Goal: Transaction & Acquisition: Purchase product/service

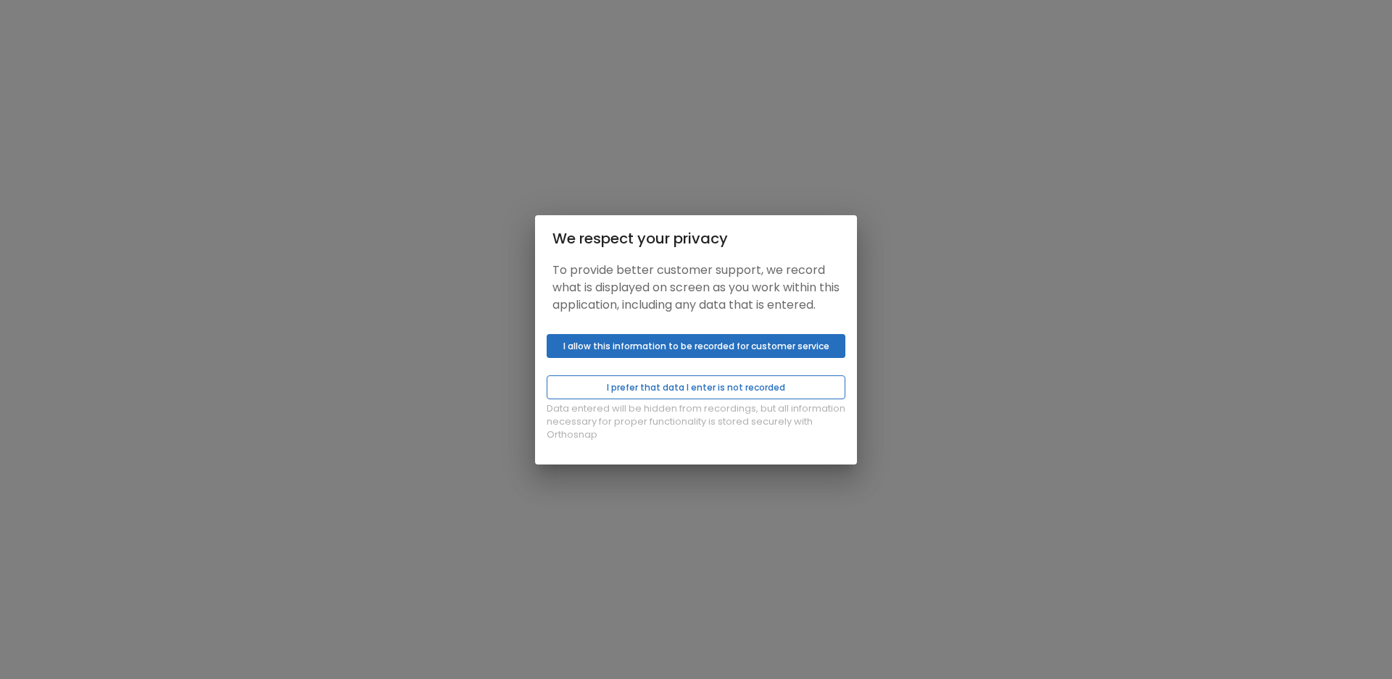
click at [659, 394] on button "I prefer that data I enter is not recorded" at bounding box center [696, 388] width 299 height 24
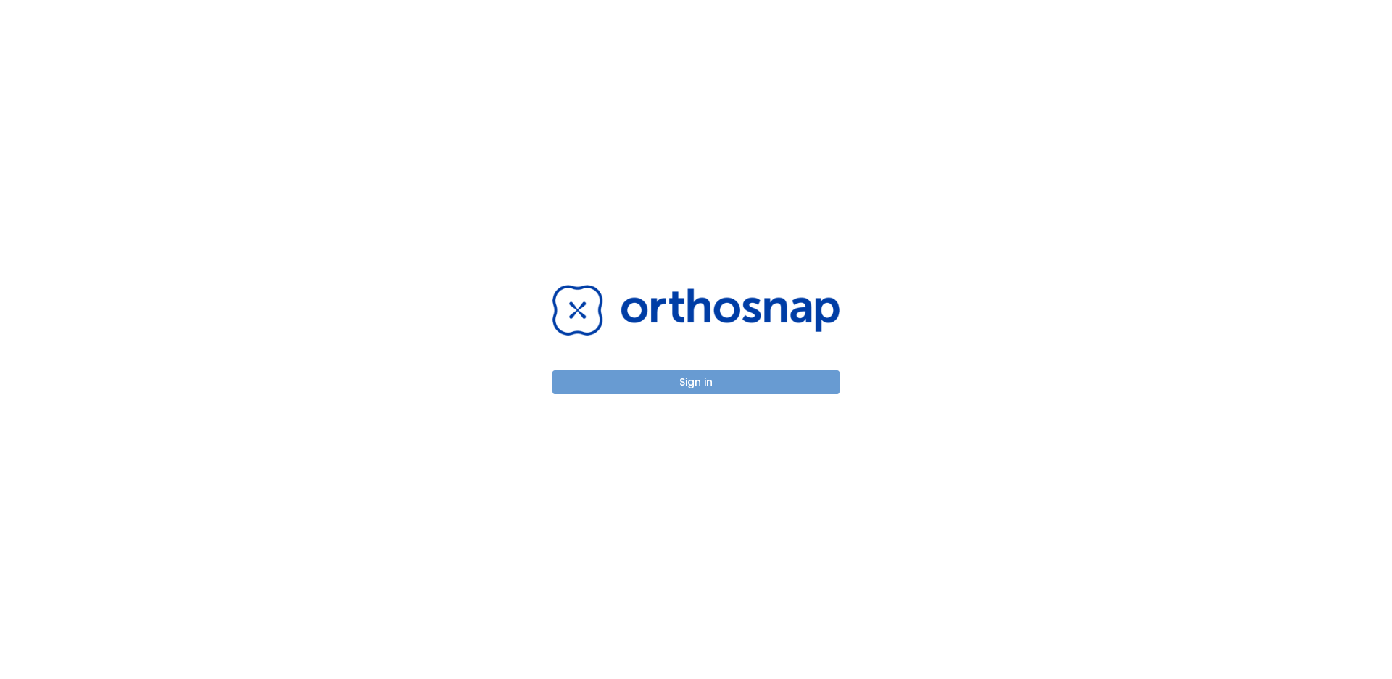
click at [727, 390] on button "Sign in" at bounding box center [696, 383] width 287 height 24
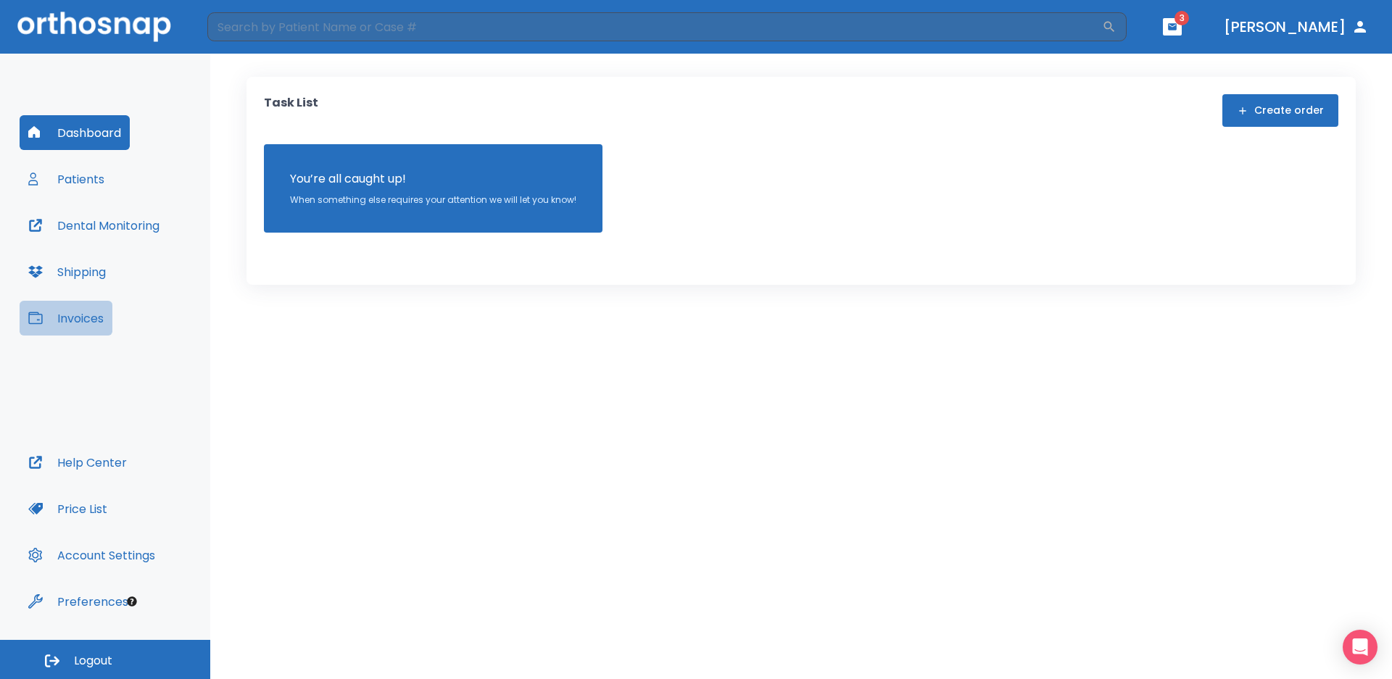
click at [93, 311] on button "Invoices" at bounding box center [66, 318] width 93 height 35
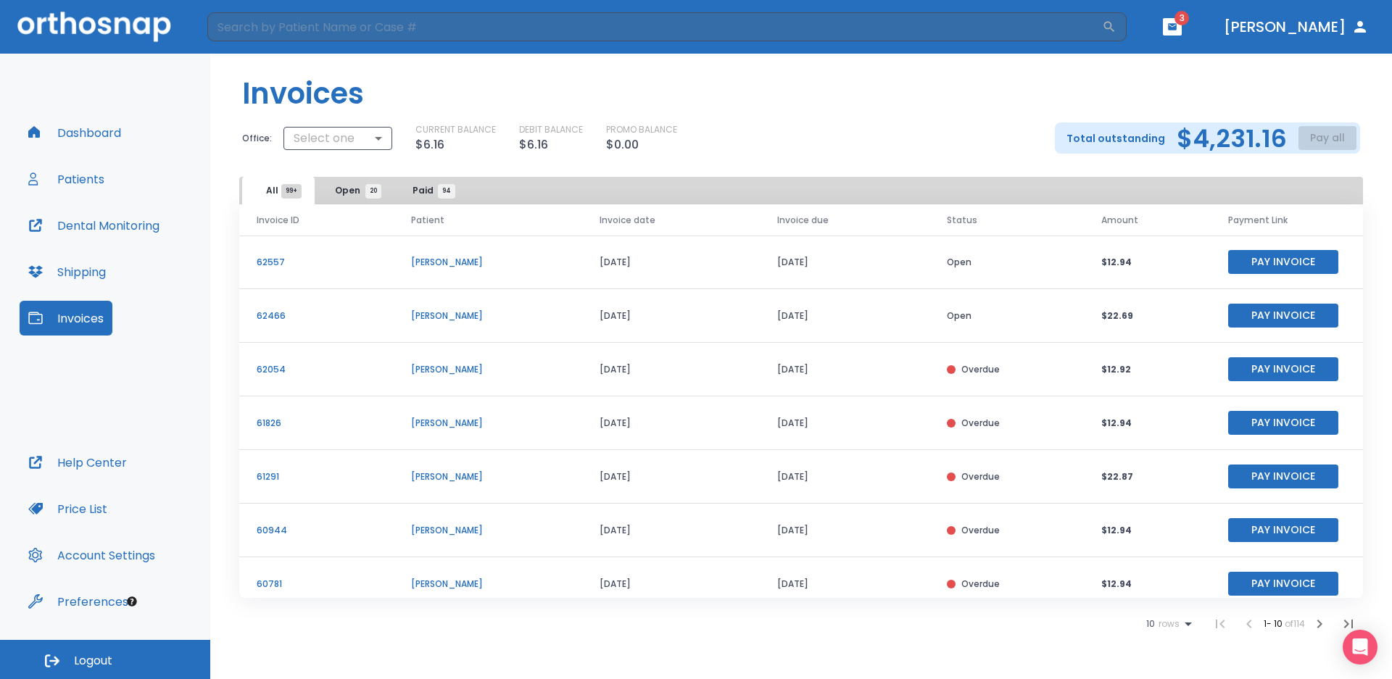
scroll to position [175, 0]
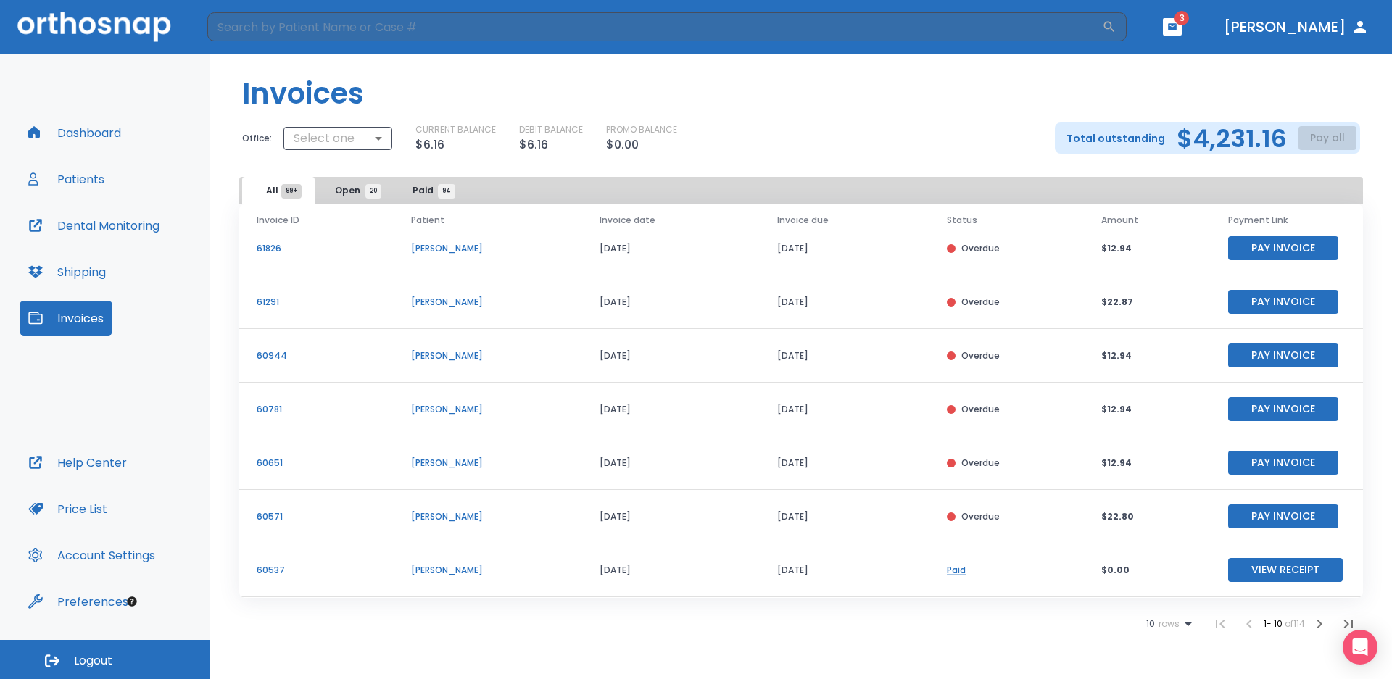
click at [1184, 619] on icon at bounding box center [1188, 624] width 17 height 17
click at [1156, 650] on li "100" at bounding box center [1163, 644] width 38 height 36
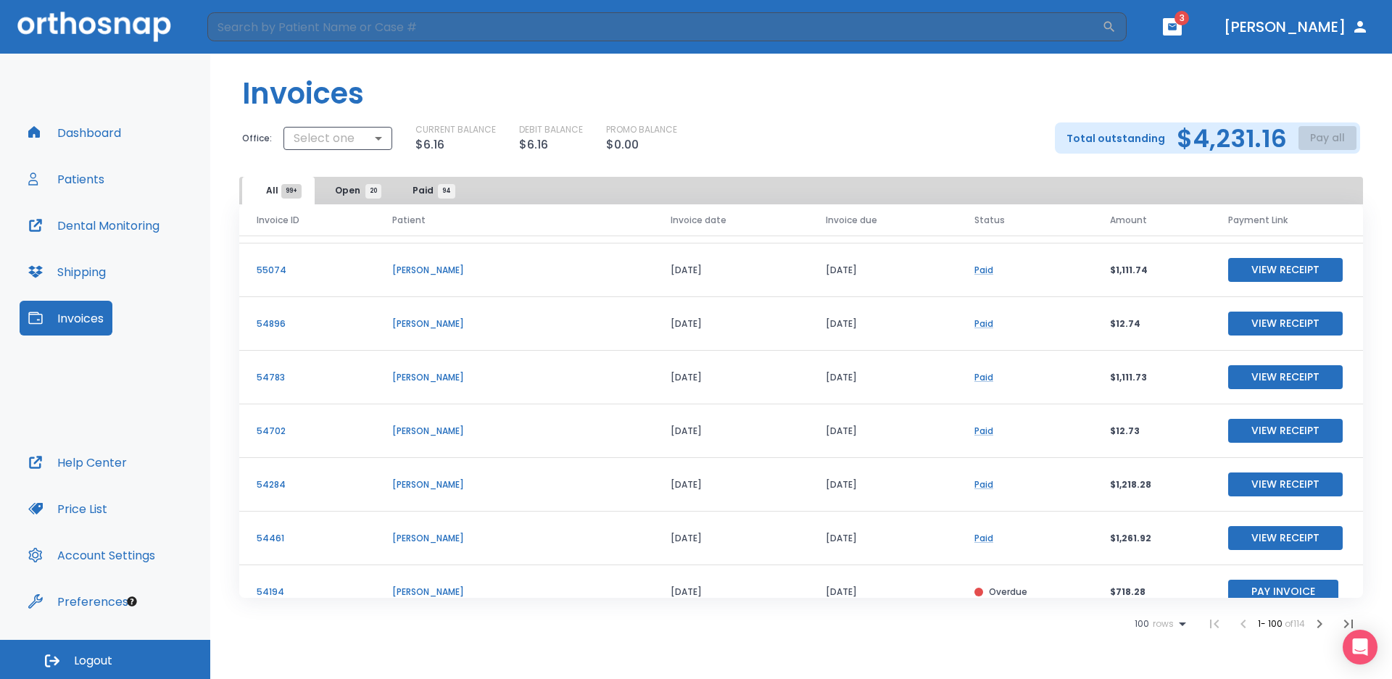
scroll to position [2103, 0]
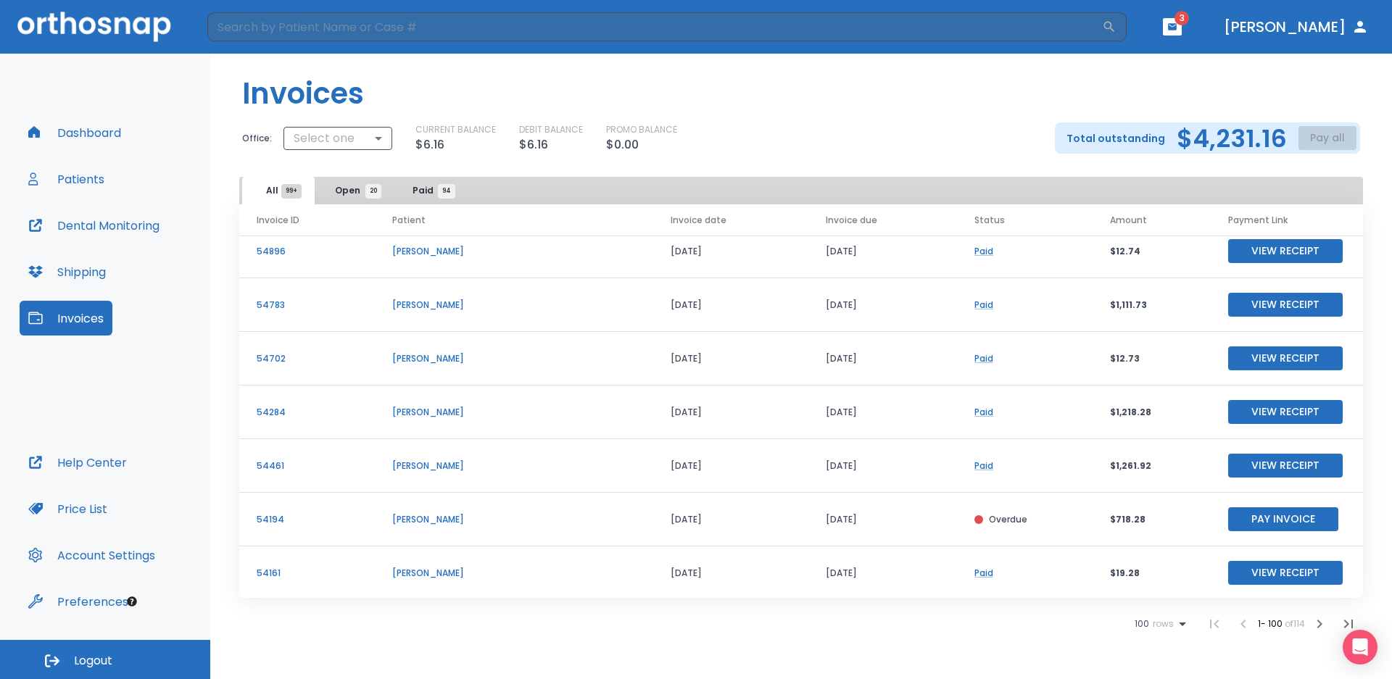
click at [1265, 521] on button "Pay Invoice" at bounding box center [1283, 520] width 110 height 24
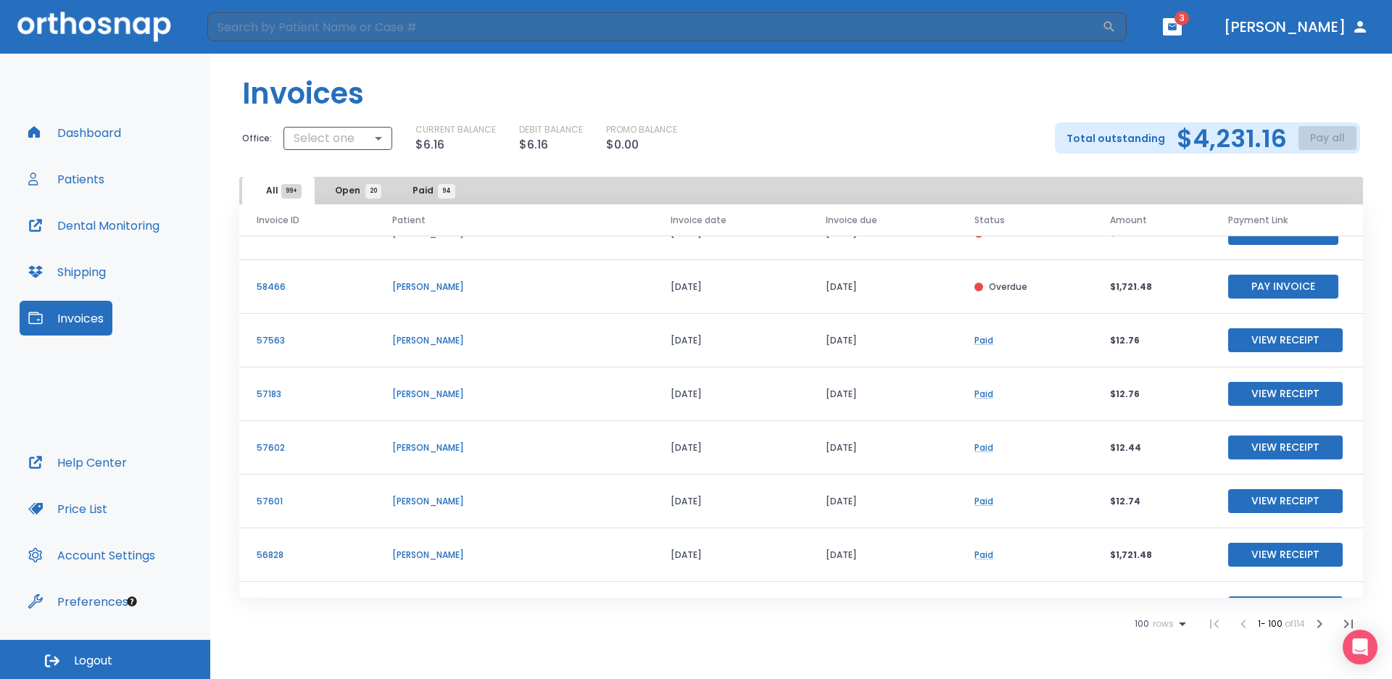
scroll to position [1306, 0]
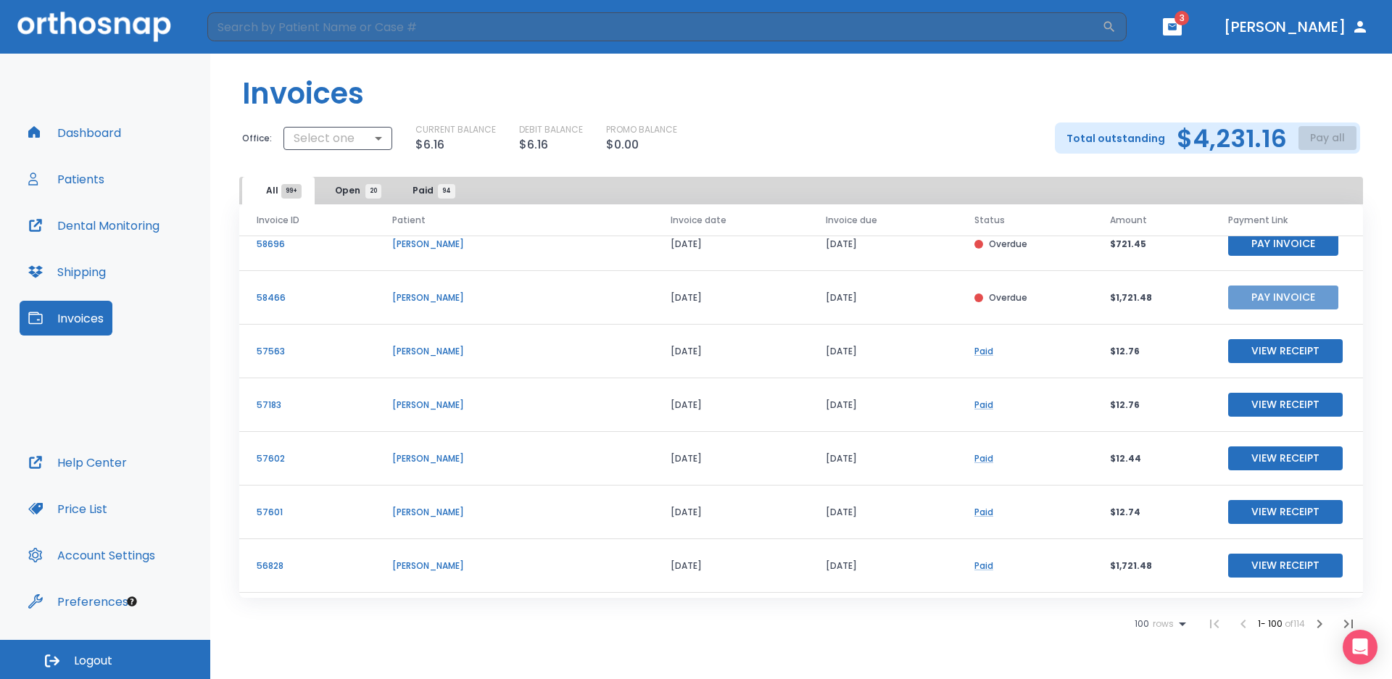
click at [1267, 301] on button "Pay Invoice" at bounding box center [1283, 298] width 110 height 24
click at [1257, 248] on button "Pay Invoice" at bounding box center [1283, 244] width 110 height 24
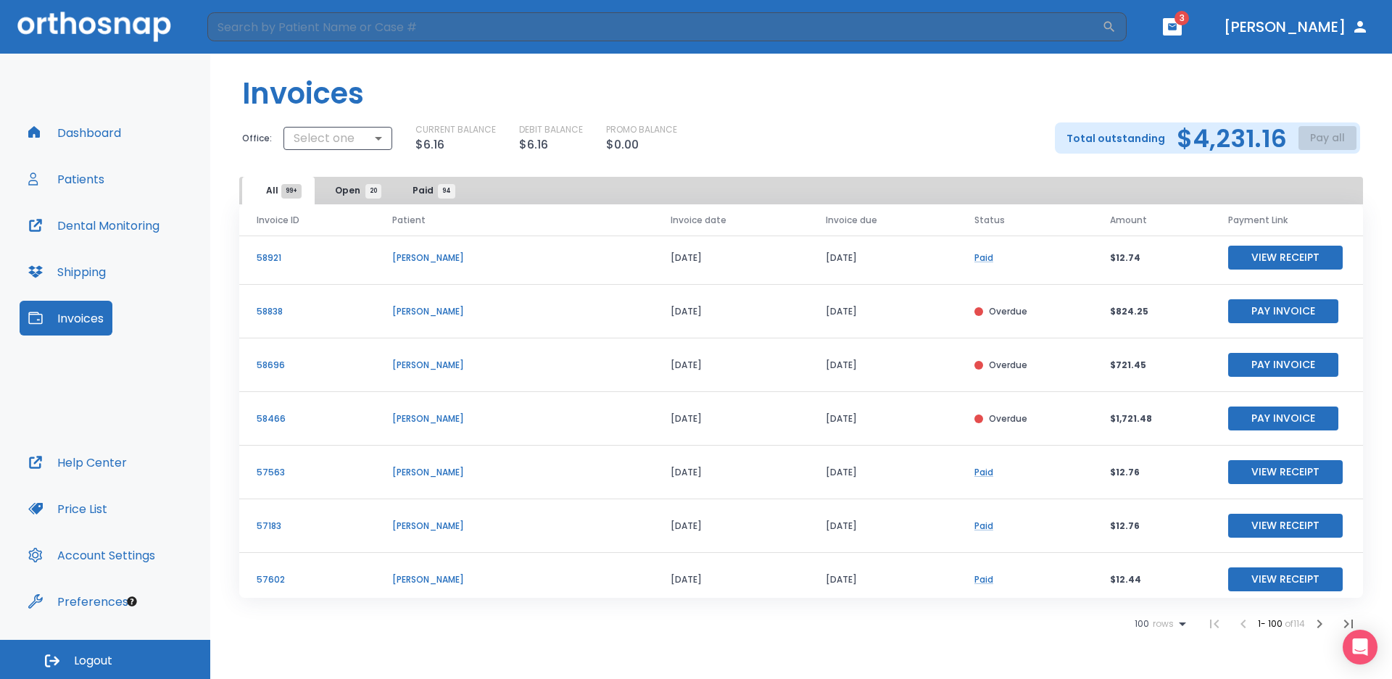
scroll to position [1161, 0]
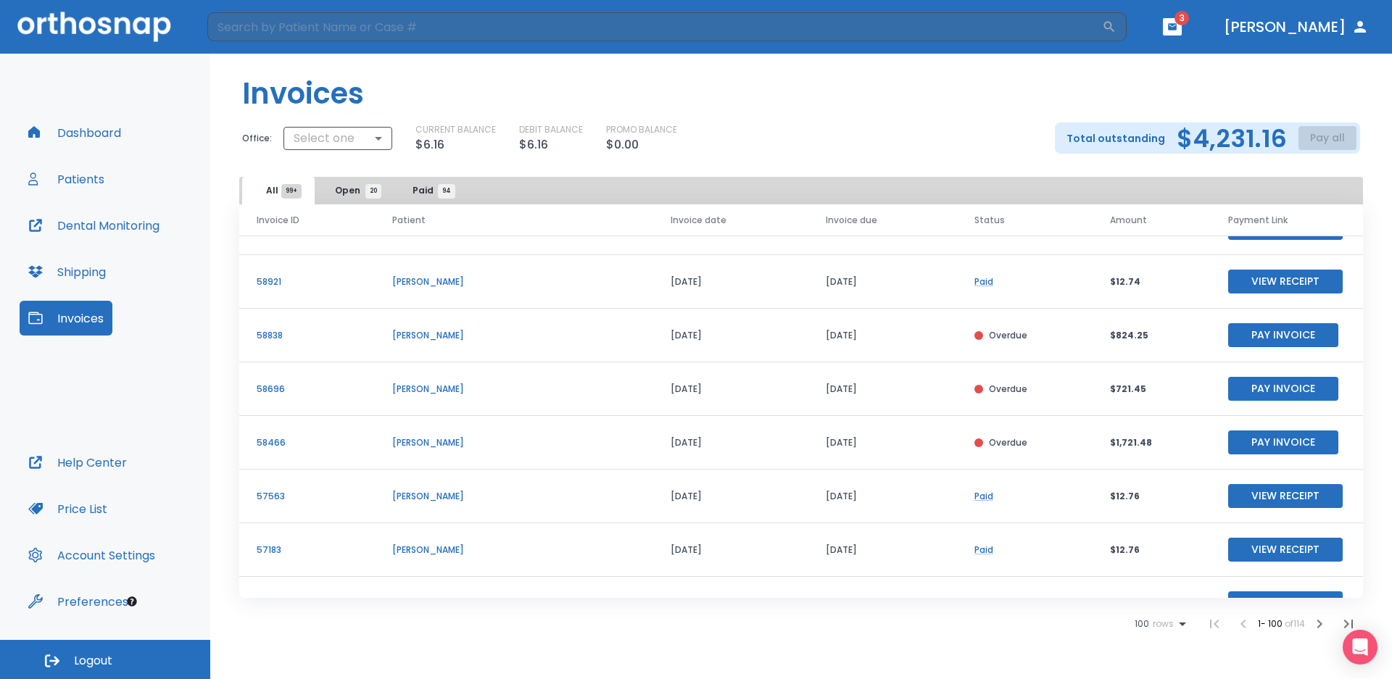
click at [1304, 334] on button "Pay Invoice" at bounding box center [1283, 335] width 110 height 24
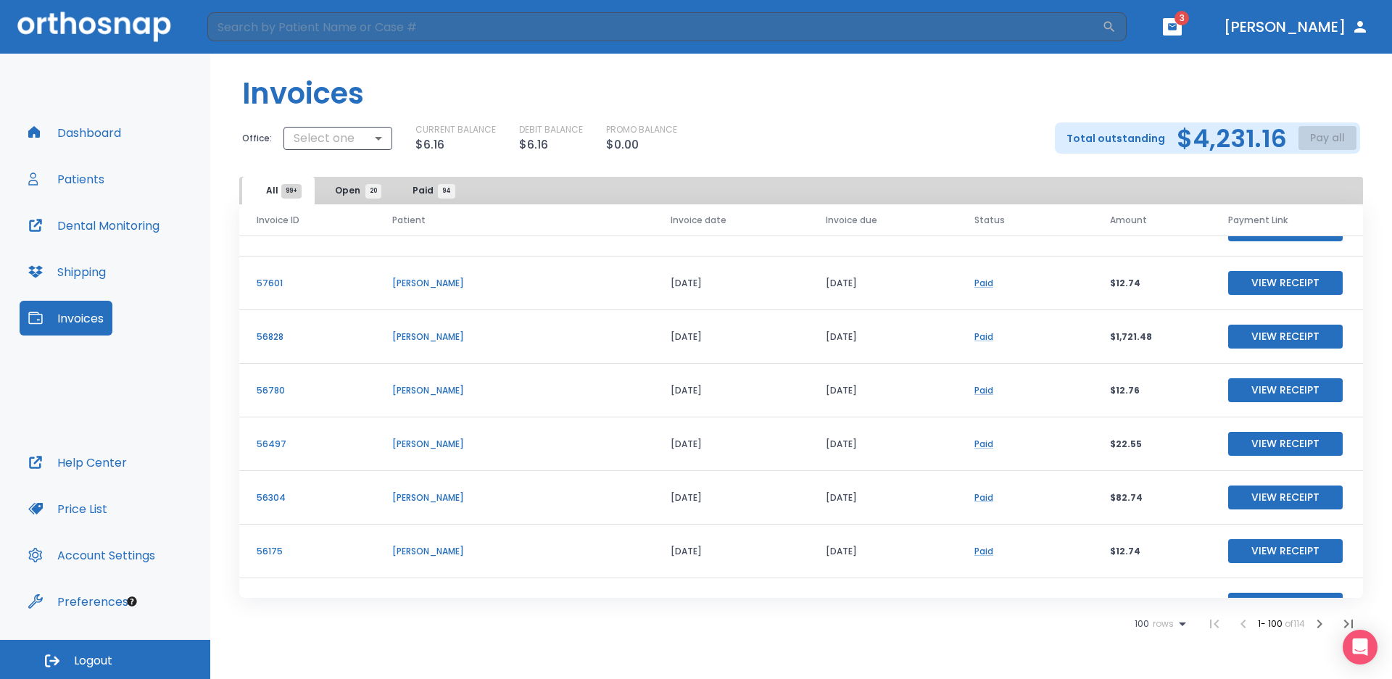
scroll to position [1668, 0]
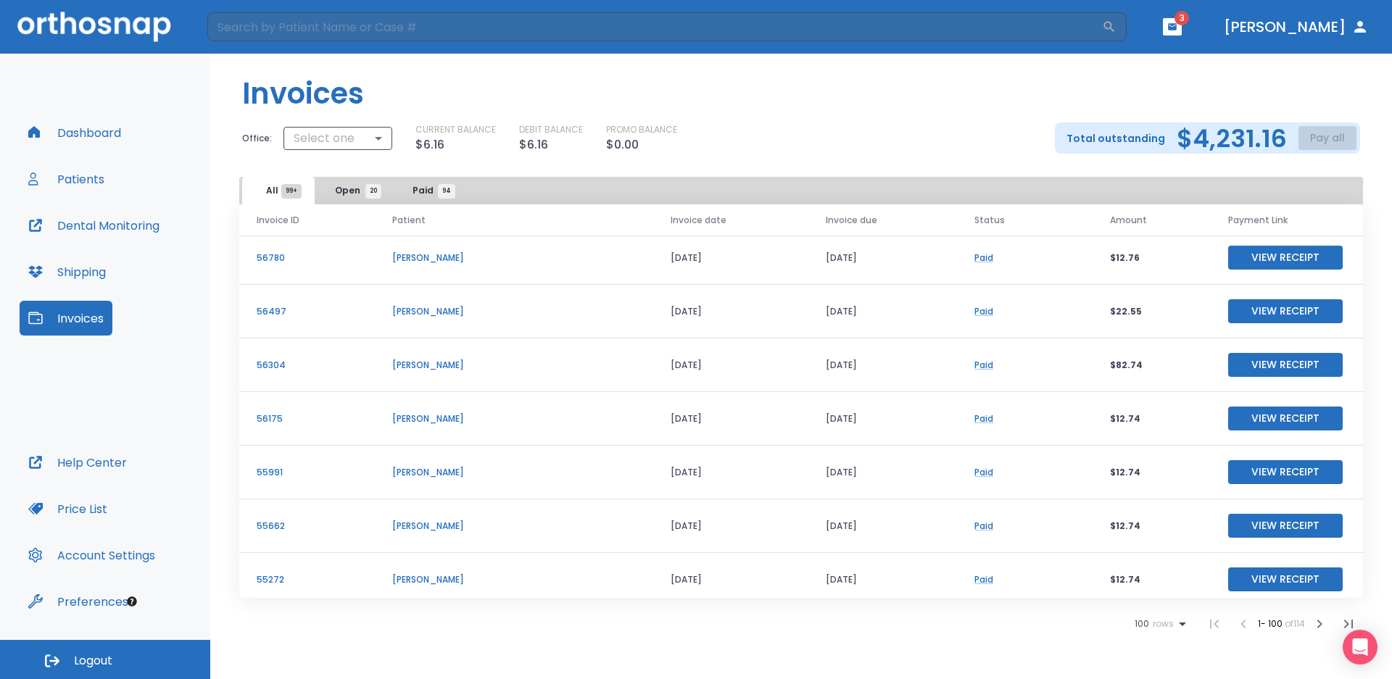
click at [75, 320] on button "Invoices" at bounding box center [66, 318] width 93 height 35
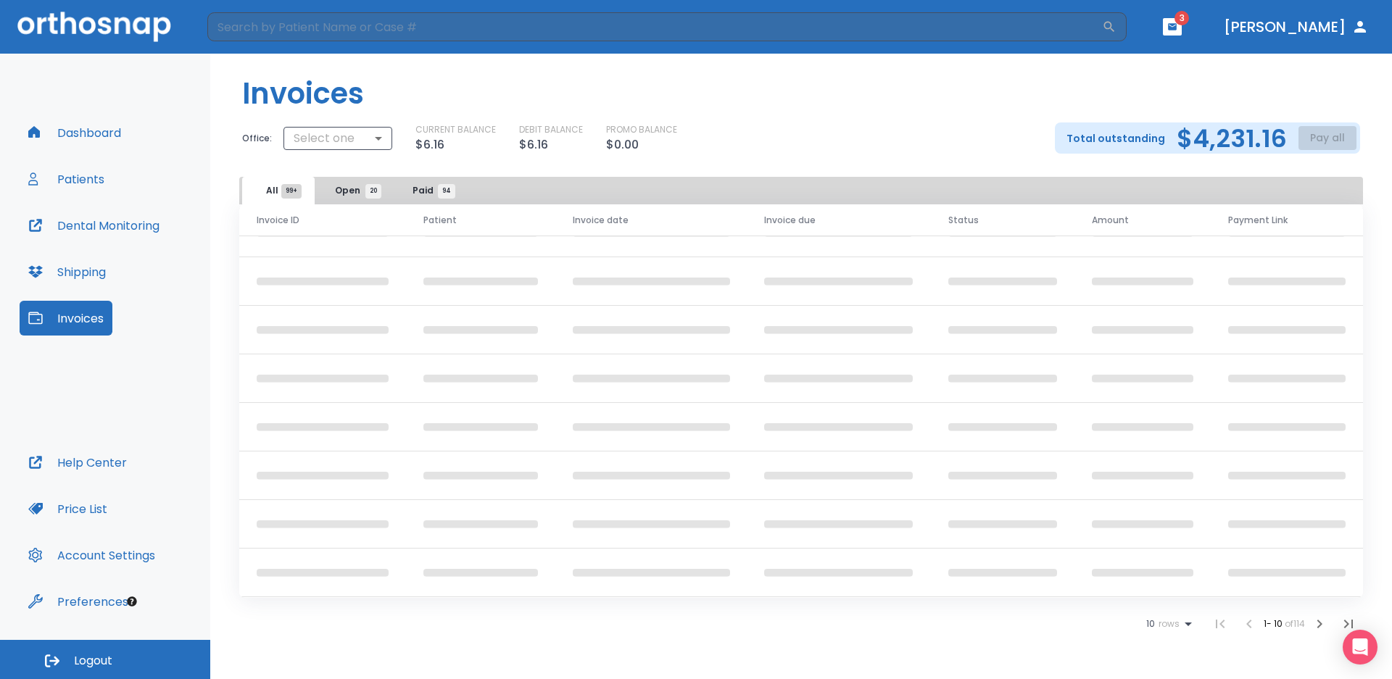
scroll to position [175, 0]
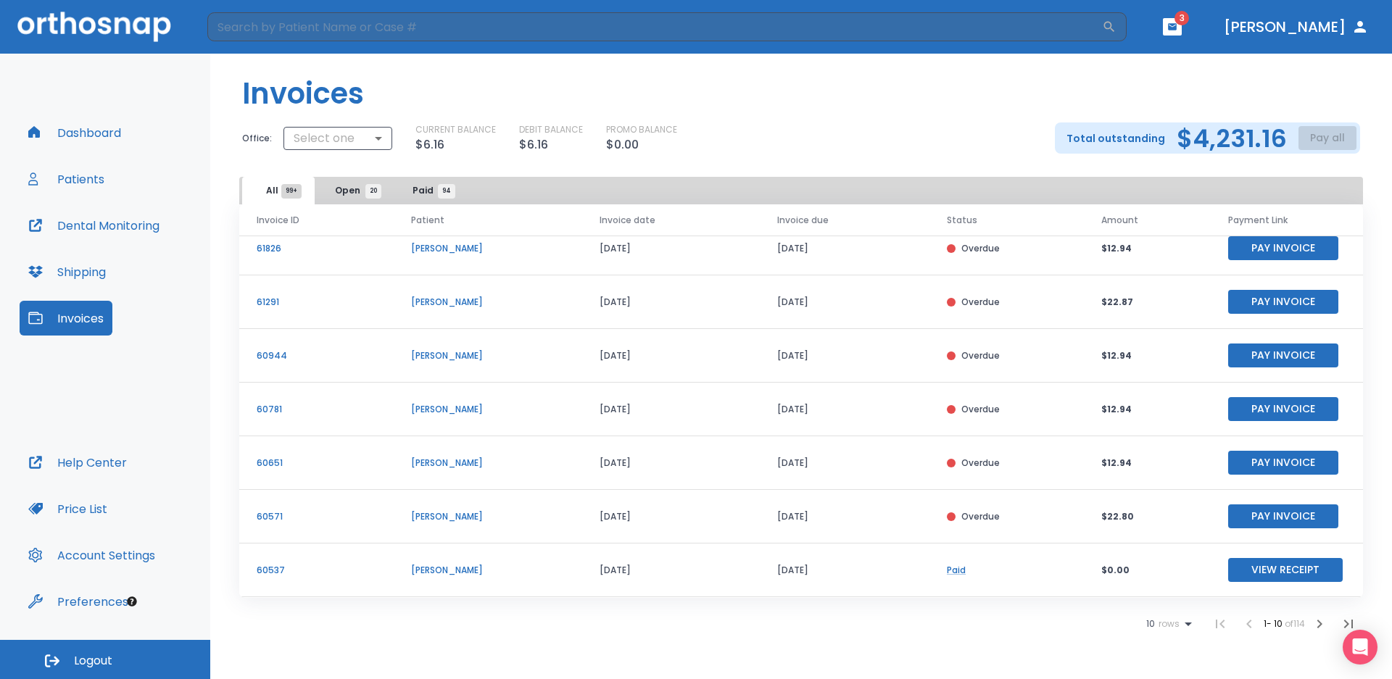
click at [74, 173] on button "Patients" at bounding box center [67, 179] width 94 height 35
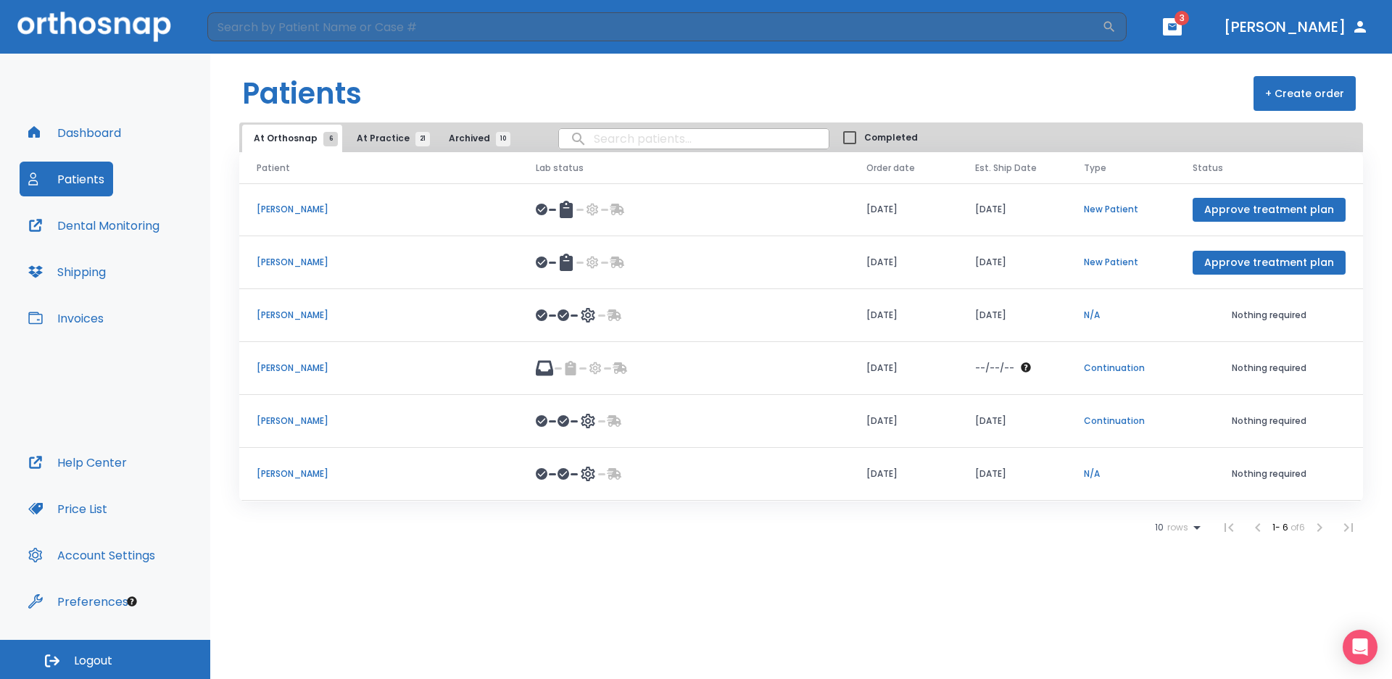
click at [97, 321] on button "Invoices" at bounding box center [66, 318] width 93 height 35
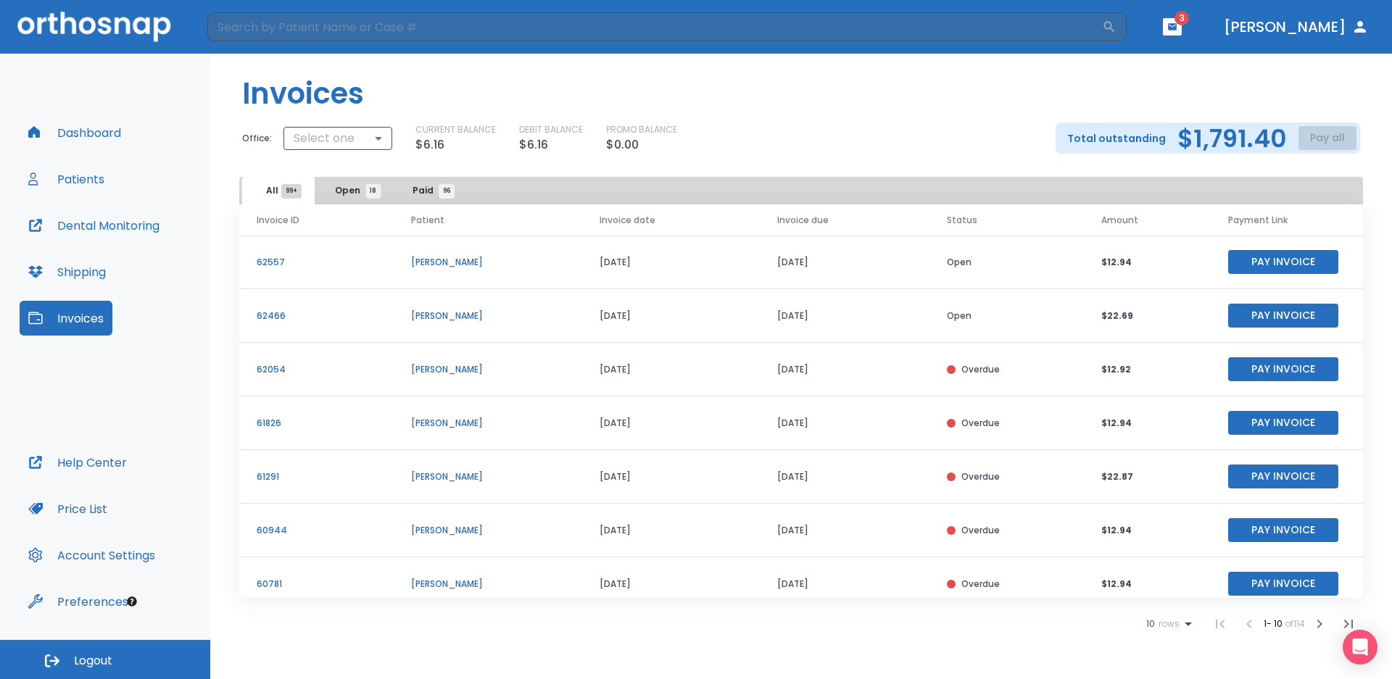
scroll to position [175, 0]
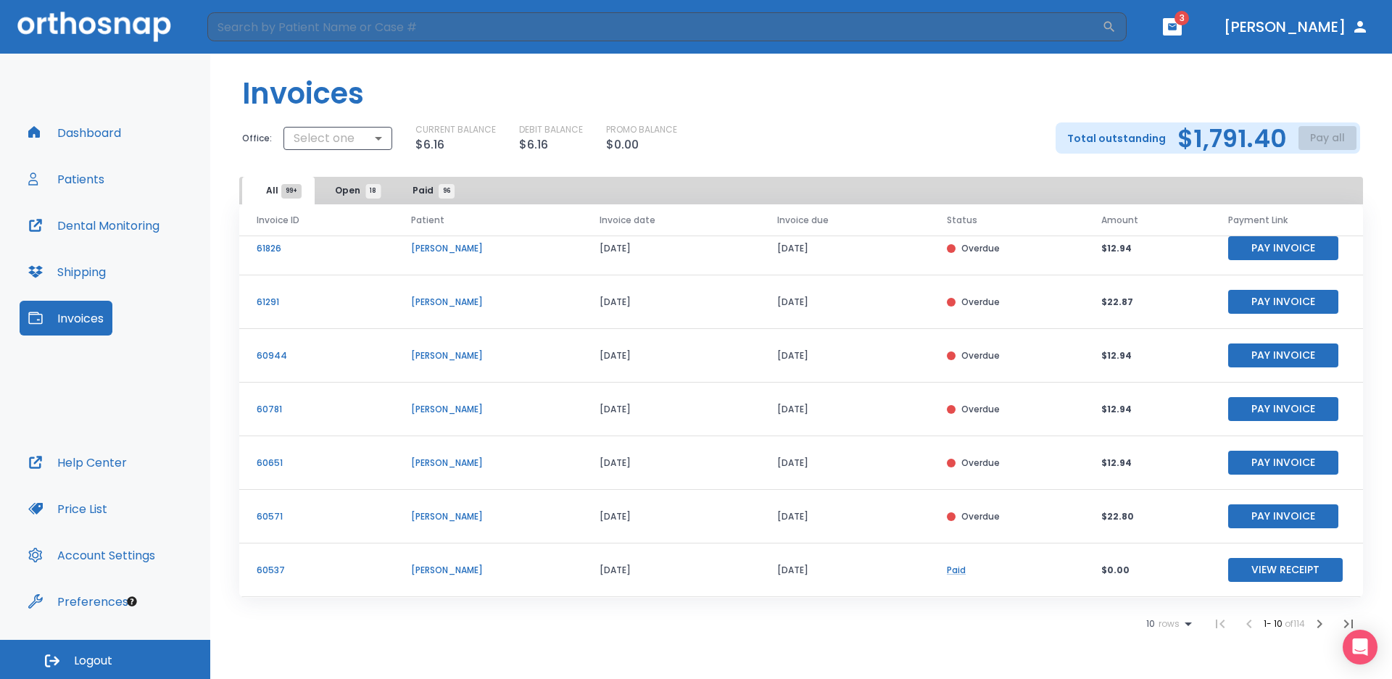
click at [1175, 624] on span "rows" at bounding box center [1167, 624] width 25 height 10
click at [1168, 645] on p "100" at bounding box center [1163, 643] width 15 height 13
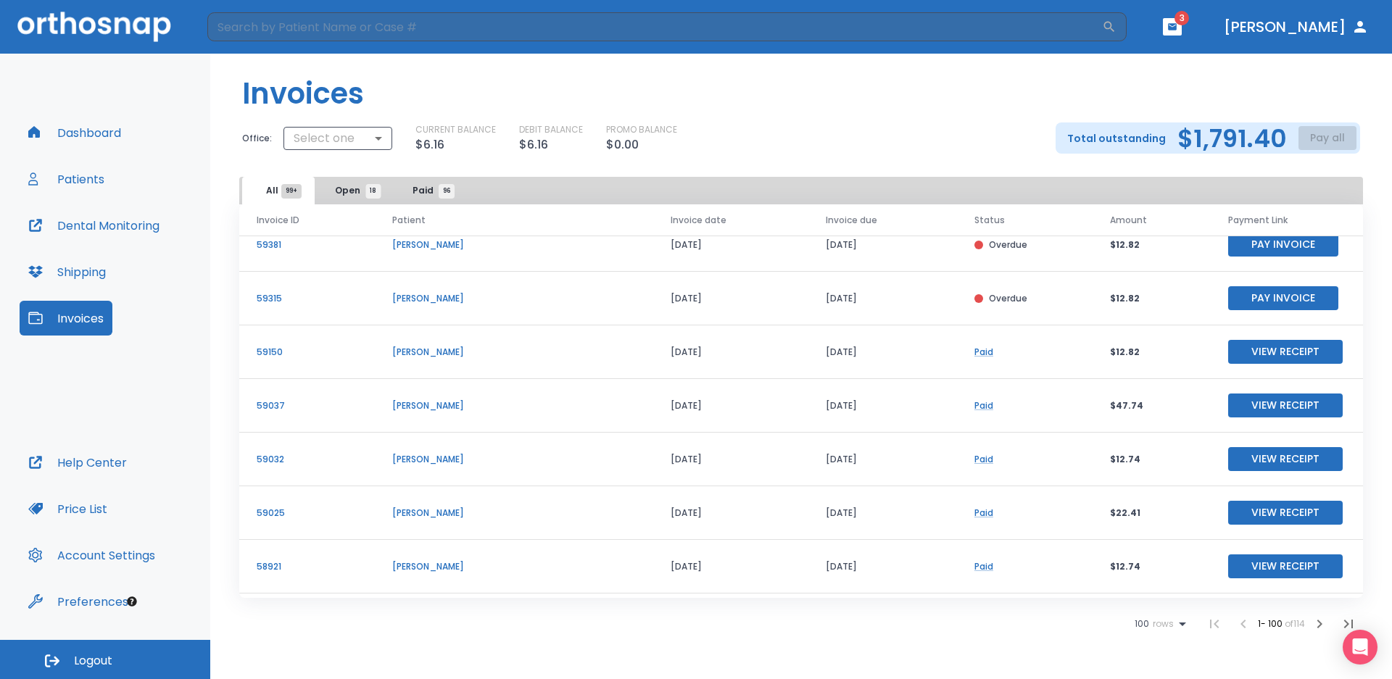
scroll to position [871, 0]
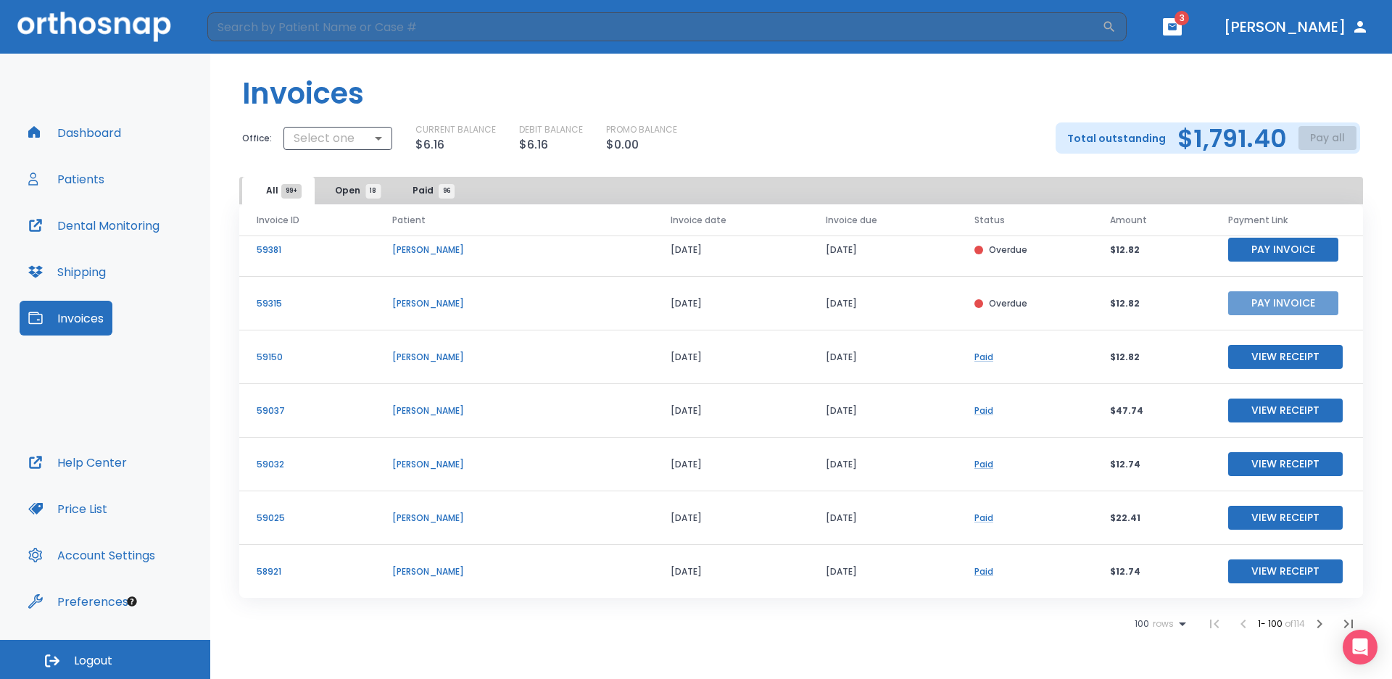
click at [1238, 302] on button "Pay Invoice" at bounding box center [1283, 303] width 110 height 24
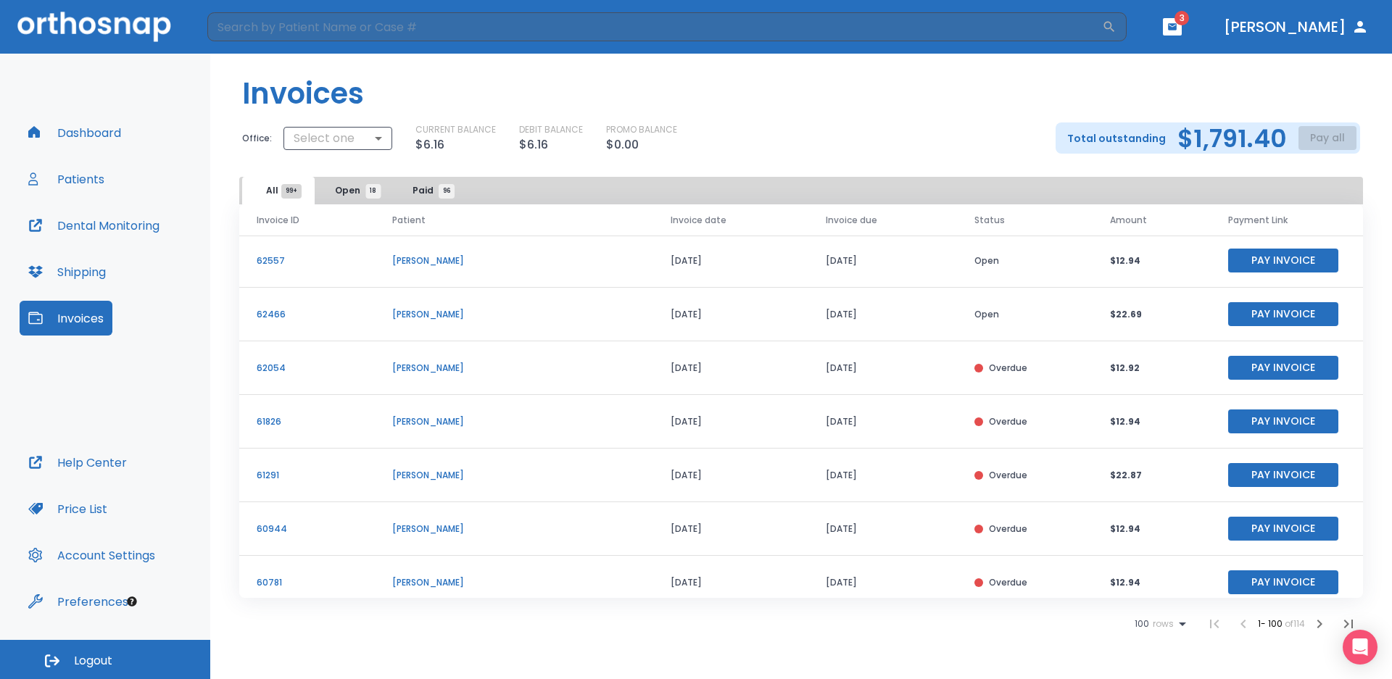
scroll to position [0, 0]
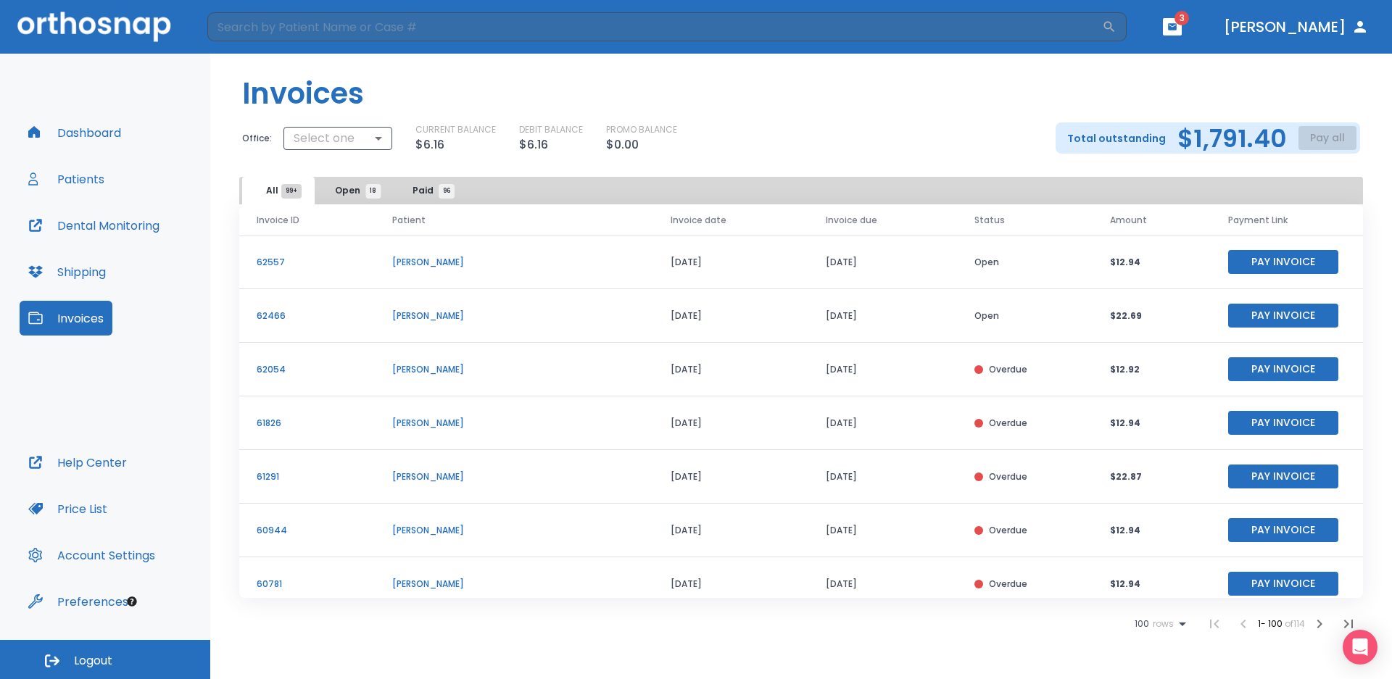
click at [1277, 363] on button "Pay Invoice" at bounding box center [1283, 369] width 110 height 24
click at [63, 315] on button "Invoices" at bounding box center [66, 318] width 93 height 35
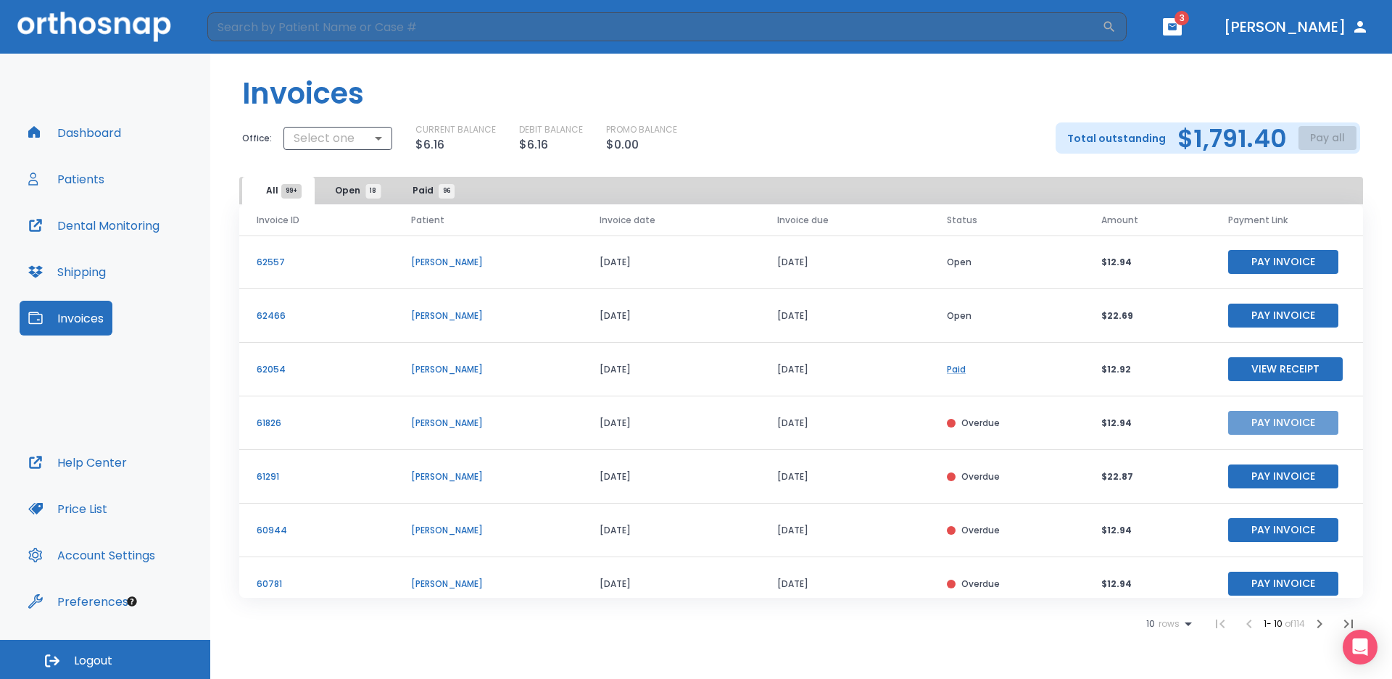
click at [1275, 425] on button "Pay Invoice" at bounding box center [1283, 423] width 110 height 24
click at [70, 320] on button "Invoices" at bounding box center [66, 318] width 93 height 35
click at [1260, 531] on button "Pay Invoice" at bounding box center [1283, 530] width 110 height 24
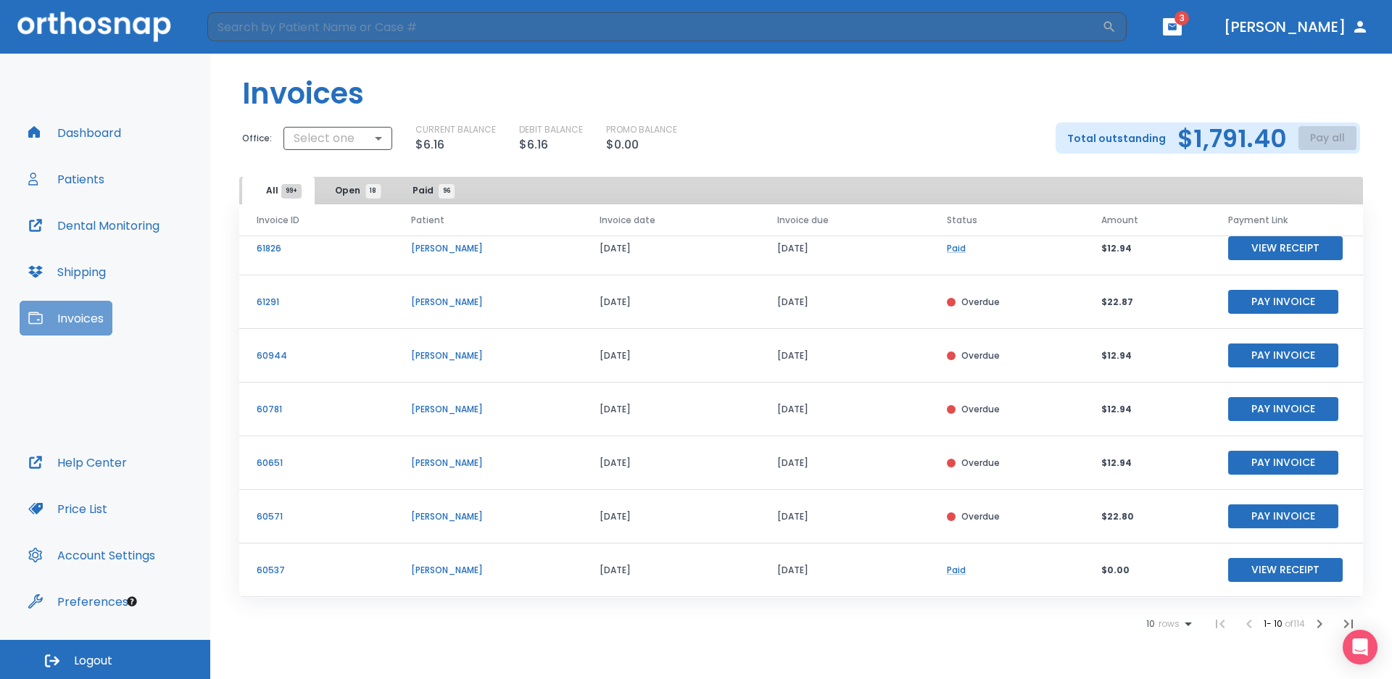
click at [74, 320] on button "Invoices" at bounding box center [66, 318] width 93 height 35
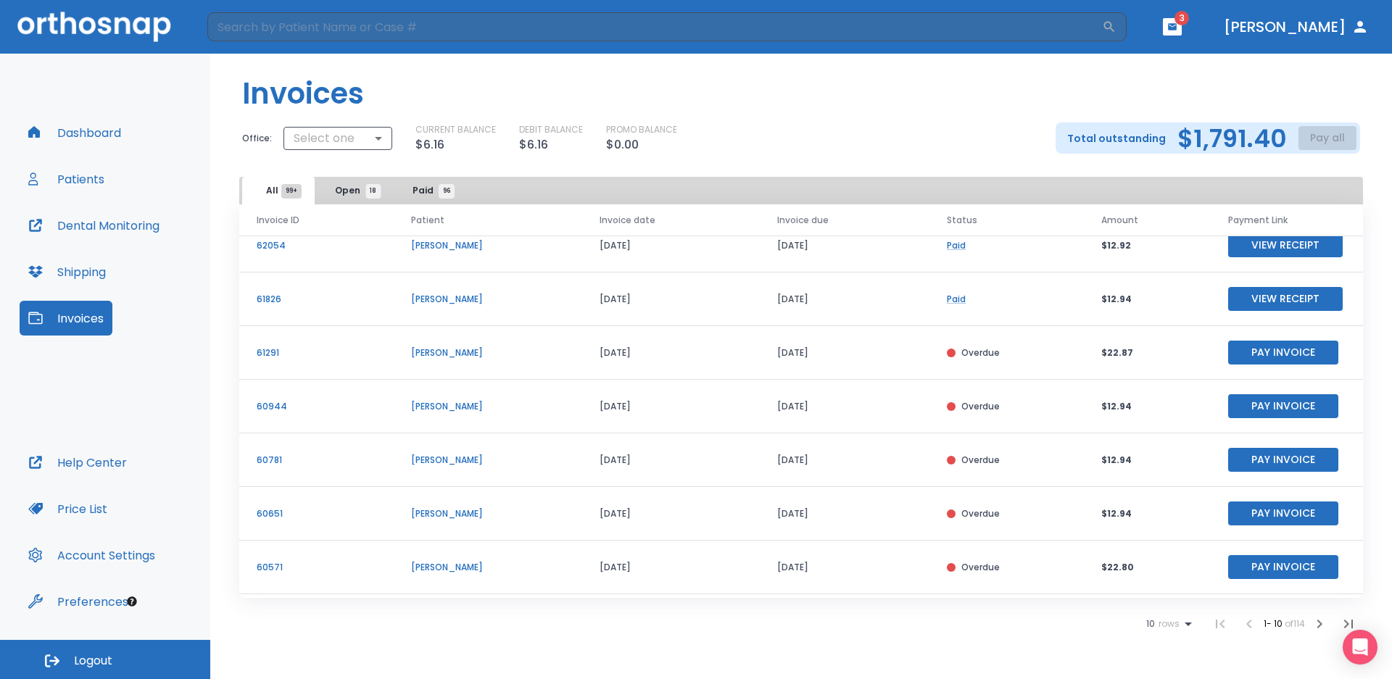
scroll to position [175, 0]
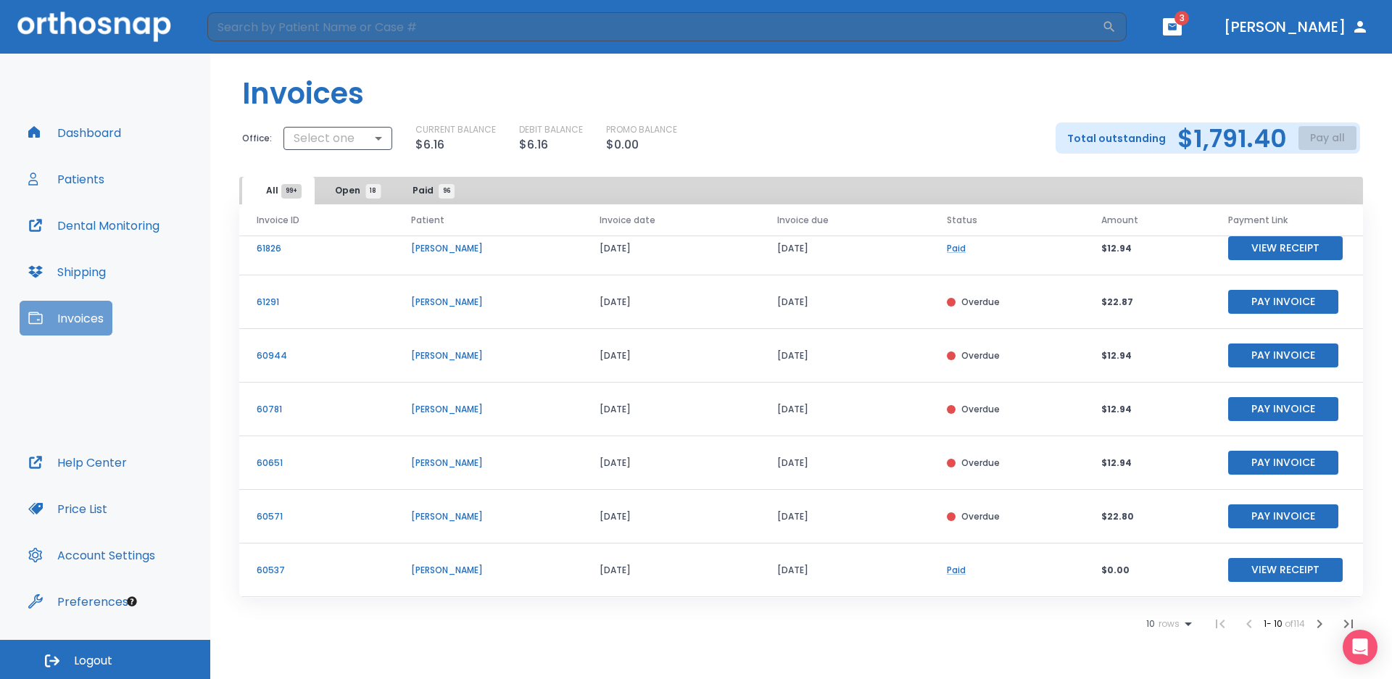
click at [57, 313] on button "Invoices" at bounding box center [66, 318] width 93 height 35
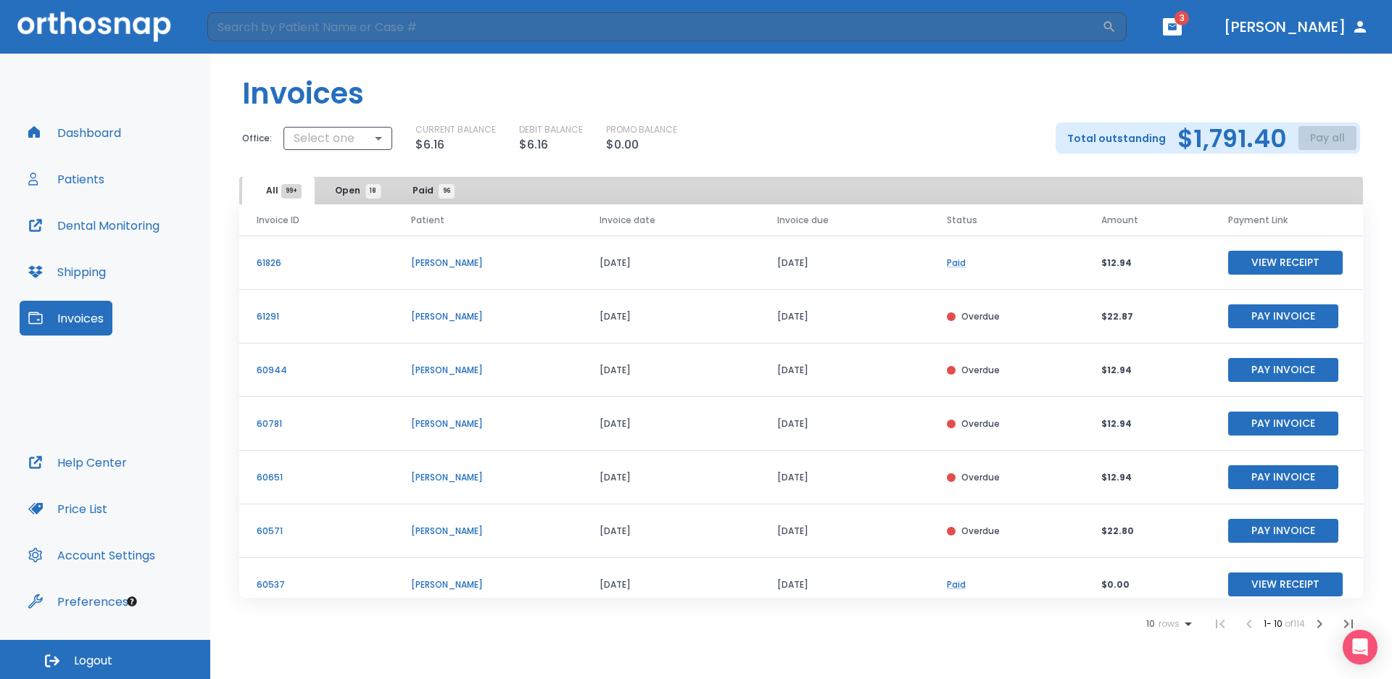
scroll to position [175, 0]
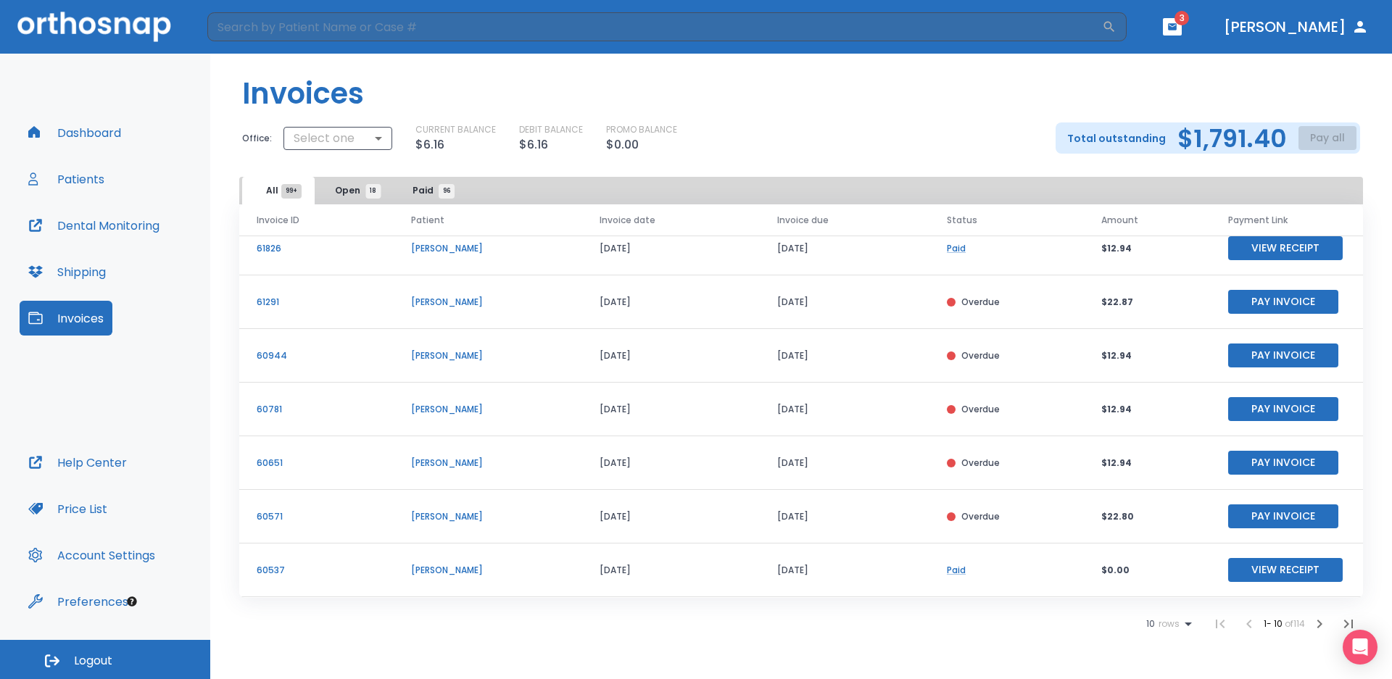
click at [86, 185] on button "Patients" at bounding box center [67, 179] width 94 height 35
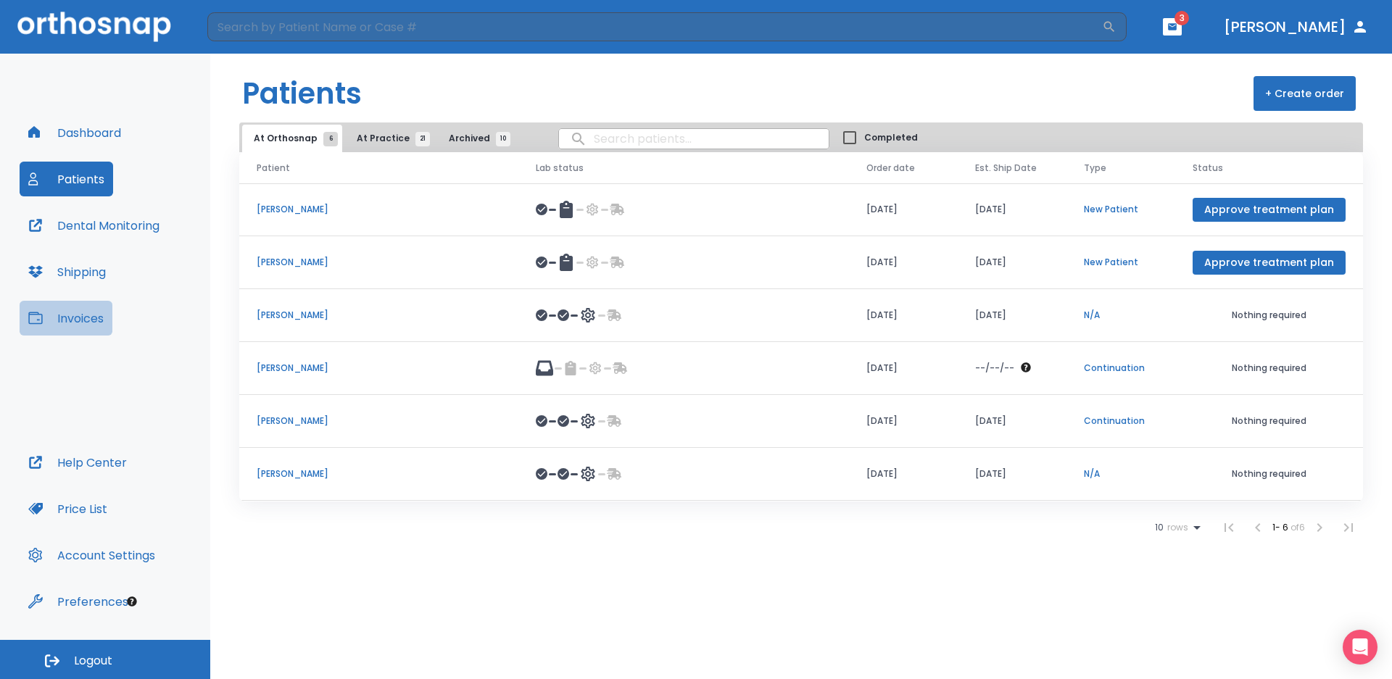
click at [85, 320] on button "Invoices" at bounding box center [66, 318] width 93 height 35
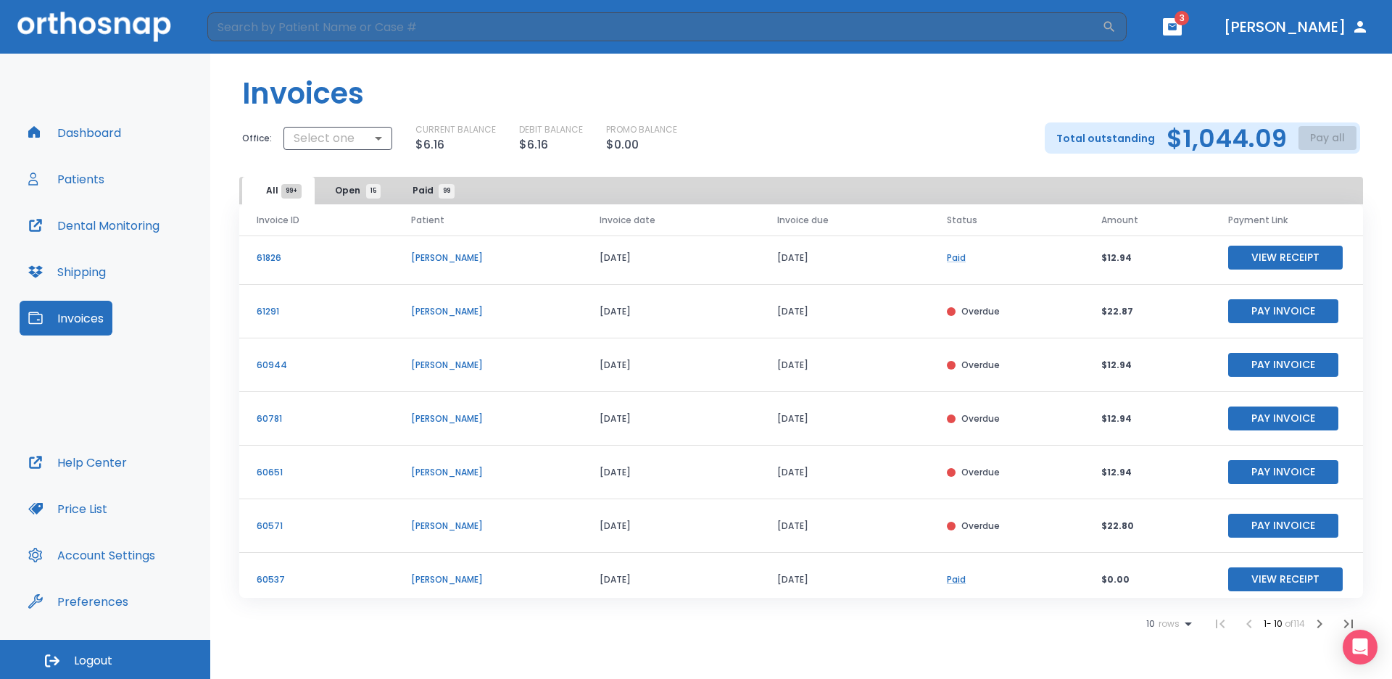
scroll to position [175, 0]
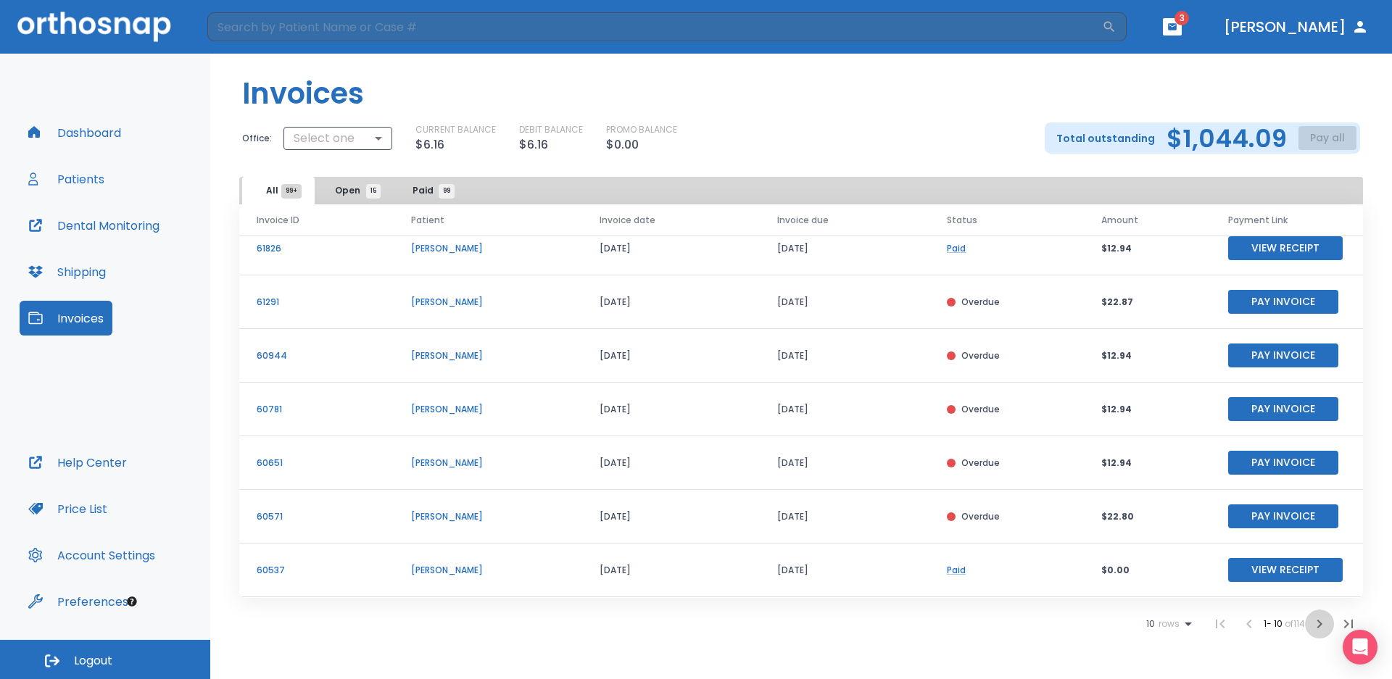
click at [1316, 628] on icon "button" at bounding box center [1319, 624] width 17 height 17
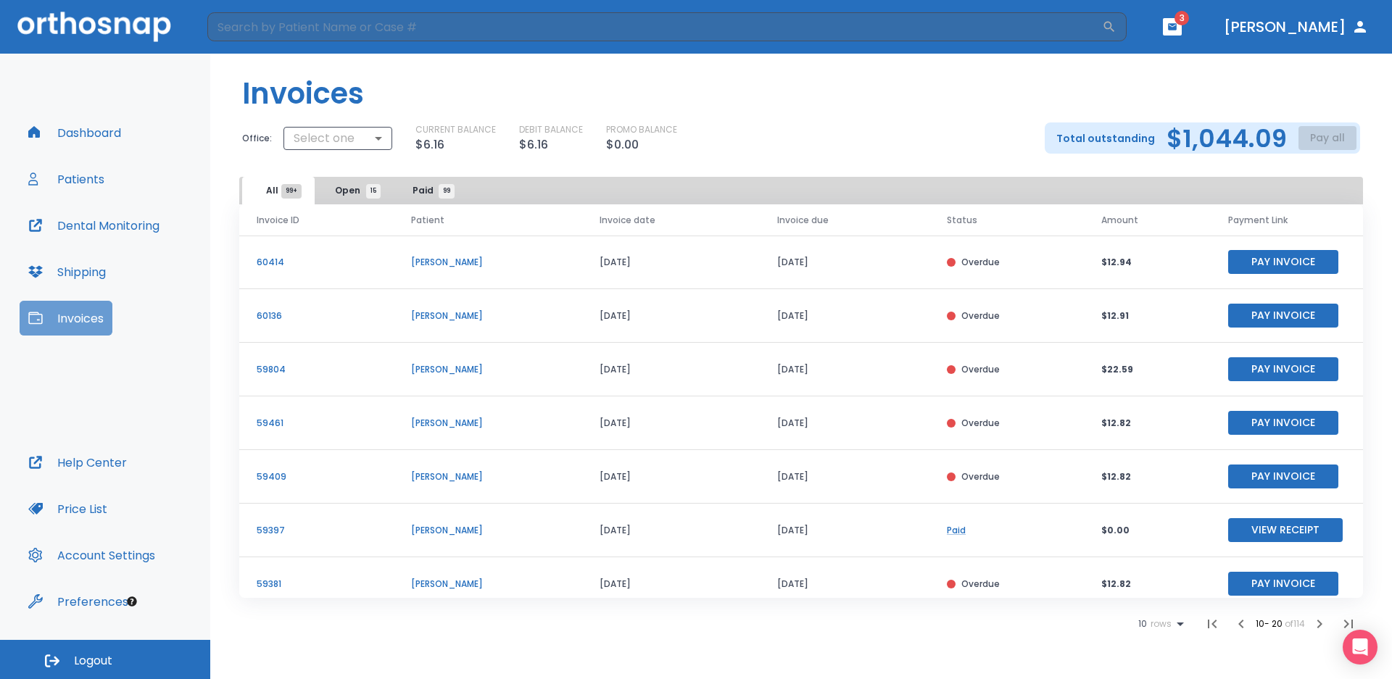
click at [73, 313] on button "Invoices" at bounding box center [66, 318] width 93 height 35
click at [1237, 478] on button "Pay Invoice" at bounding box center [1283, 477] width 110 height 24
click at [78, 179] on button "Patients" at bounding box center [67, 179] width 94 height 35
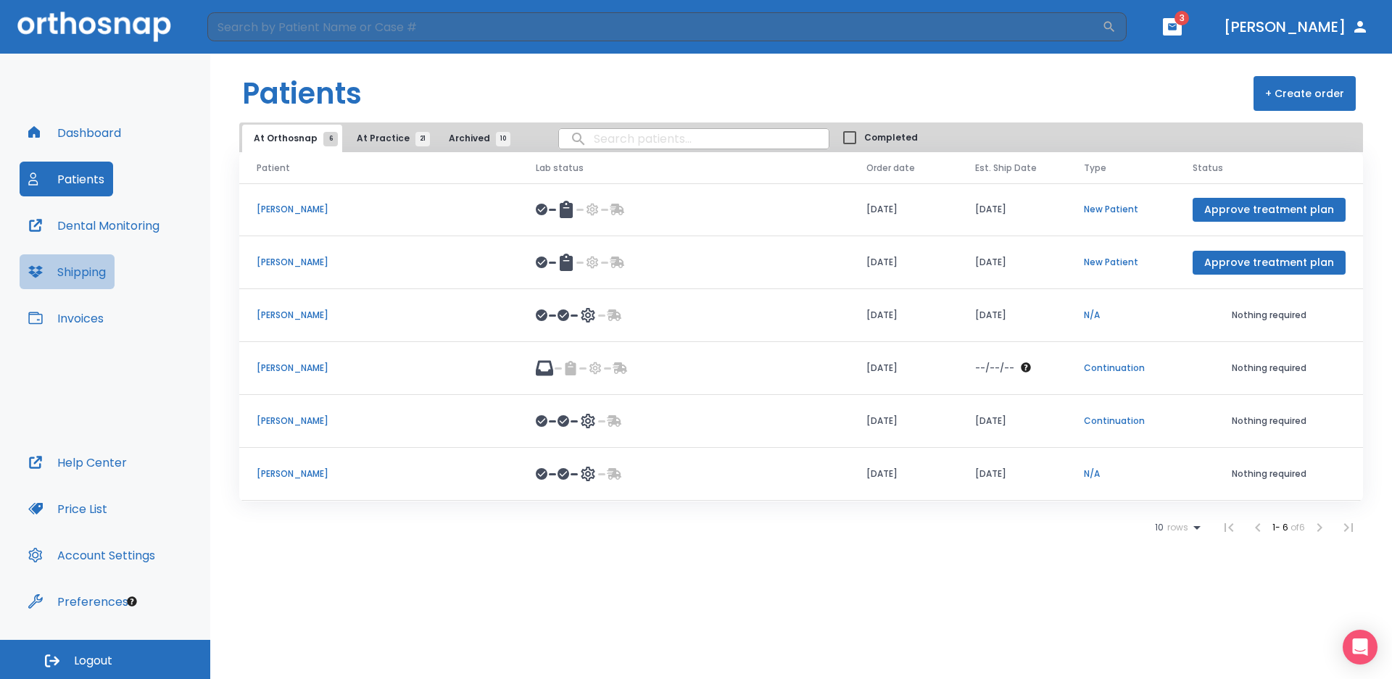
click at [64, 274] on button "Shipping" at bounding box center [67, 272] width 95 height 35
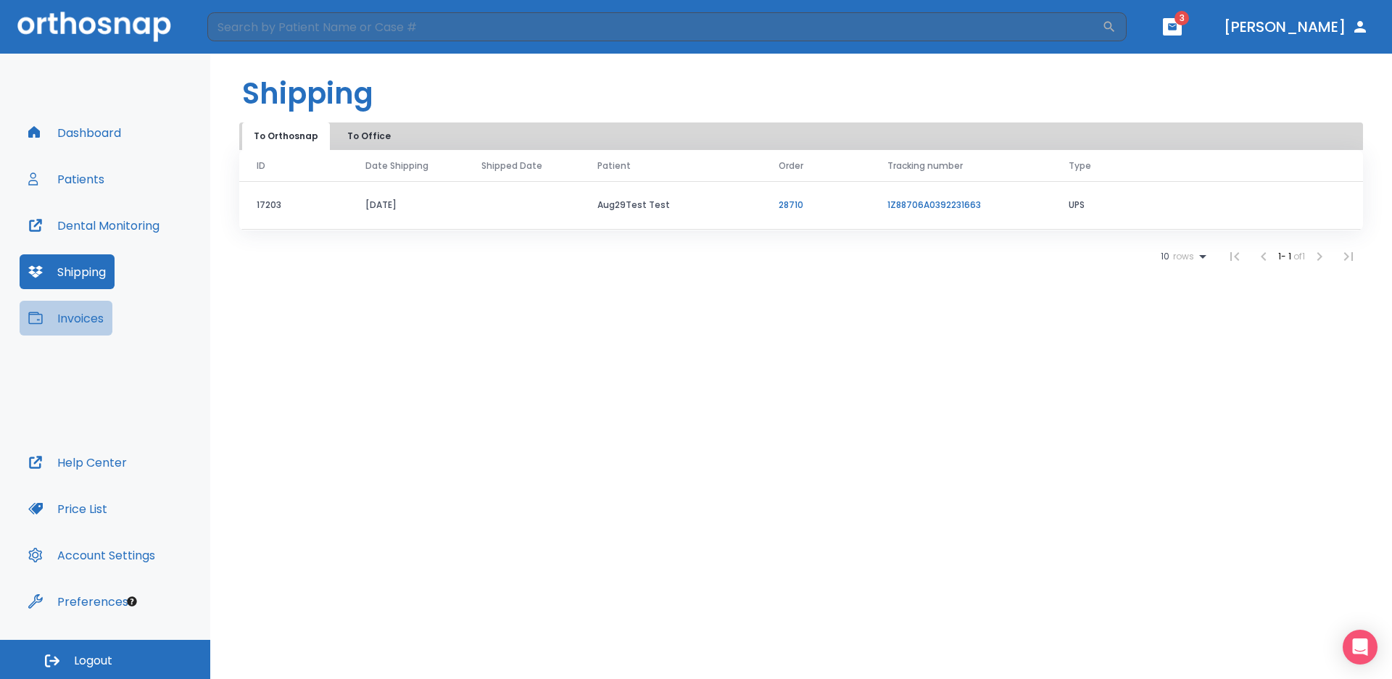
click at [91, 323] on button "Invoices" at bounding box center [66, 318] width 93 height 35
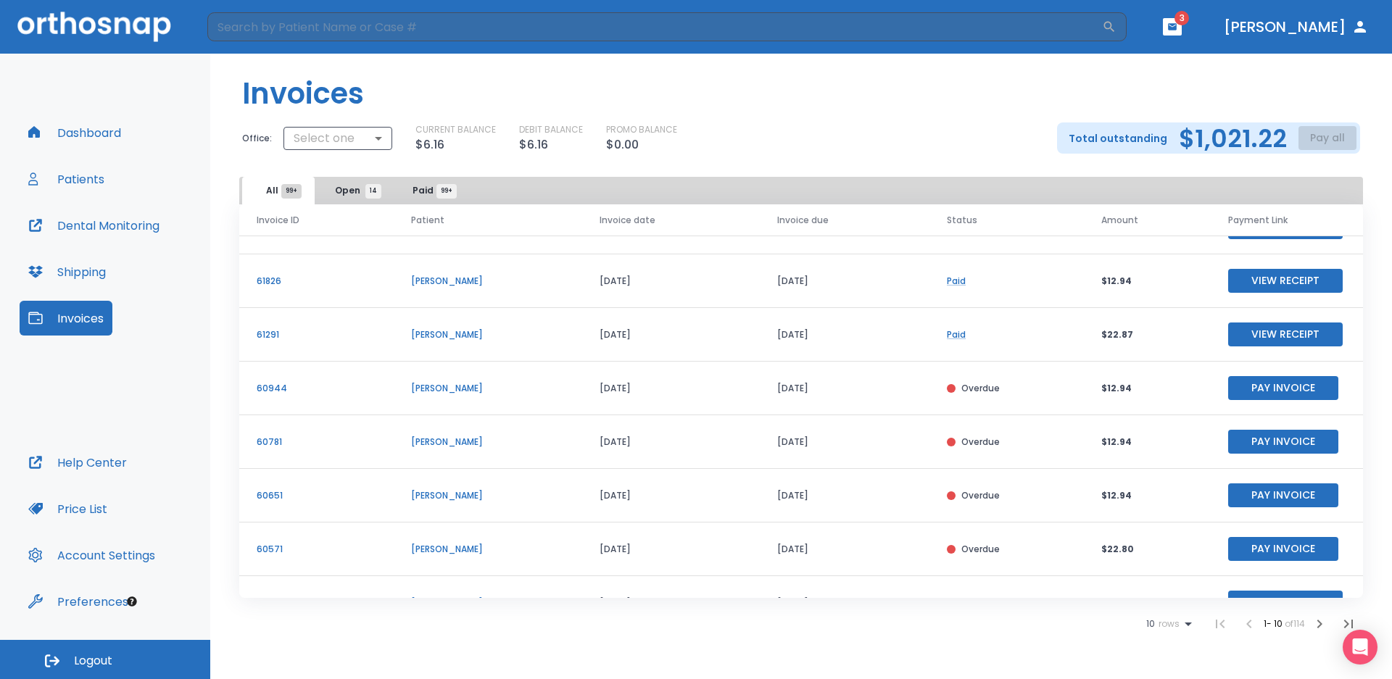
scroll to position [175, 0]
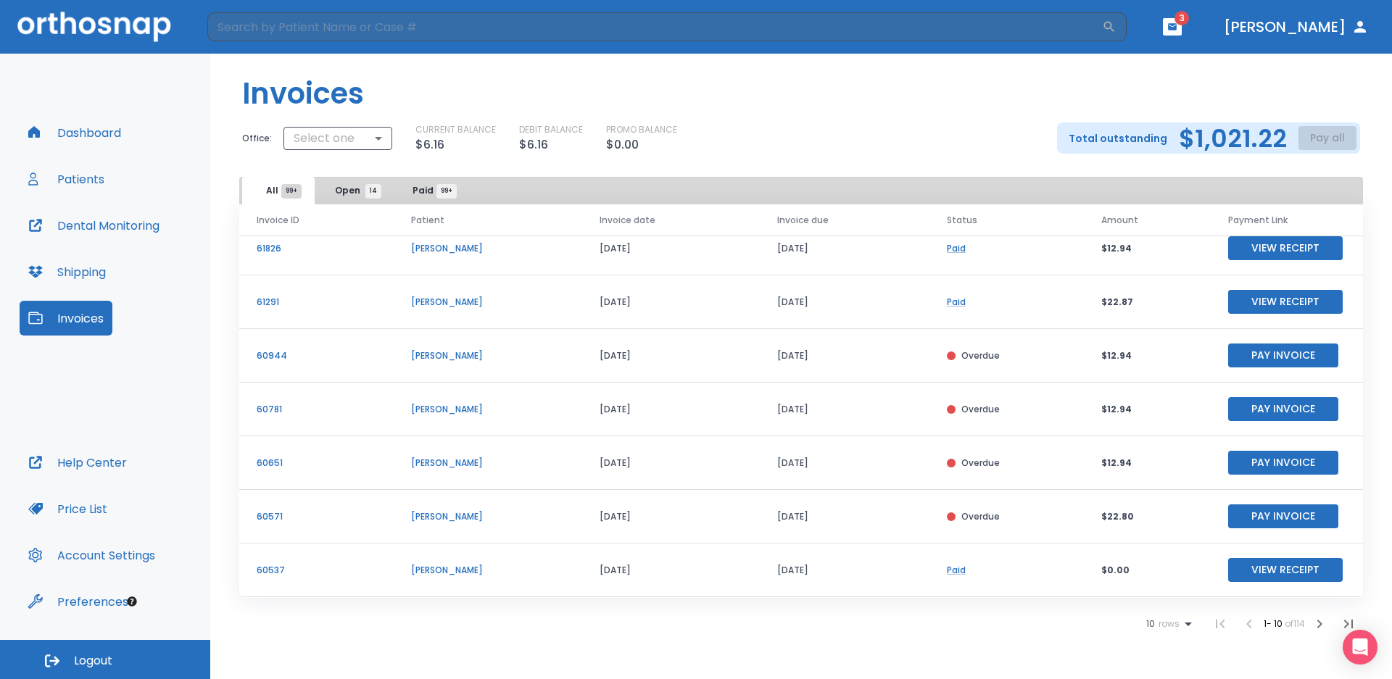
click at [1296, 357] on button "Pay Invoice" at bounding box center [1283, 356] width 110 height 24
click at [1320, 619] on icon "button" at bounding box center [1319, 624] width 17 height 17
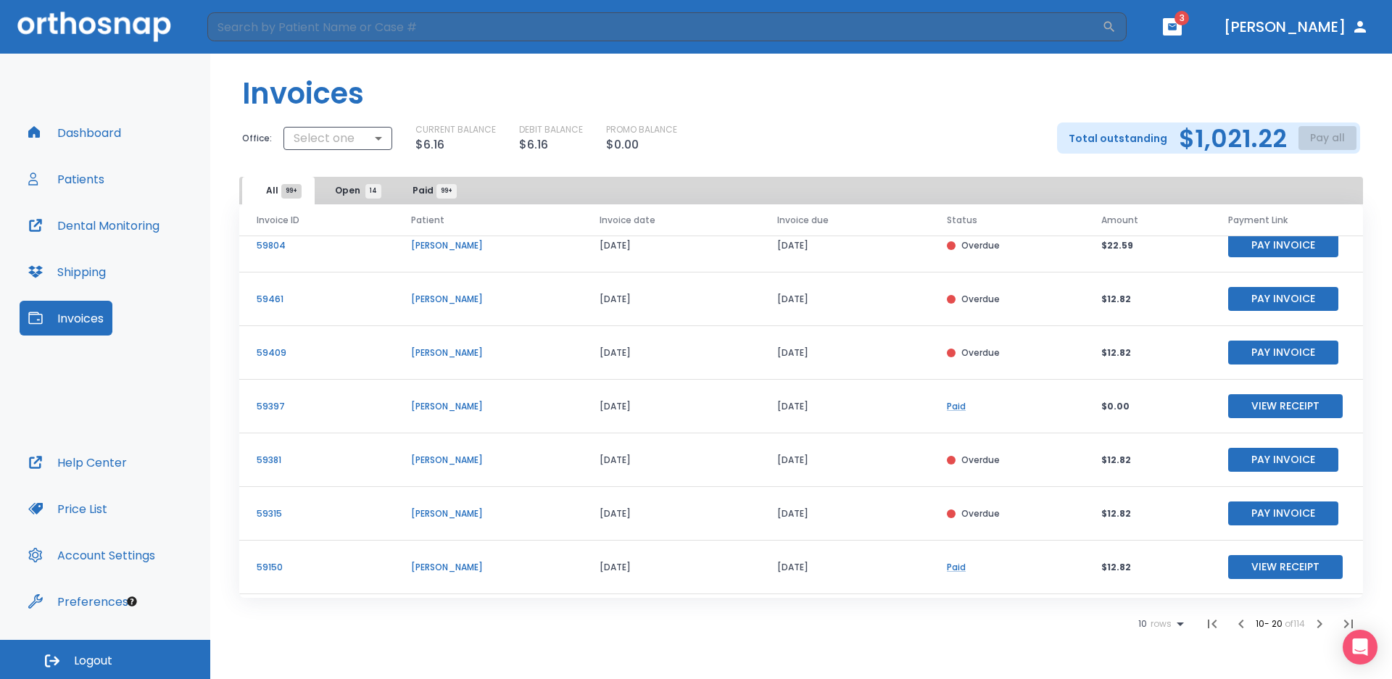
scroll to position [175, 0]
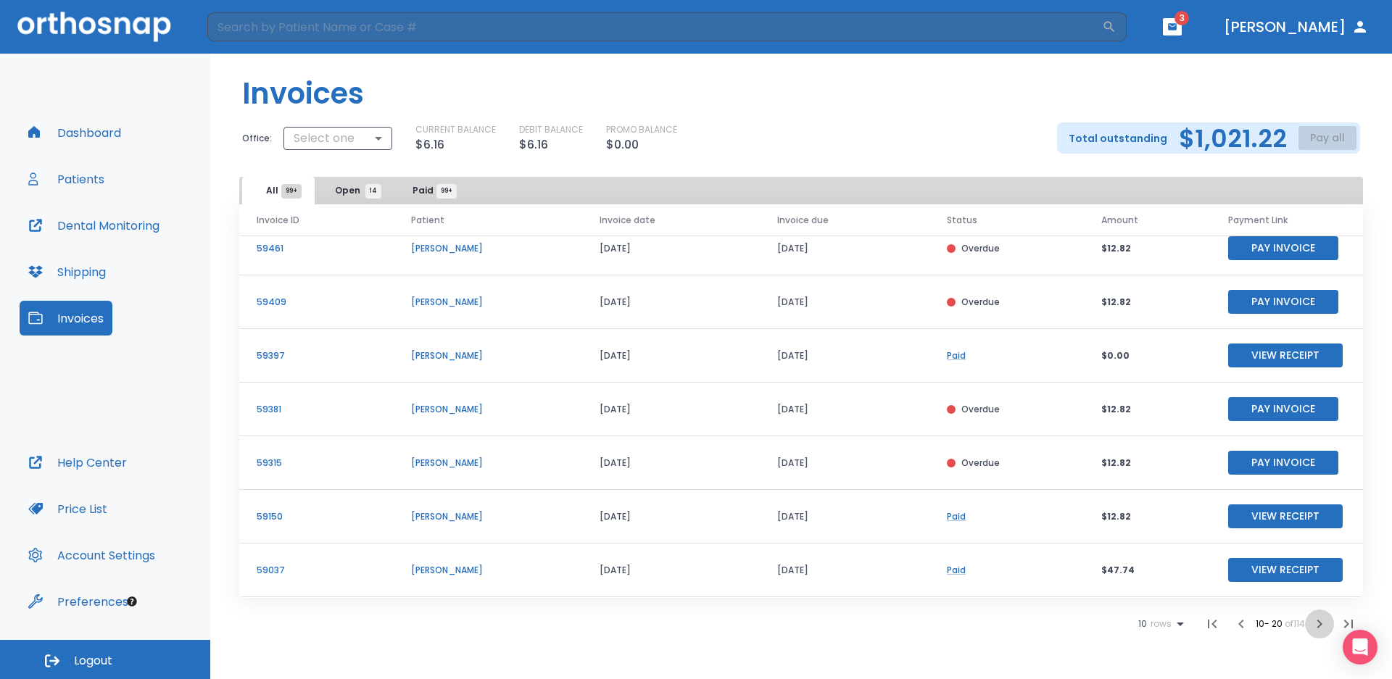
click at [1318, 623] on icon "button" at bounding box center [1319, 624] width 17 height 17
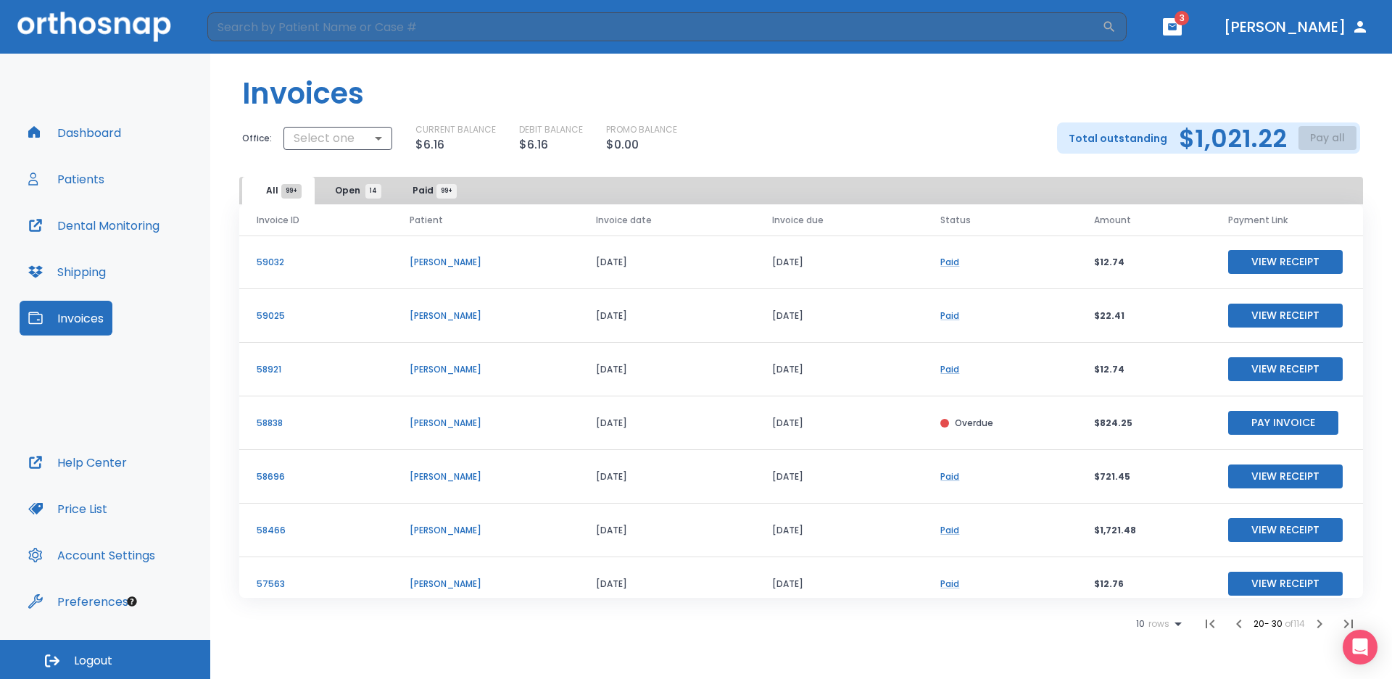
click at [1262, 428] on button "Pay Invoice" at bounding box center [1283, 423] width 110 height 24
click at [85, 173] on button "Patients" at bounding box center [67, 179] width 94 height 35
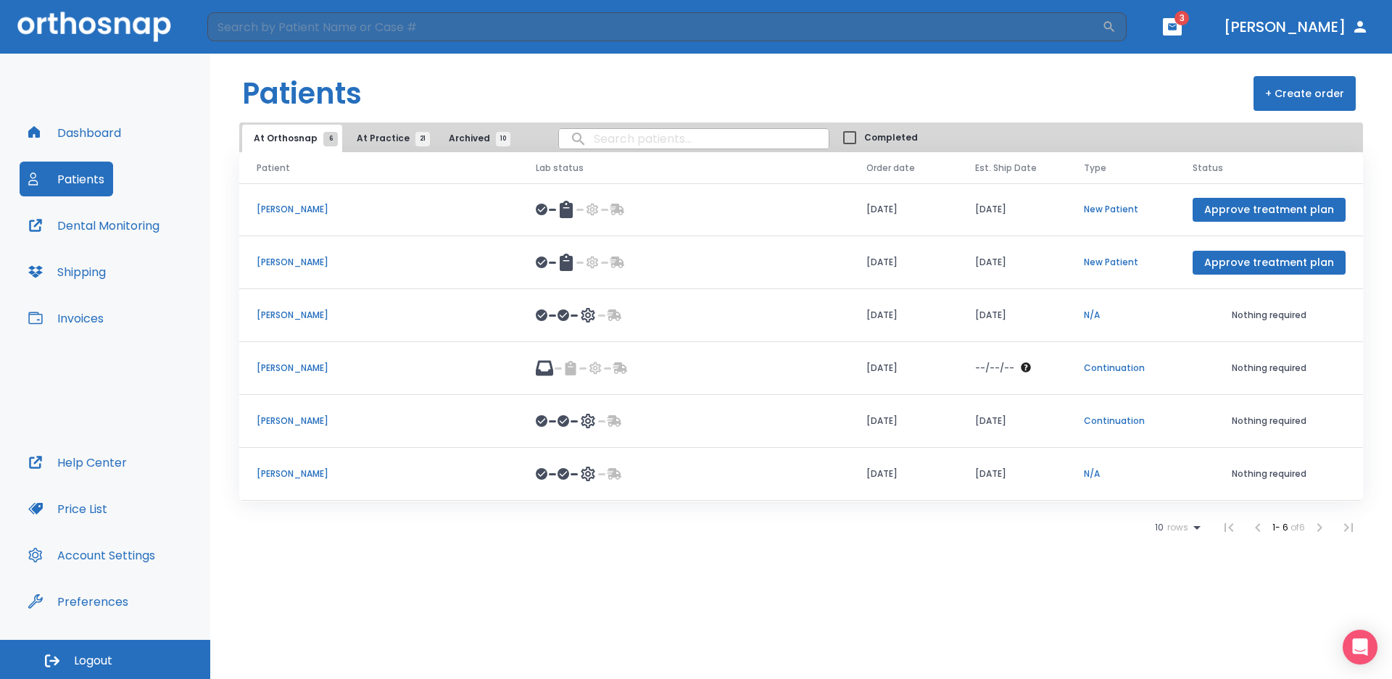
click at [81, 314] on button "Invoices" at bounding box center [66, 318] width 93 height 35
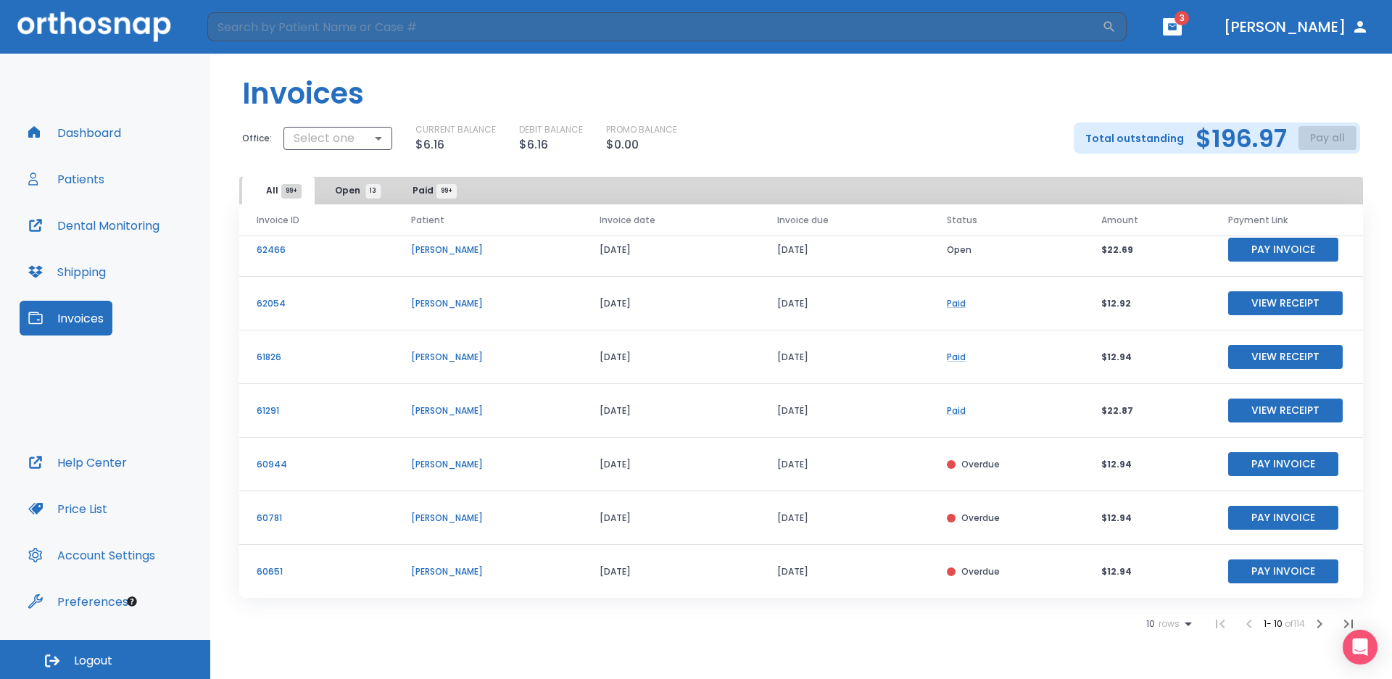
scroll to position [175, 0]
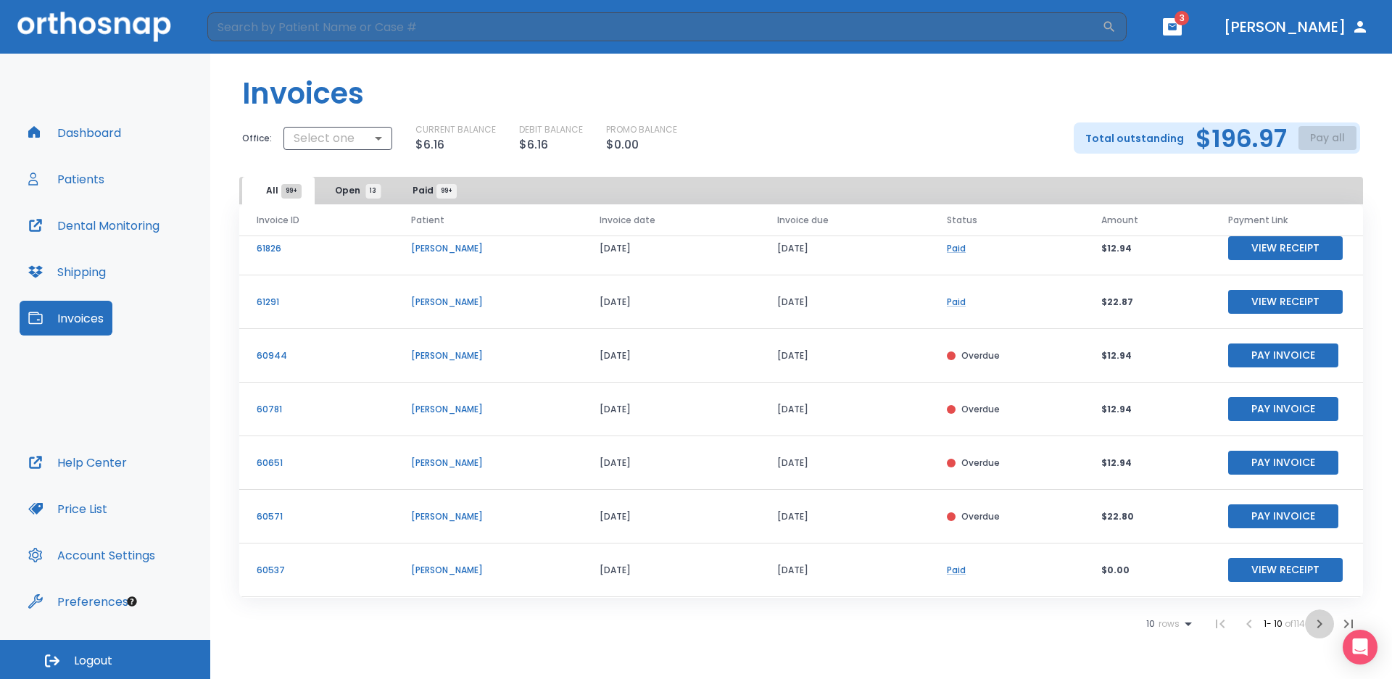
click at [1312, 627] on icon "button" at bounding box center [1319, 624] width 17 height 17
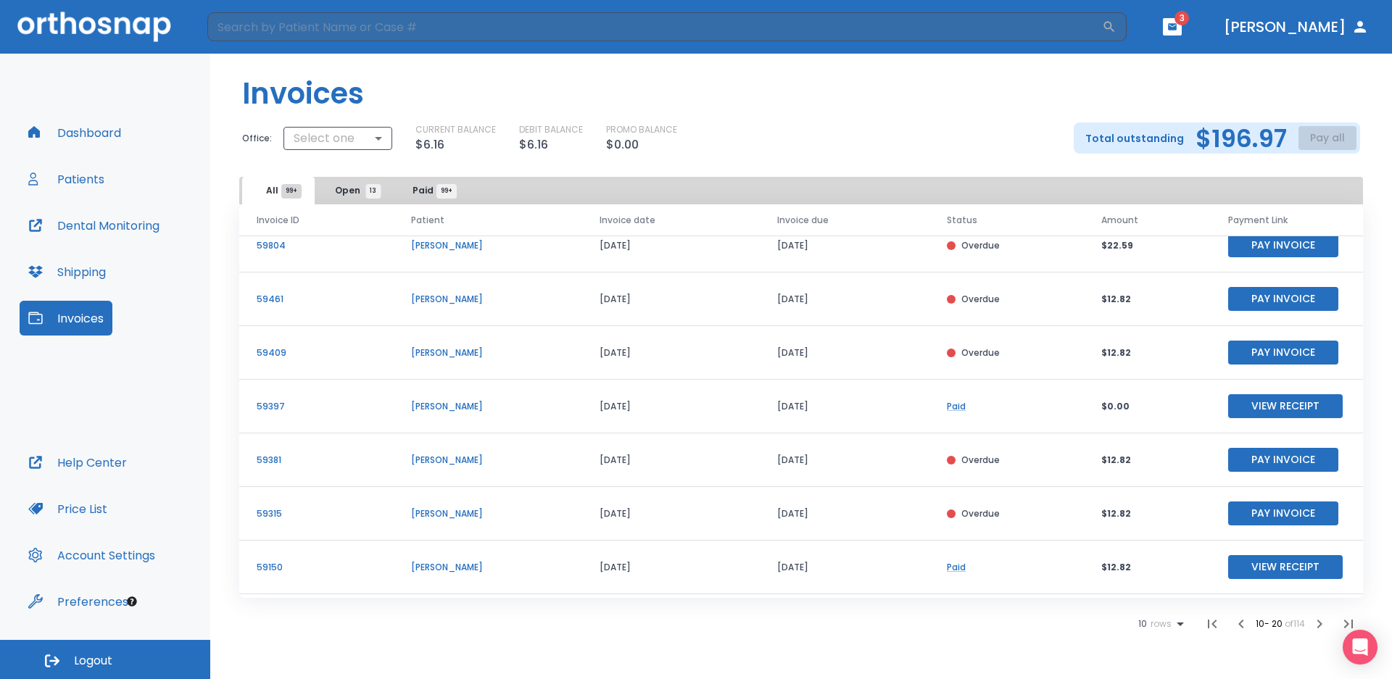
scroll to position [175, 0]
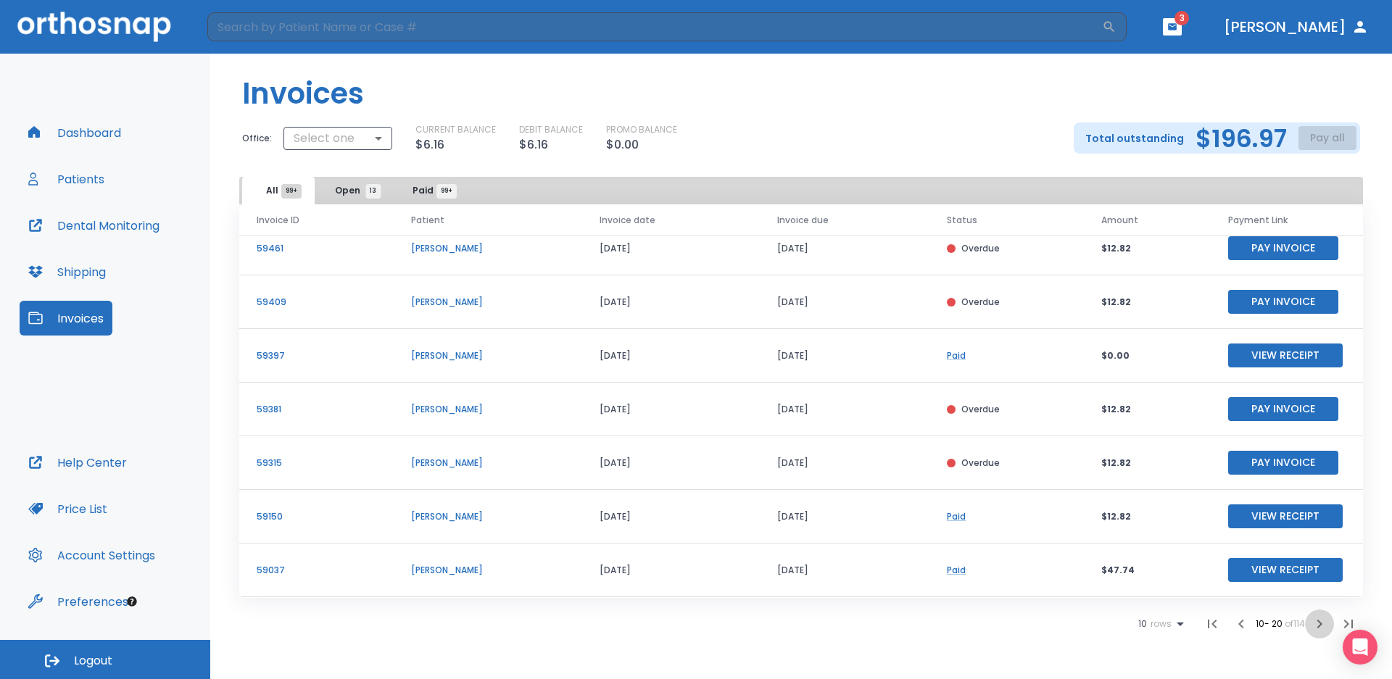
click at [1312, 624] on icon "button" at bounding box center [1319, 624] width 17 height 17
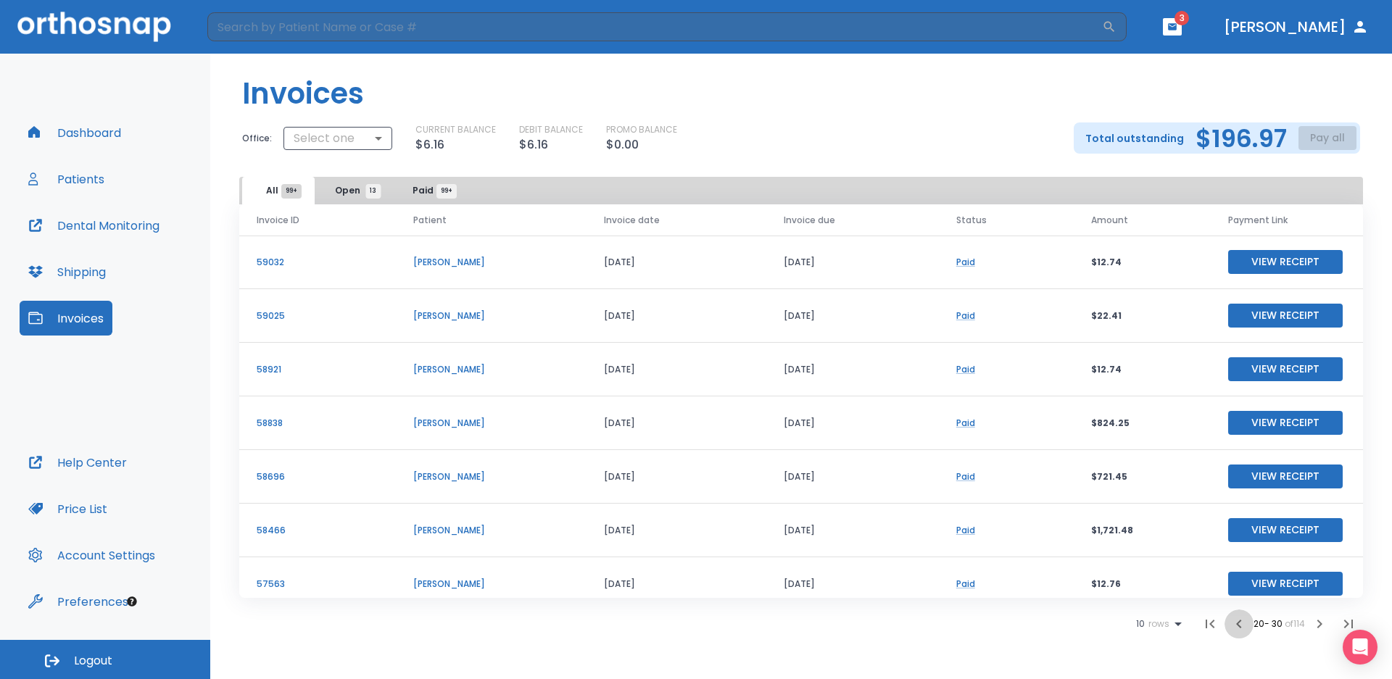
click at [1233, 619] on icon "button" at bounding box center [1238, 624] width 17 height 17
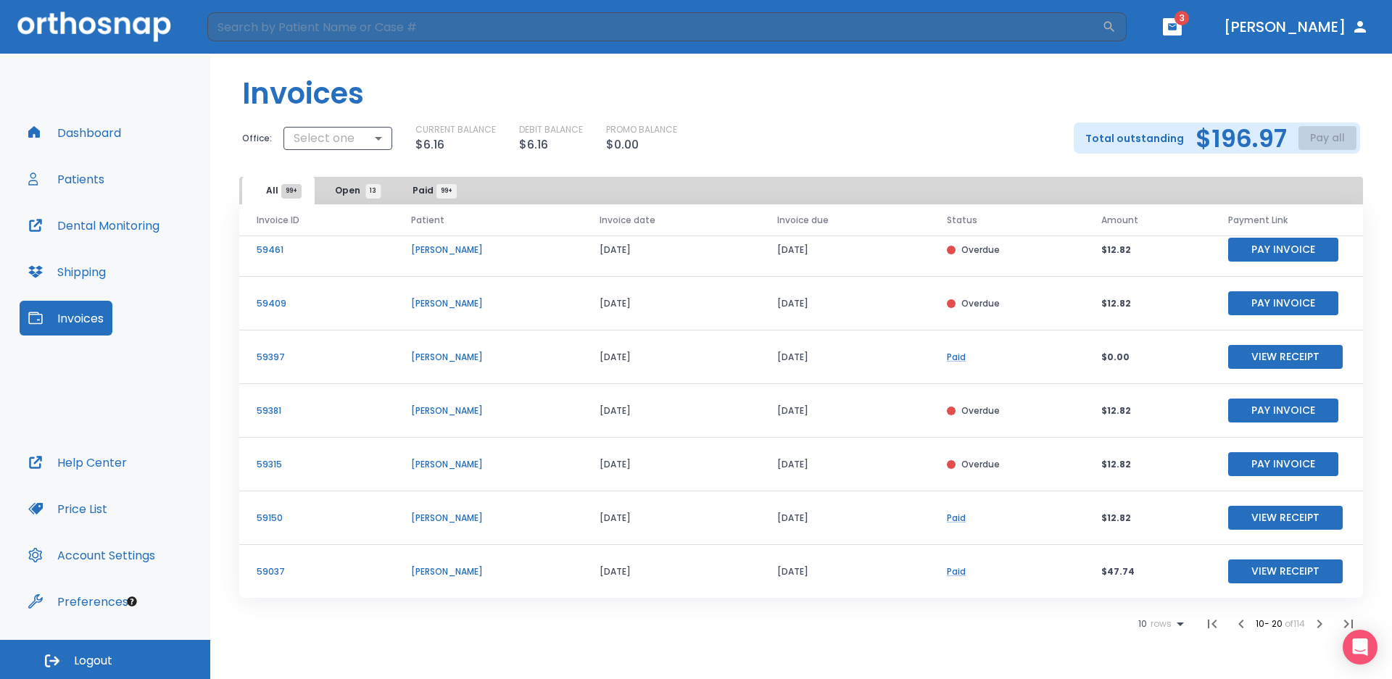
scroll to position [175, 0]
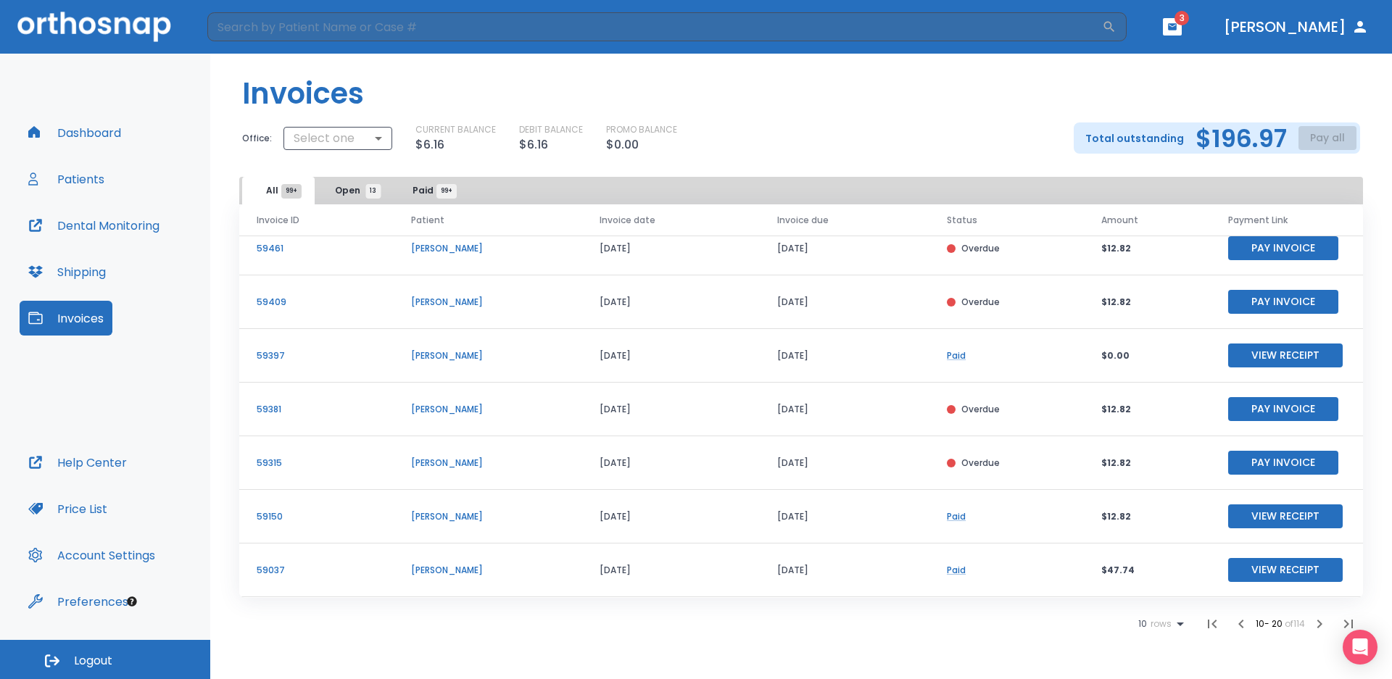
click at [1275, 466] on button "Pay Invoice" at bounding box center [1283, 463] width 110 height 24
click at [1240, 407] on button "Pay Invoice" at bounding box center [1283, 409] width 110 height 24
click at [73, 331] on button "Invoices" at bounding box center [66, 318] width 93 height 35
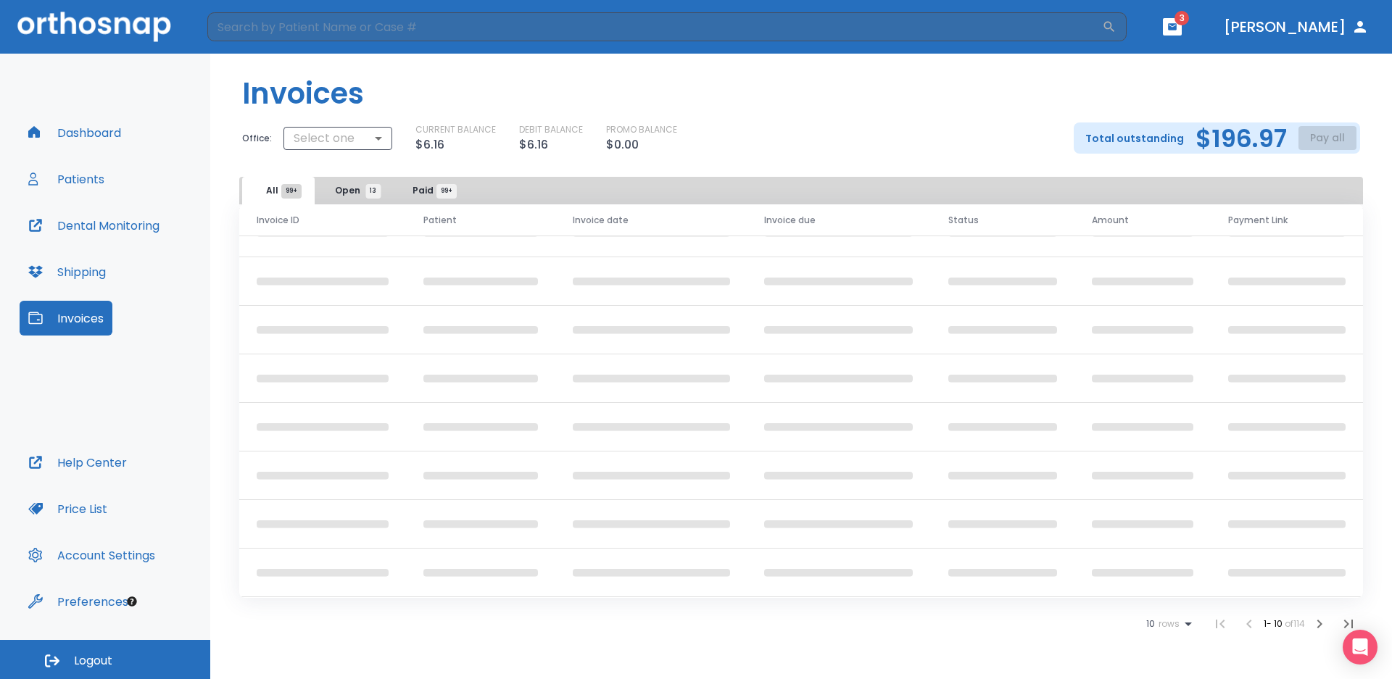
scroll to position [175, 0]
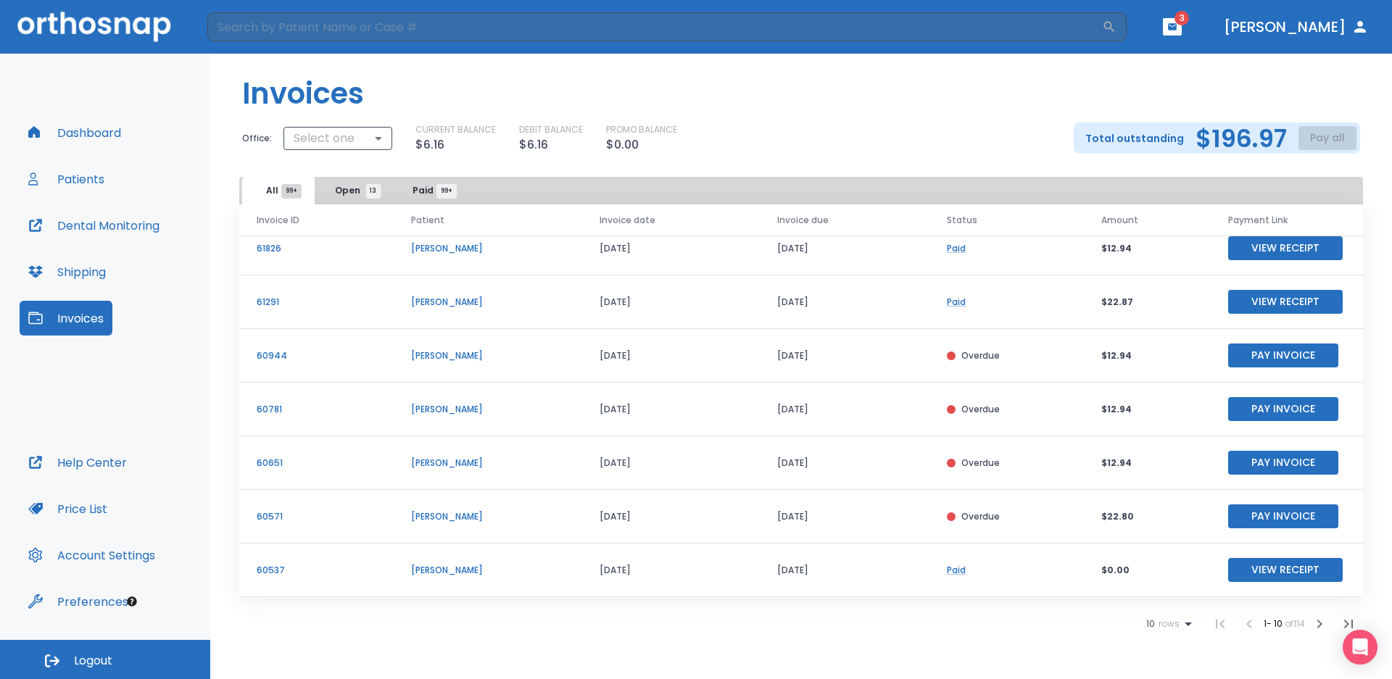
click at [1130, 130] on p "Total outstanding" at bounding box center [1134, 138] width 99 height 17
click at [1315, 138] on div "Total outstanding $196.97 Pay all" at bounding box center [1217, 138] width 286 height 31
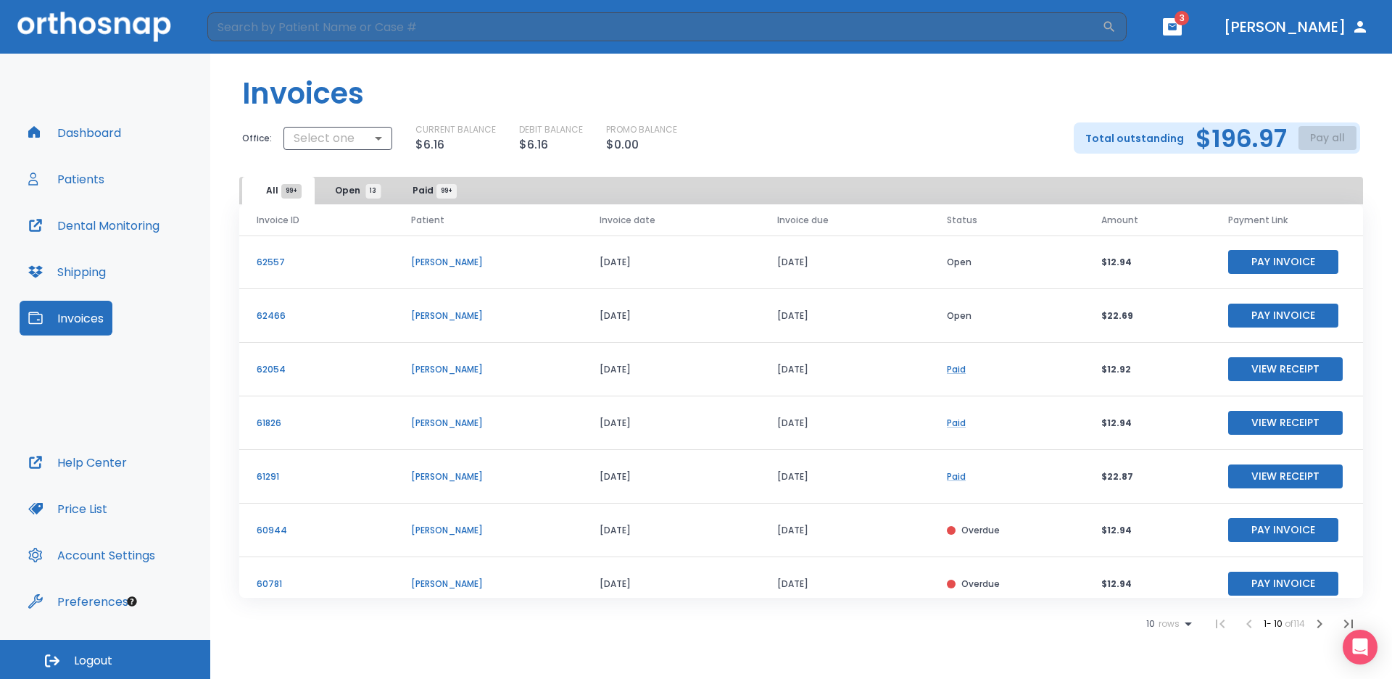
click at [76, 319] on button "Invoices" at bounding box center [66, 318] width 93 height 35
click at [1134, 142] on p "Total outstanding" at bounding box center [1134, 138] width 99 height 17
drag, startPoint x: 1134, startPoint y: 142, endPoint x: 1219, endPoint y: 144, distance: 84.9
click at [1219, 144] on div "Total outstanding $196.97 Pay all" at bounding box center [1217, 138] width 286 height 31
click at [863, 173] on div "Invoices Office: Select one ​ CURRENT BALANCE $6.16 DEBIT BALANCE $6.16 PROMO B…" at bounding box center [801, 115] width 1182 height 123
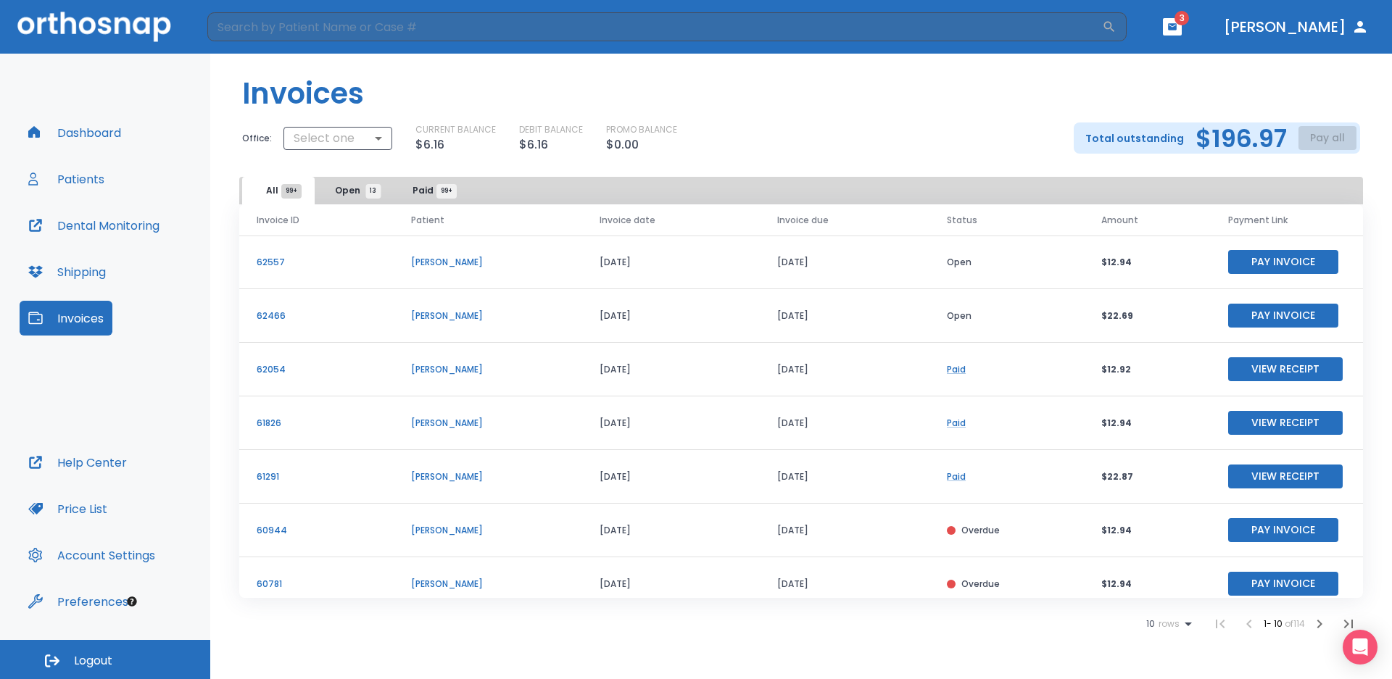
click at [1175, 624] on span "rows" at bounding box center [1167, 624] width 25 height 10
click at [1158, 648] on p "100" at bounding box center [1163, 643] width 15 height 13
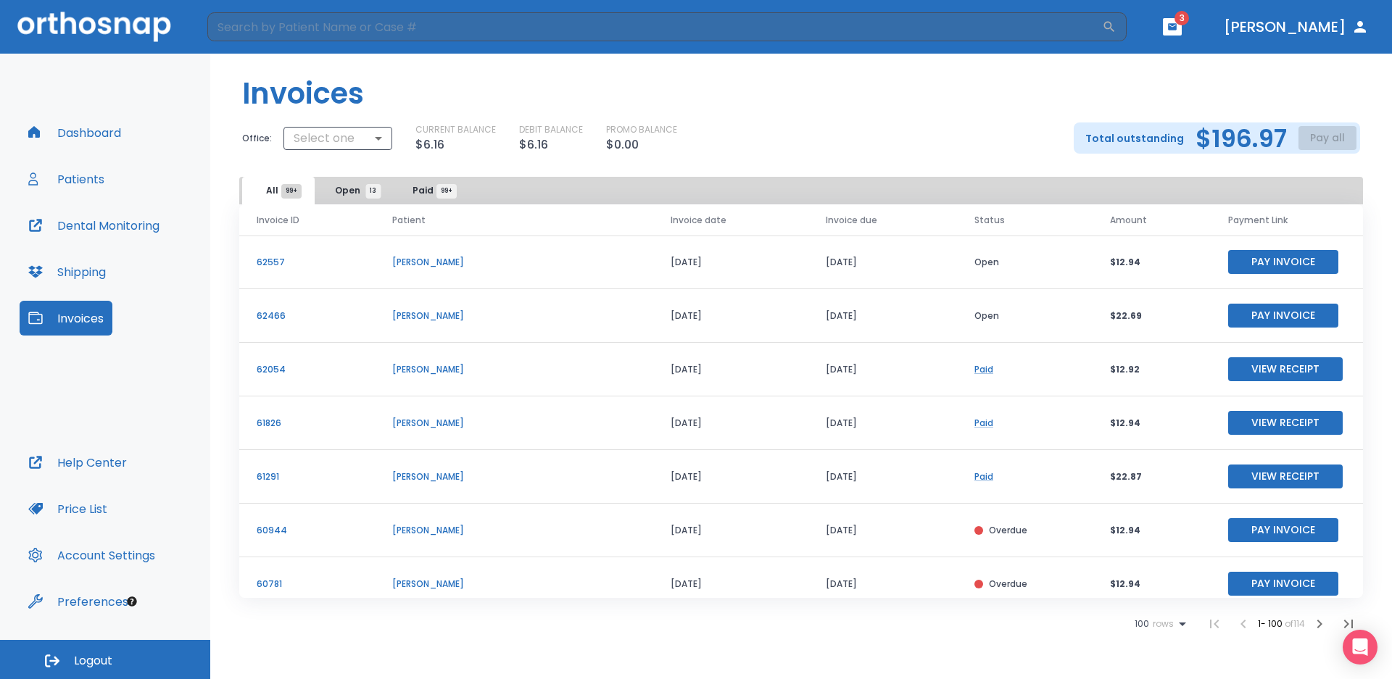
click at [363, 186] on span "Open 13" at bounding box center [354, 190] width 38 height 13
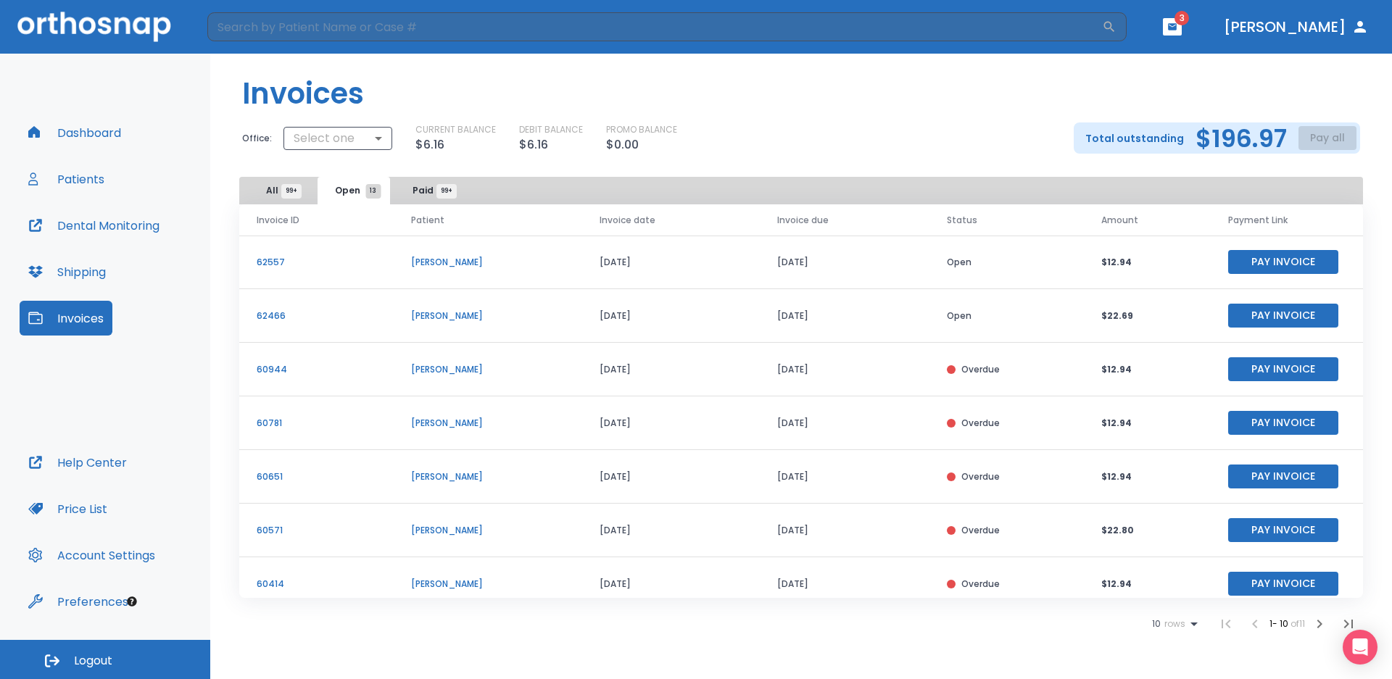
click at [429, 186] on span "Paid 99+" at bounding box center [430, 190] width 34 height 13
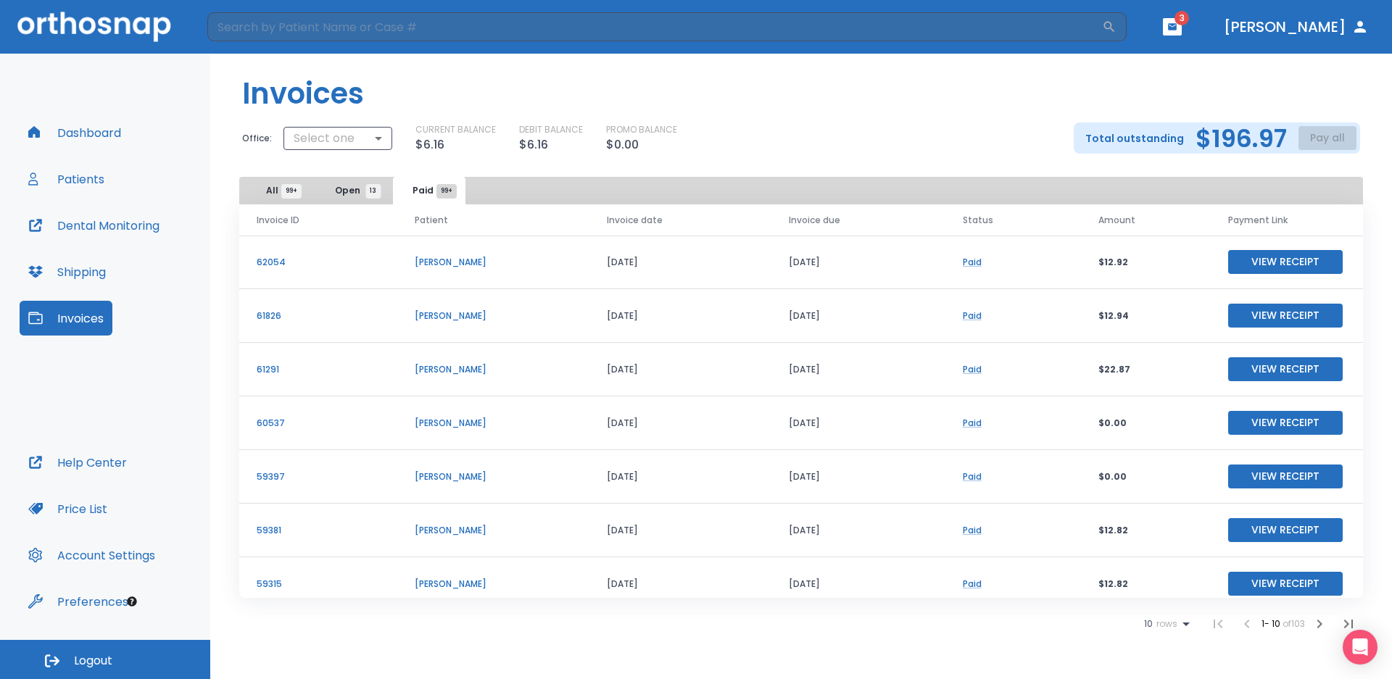
click at [450, 145] on div "CURRENT BALANCE $6.16" at bounding box center [455, 138] width 80 height 30
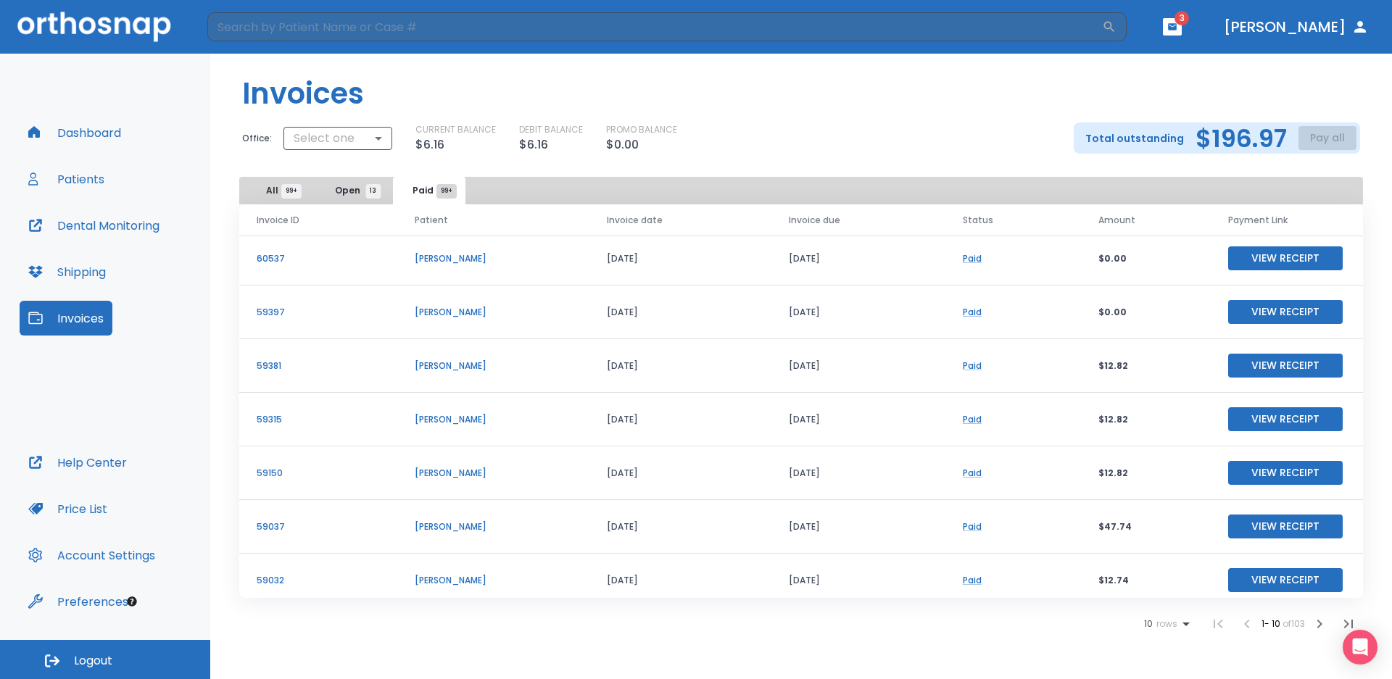
scroll to position [175, 0]
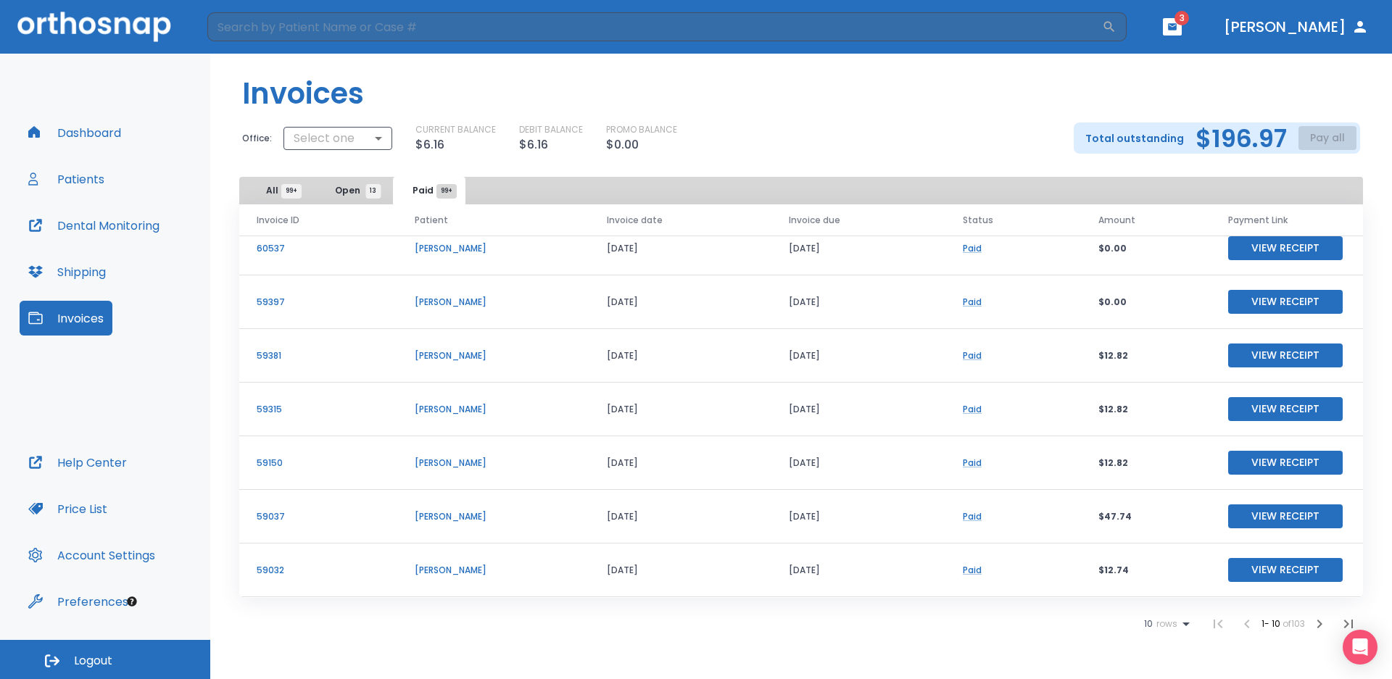
click at [1185, 624] on icon at bounding box center [1186, 625] width 7 height 4
click at [1167, 605] on li "25" at bounding box center [1161, 607] width 38 height 36
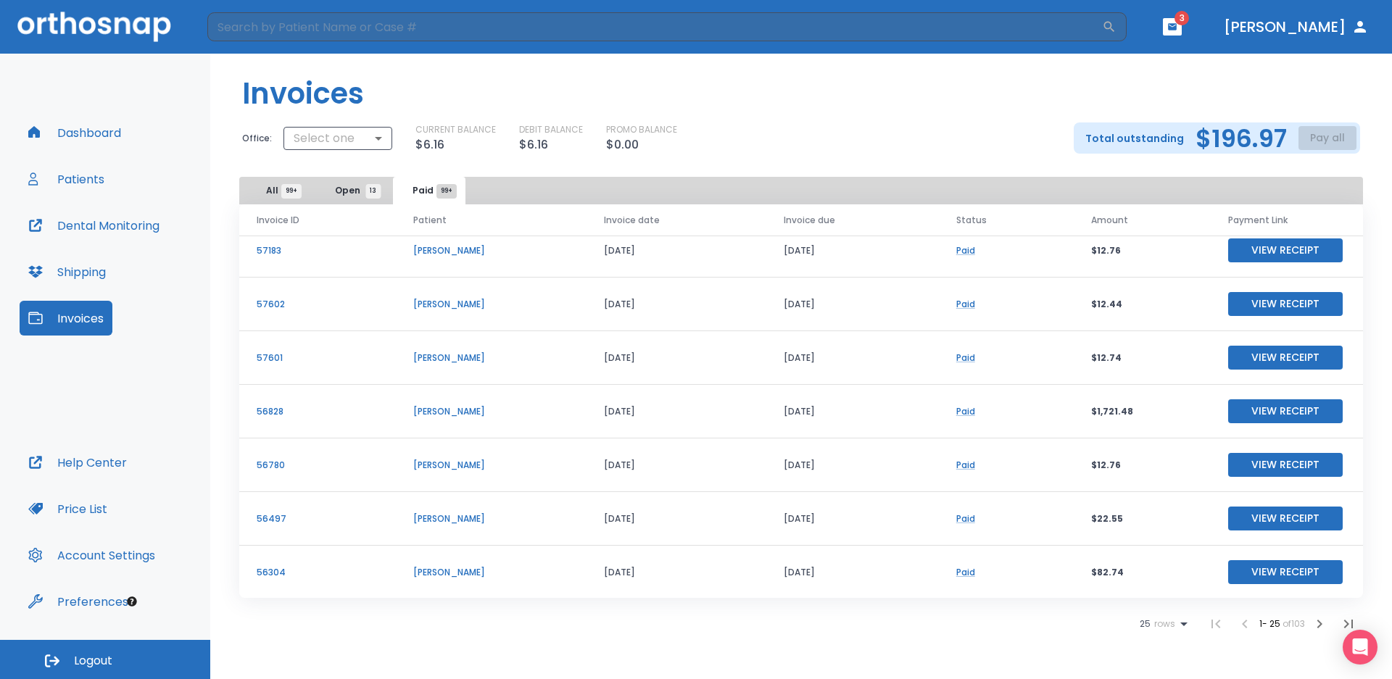
scroll to position [980, 0]
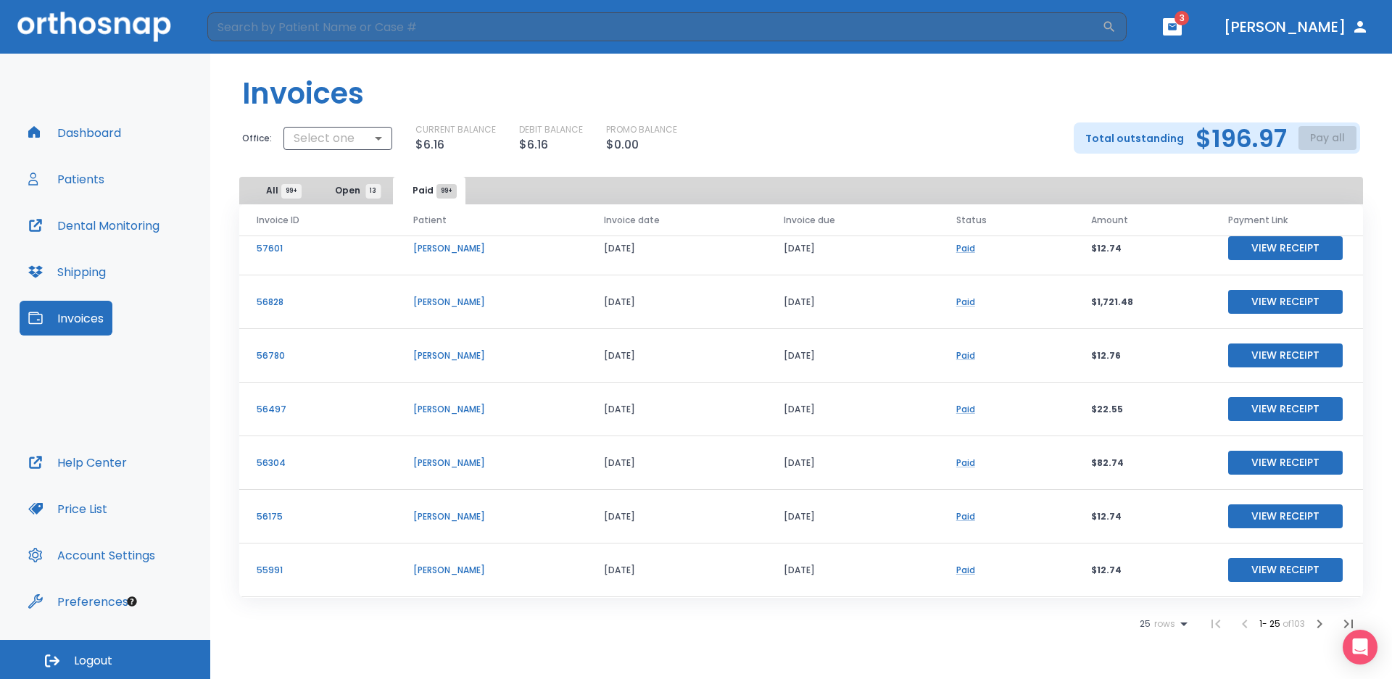
click at [1134, 605] on div "Invoice ID Patient Invoice date Invoice due Status Amount Payment Link 62054 [P…" at bounding box center [801, 421] width 1124 height 434
click at [1145, 616] on div "25 rows" at bounding box center [1166, 624] width 53 height 17
click at [1152, 646] on p "100" at bounding box center [1156, 643] width 15 height 13
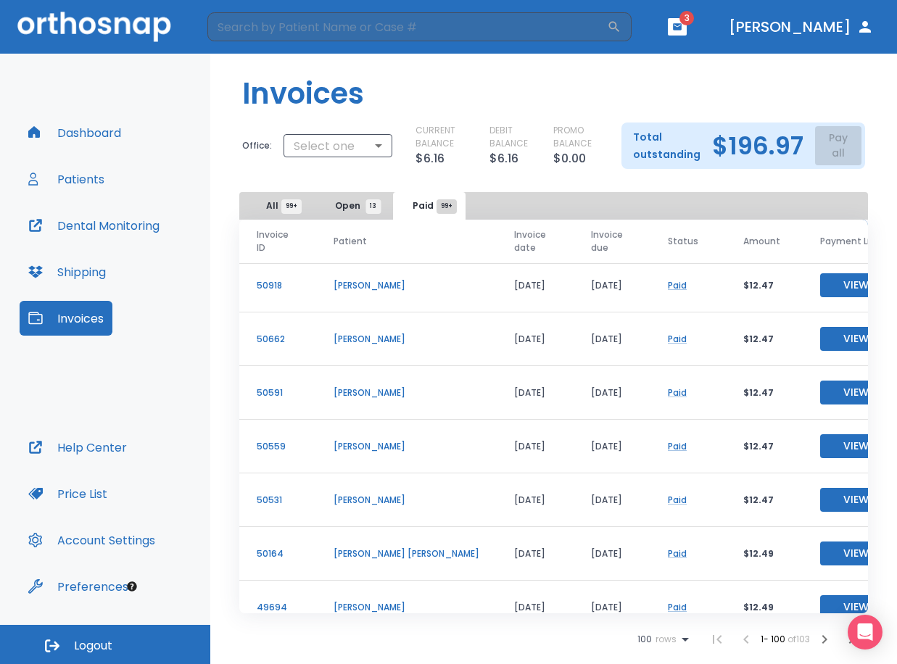
scroll to position [2393, 0]
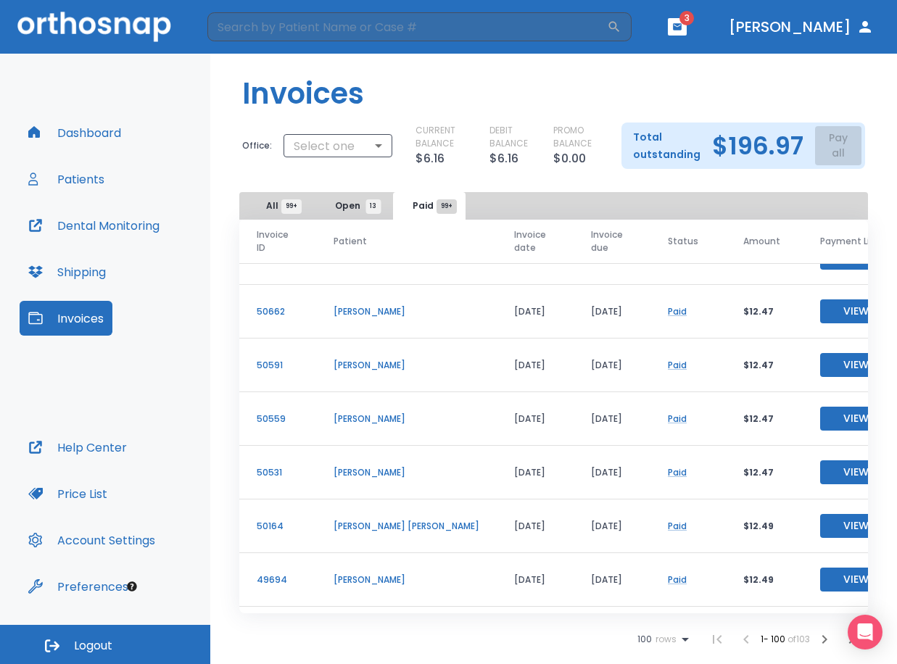
click at [414, 581] on p "[PERSON_NAME]" at bounding box center [407, 580] width 146 height 13
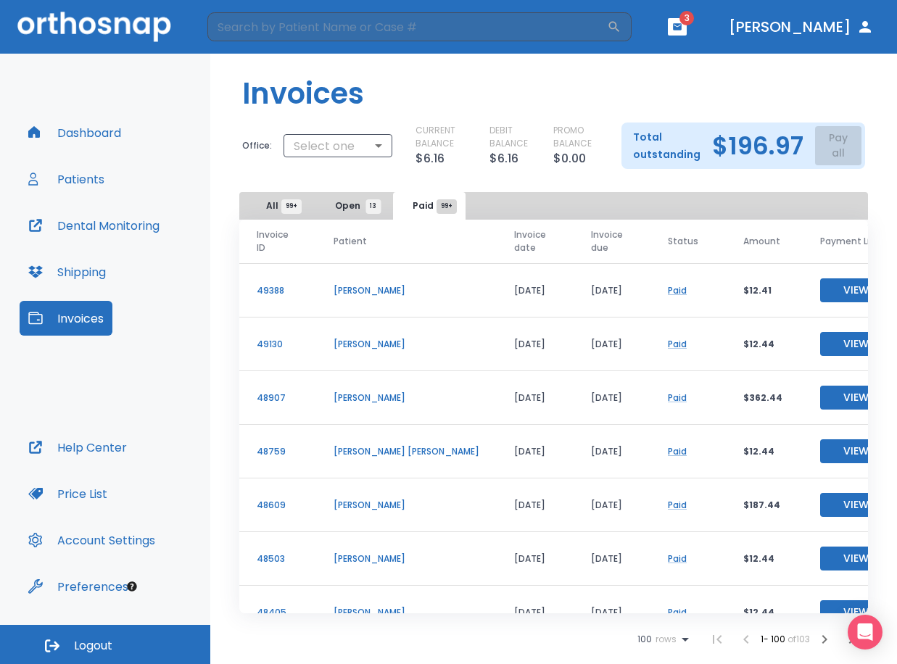
scroll to position [2828, 0]
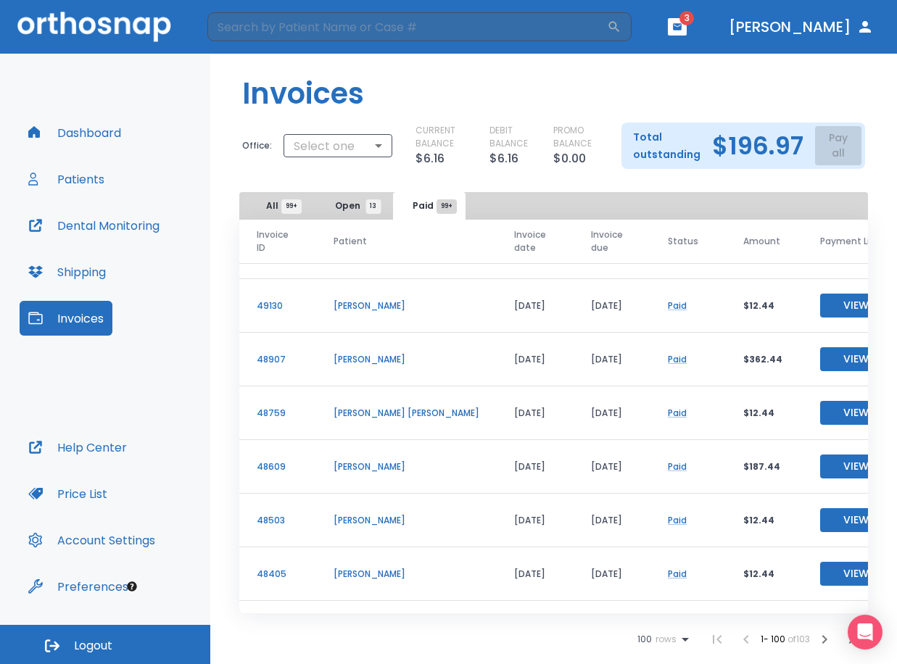
click at [497, 452] on td "[DATE]" at bounding box center [535, 467] width 77 height 54
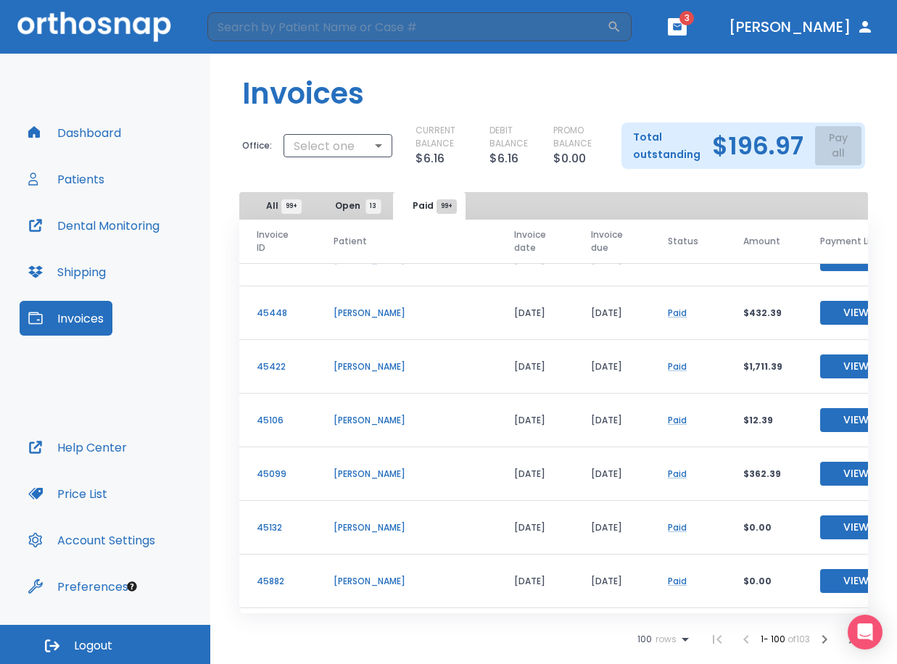
scroll to position [4061, 0]
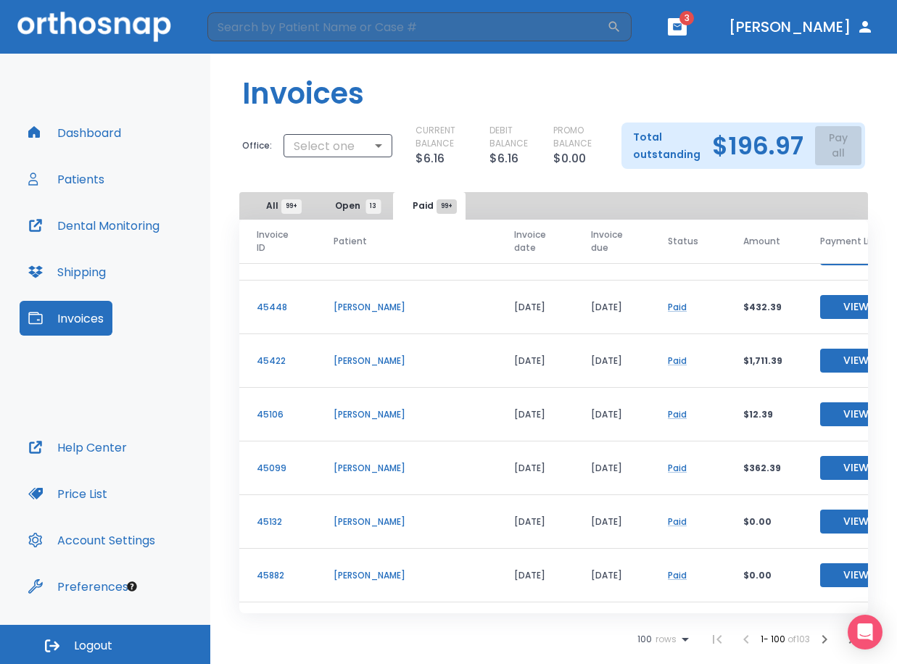
click at [285, 205] on span "99+" at bounding box center [291, 206] width 20 height 15
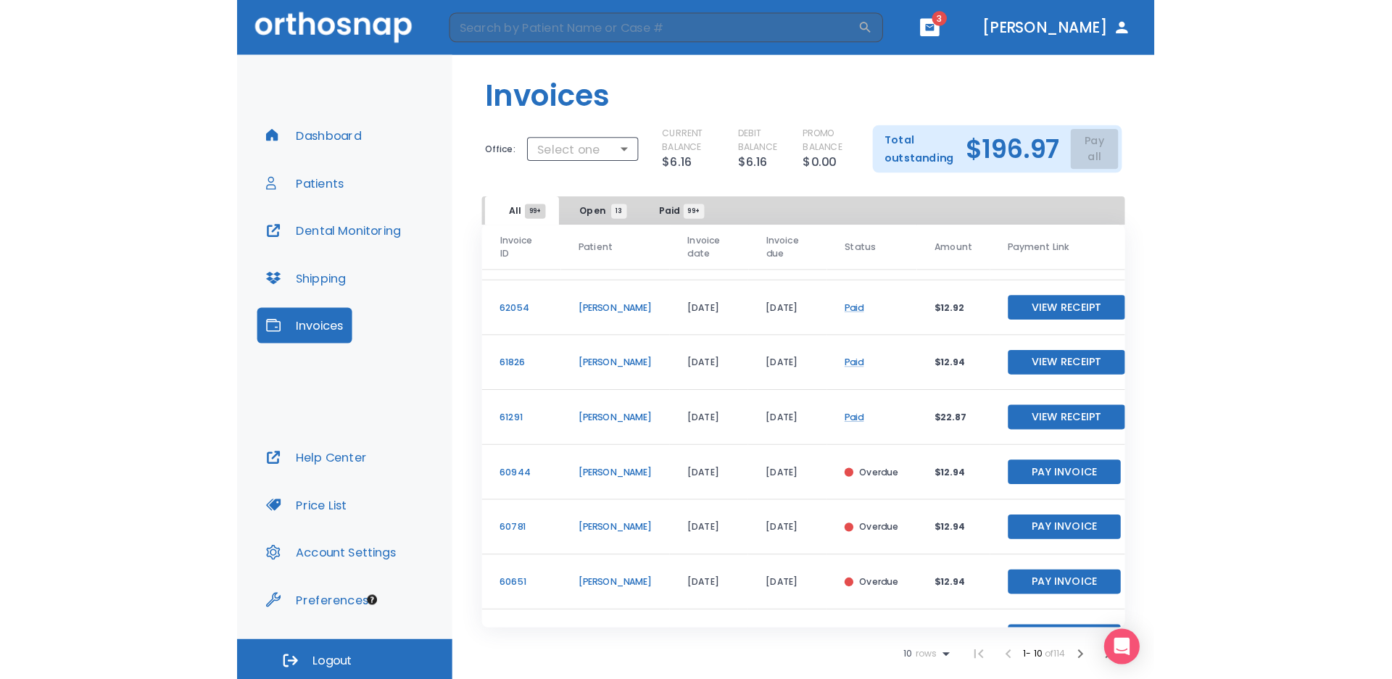
scroll to position [199, 0]
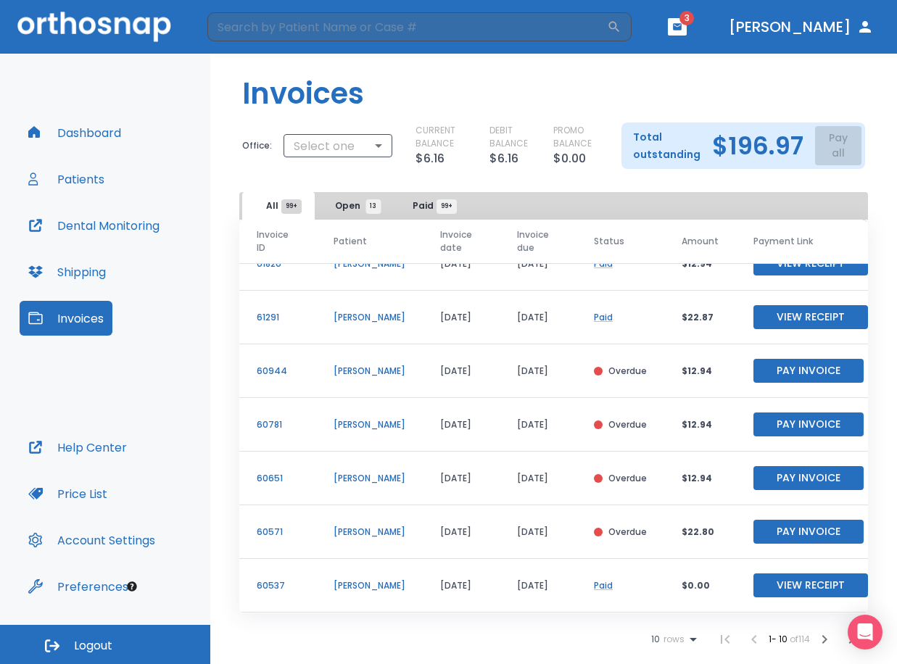
click at [656, 637] on span "10" at bounding box center [655, 639] width 9 height 10
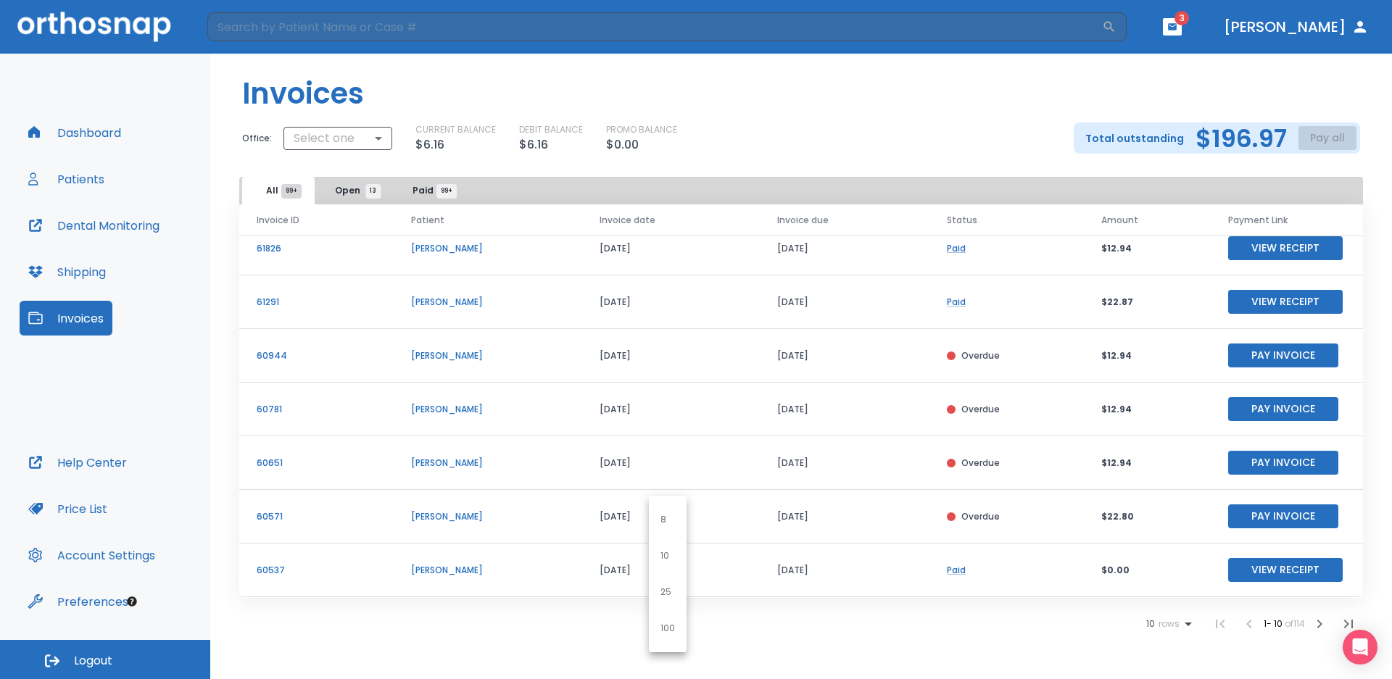
scroll to position [175, 0]
click at [882, 636] on div at bounding box center [696, 339] width 1392 height 679
click at [1180, 625] on icon at bounding box center [1188, 624] width 17 height 17
click at [1173, 642] on li "100" at bounding box center [1163, 644] width 38 height 36
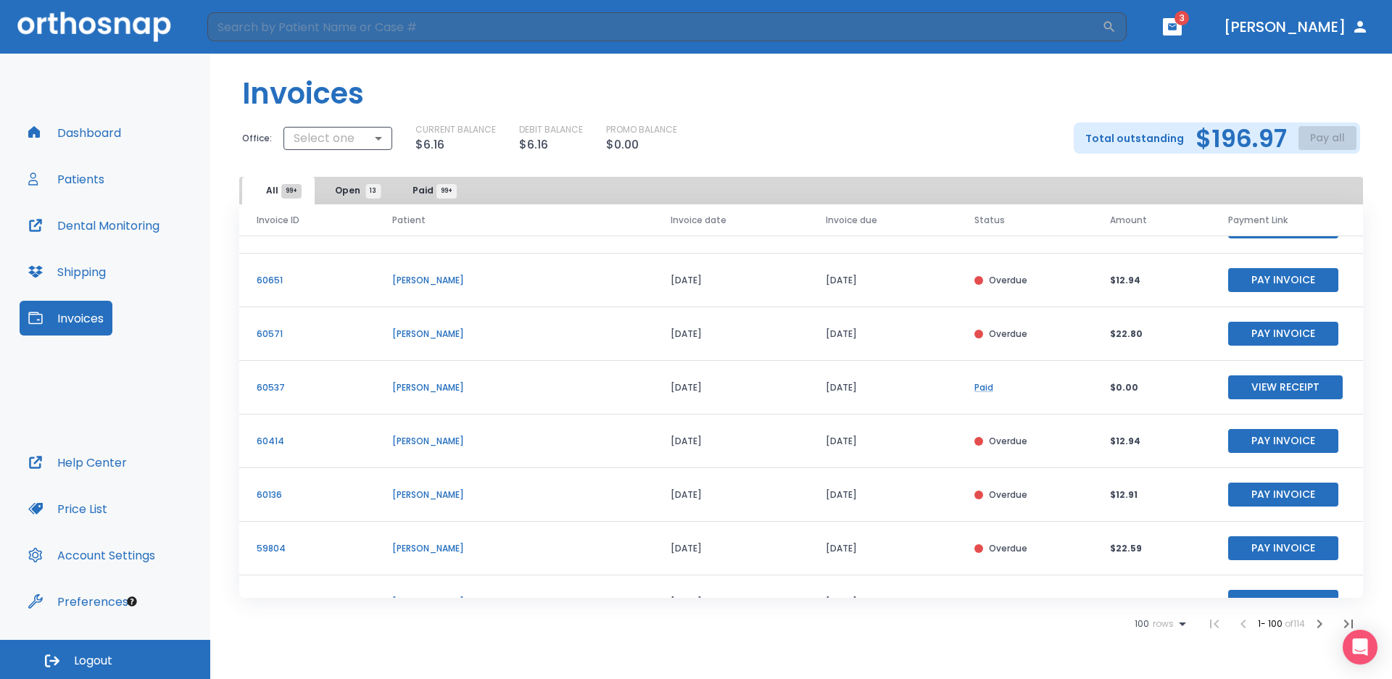
scroll to position [363, 0]
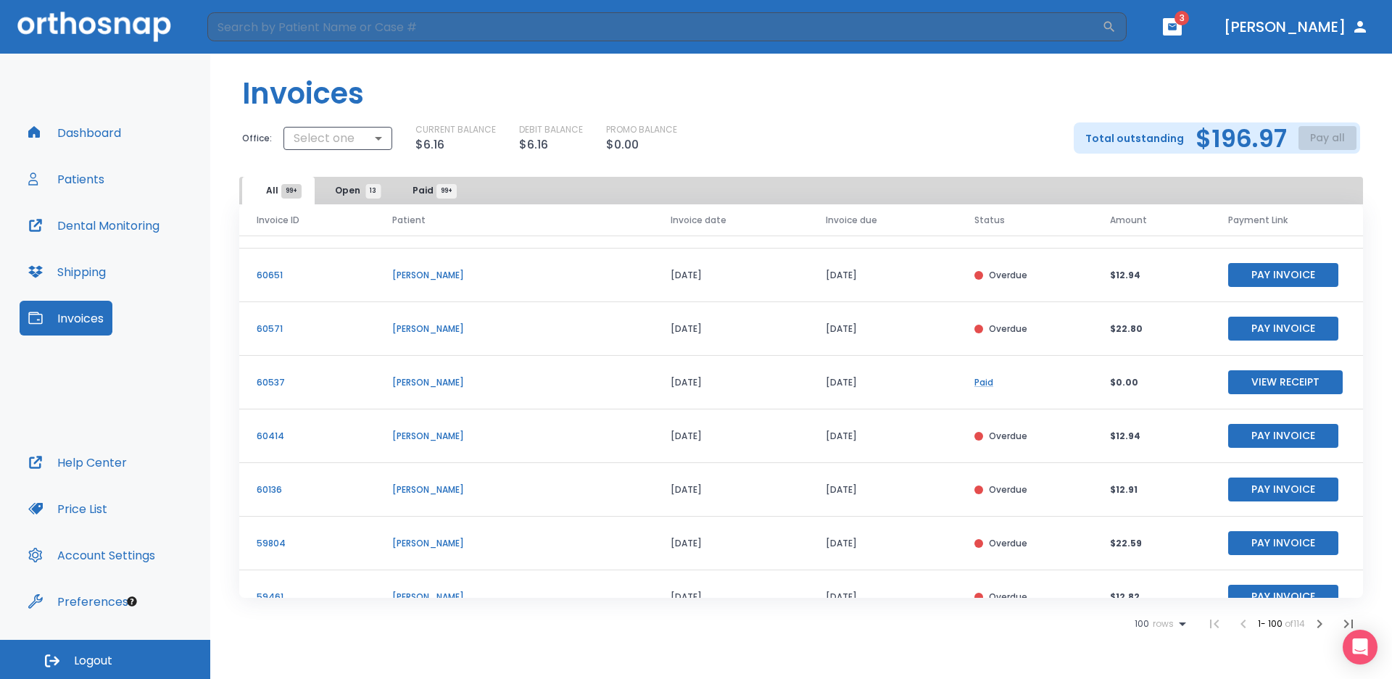
drag, startPoint x: 434, startPoint y: 191, endPoint x: 777, endPoint y: 126, distance: 348.3
click at [434, 190] on span "Paid 99+" at bounding box center [430, 190] width 34 height 13
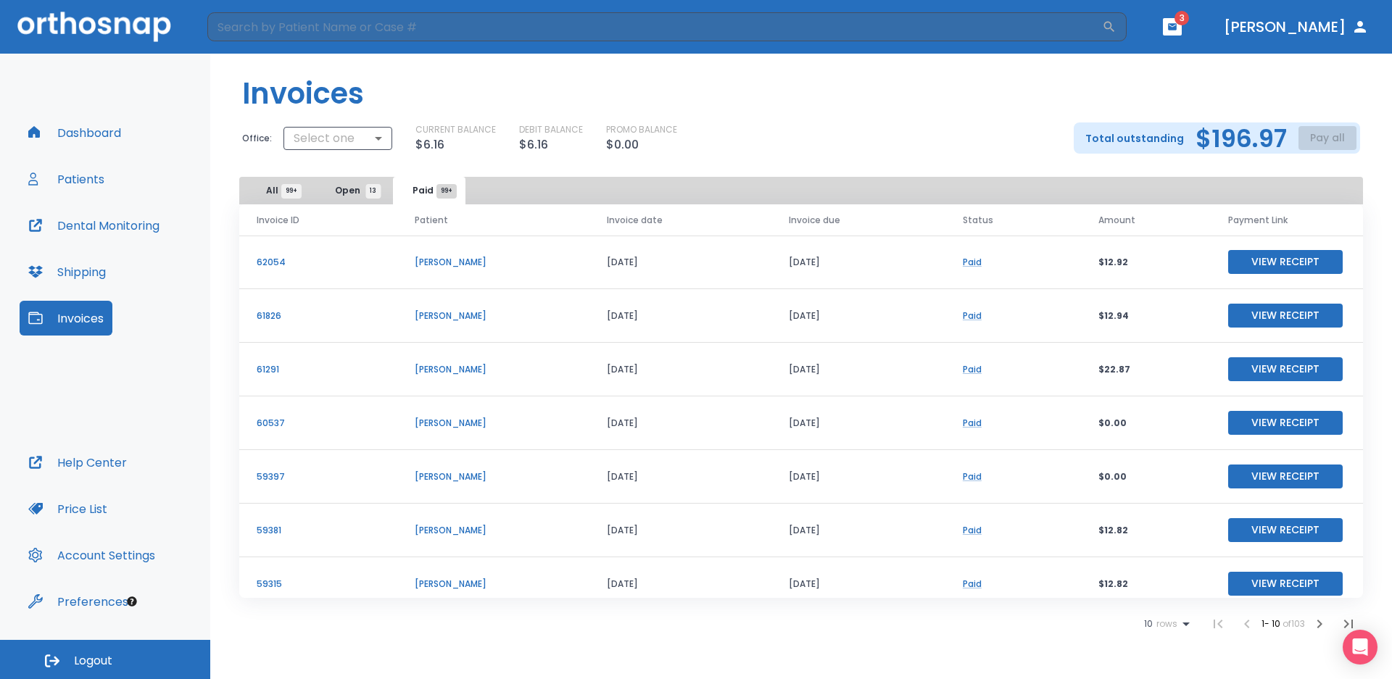
click at [1153, 624] on span "rows" at bounding box center [1165, 624] width 25 height 10
click at [1157, 643] on p "100" at bounding box center [1161, 643] width 15 height 13
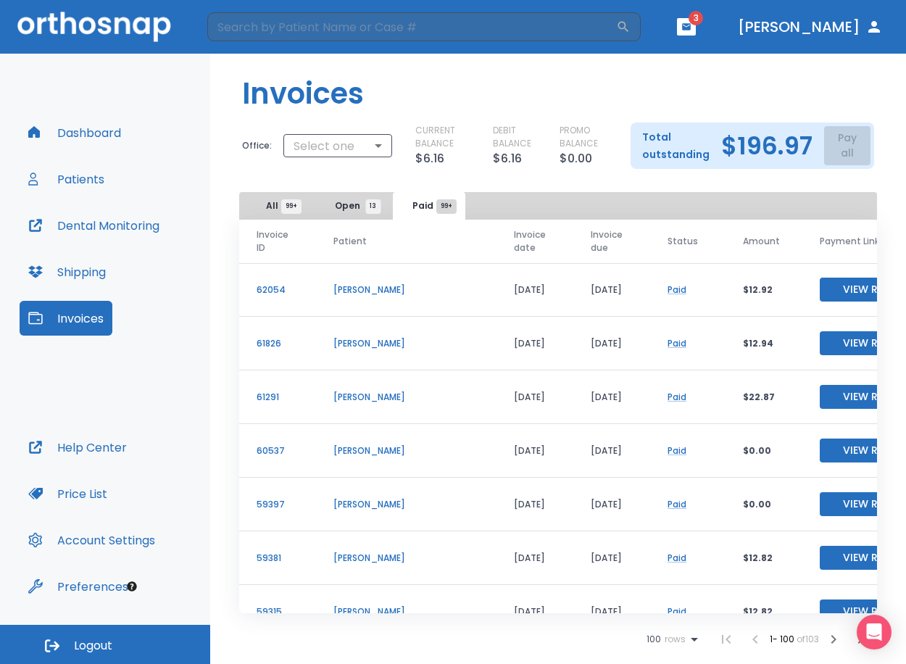
click at [348, 349] on p "[PERSON_NAME]" at bounding box center [407, 343] width 146 height 13
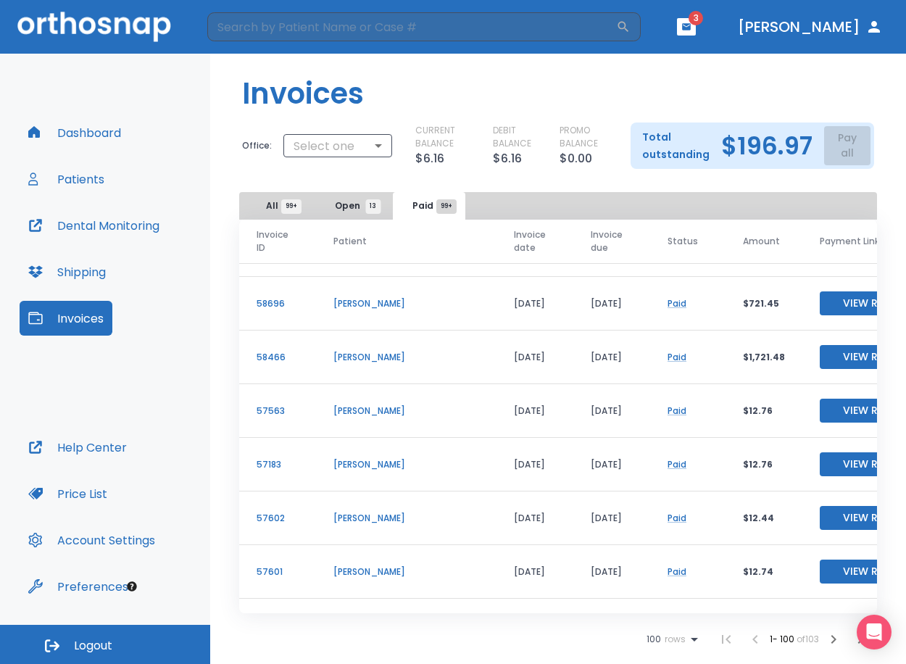
scroll to position [725, 0]
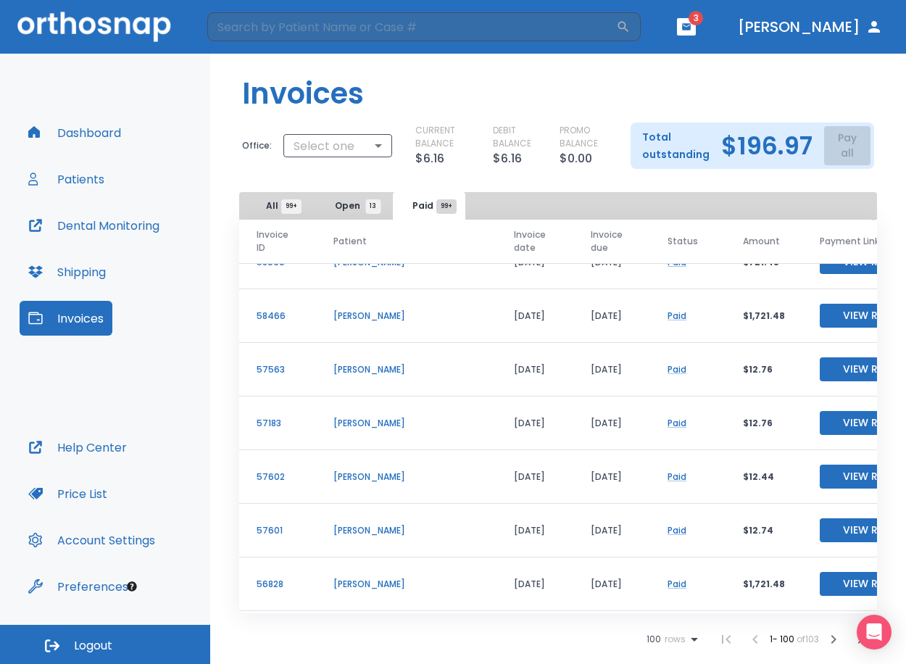
click at [497, 336] on td "[DATE]" at bounding box center [535, 316] width 77 height 54
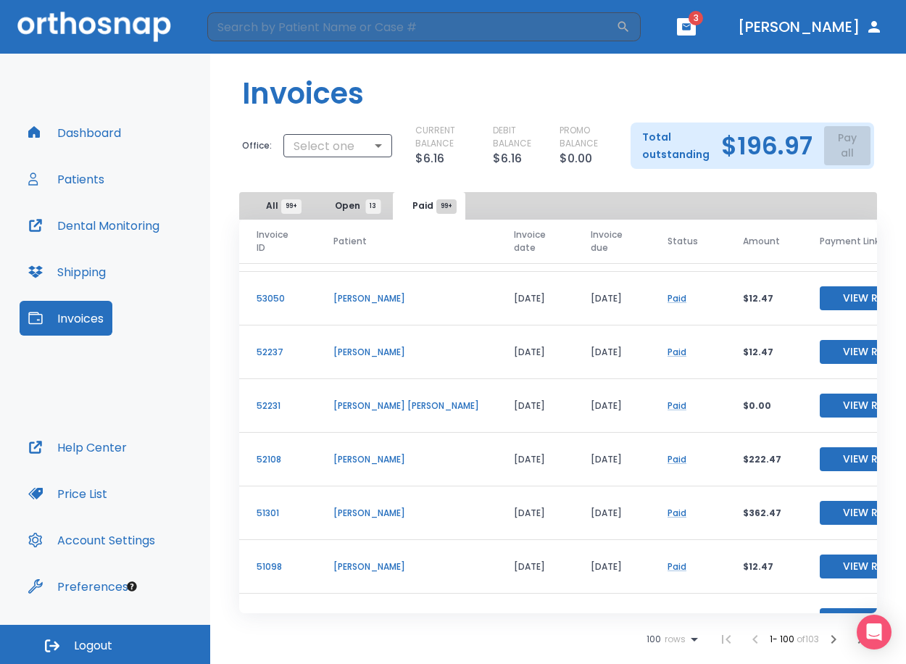
scroll to position [2103, 0]
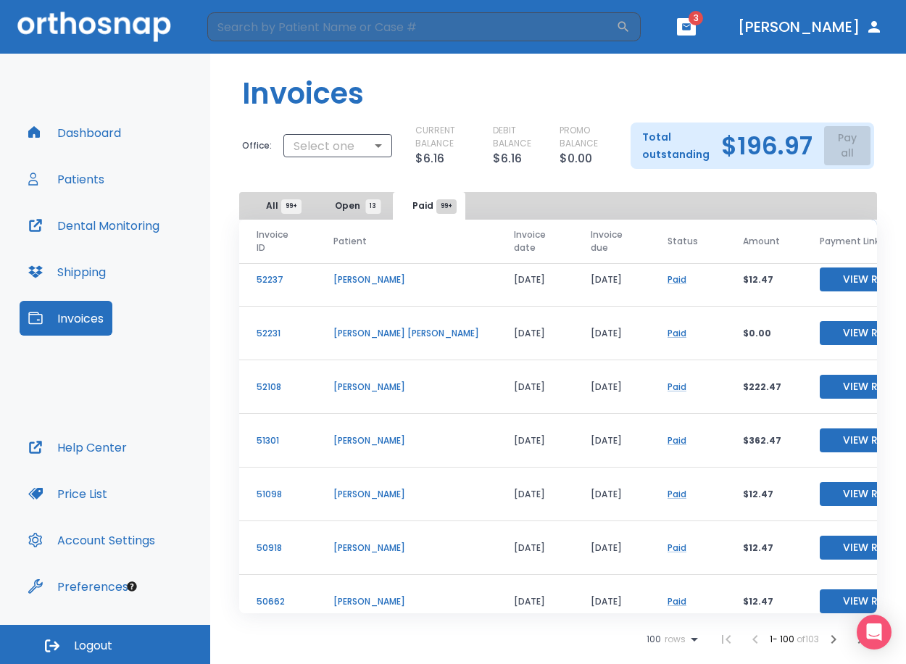
click at [224, 434] on div "Invoice ID Patient Invoice date Invoice due Status Amount Payment Link 62054 [P…" at bounding box center [558, 437] width 696 height 434
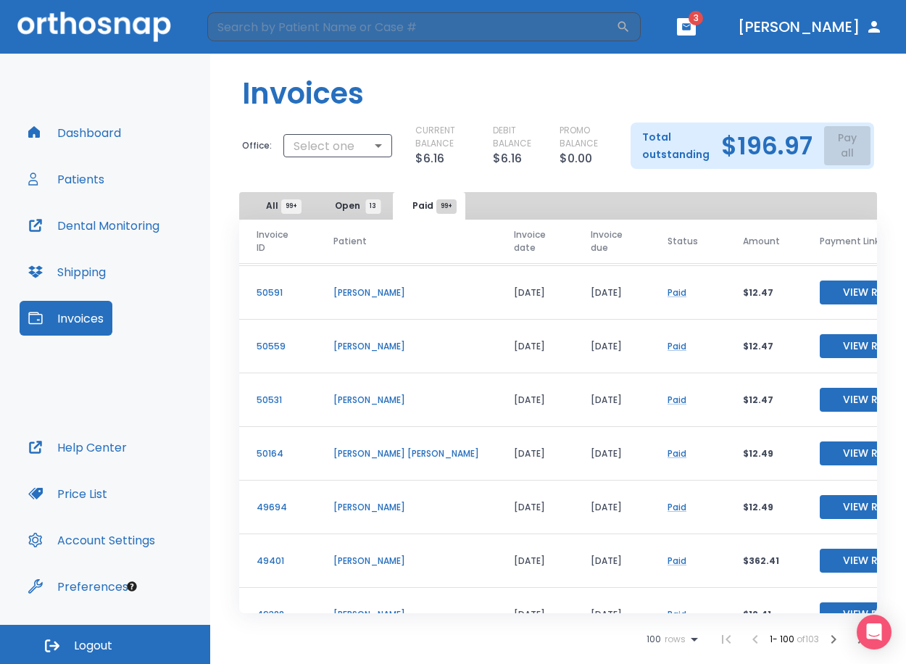
scroll to position [2538, 0]
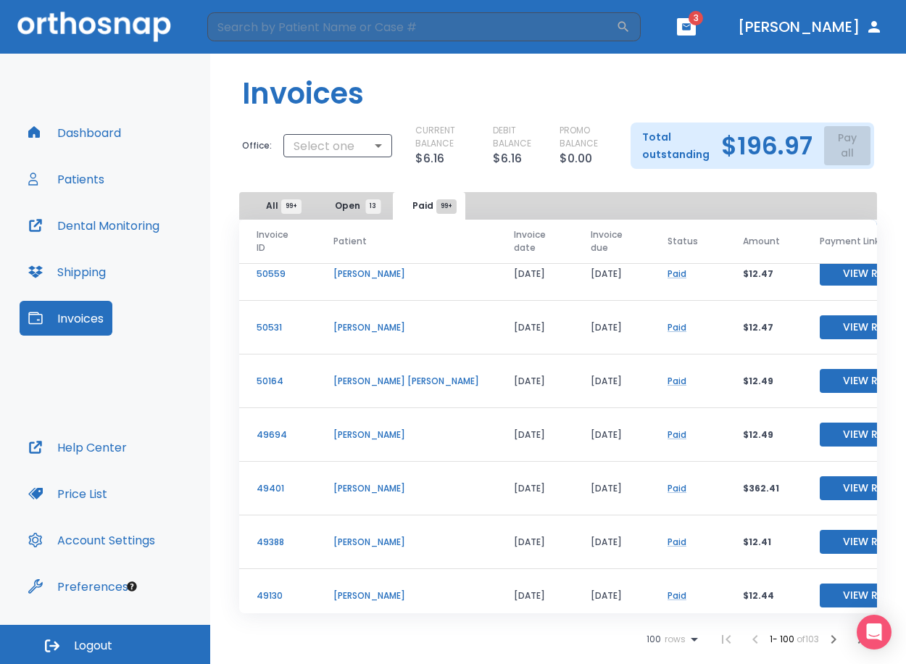
click at [726, 562] on td "$12.41" at bounding box center [764, 543] width 77 height 54
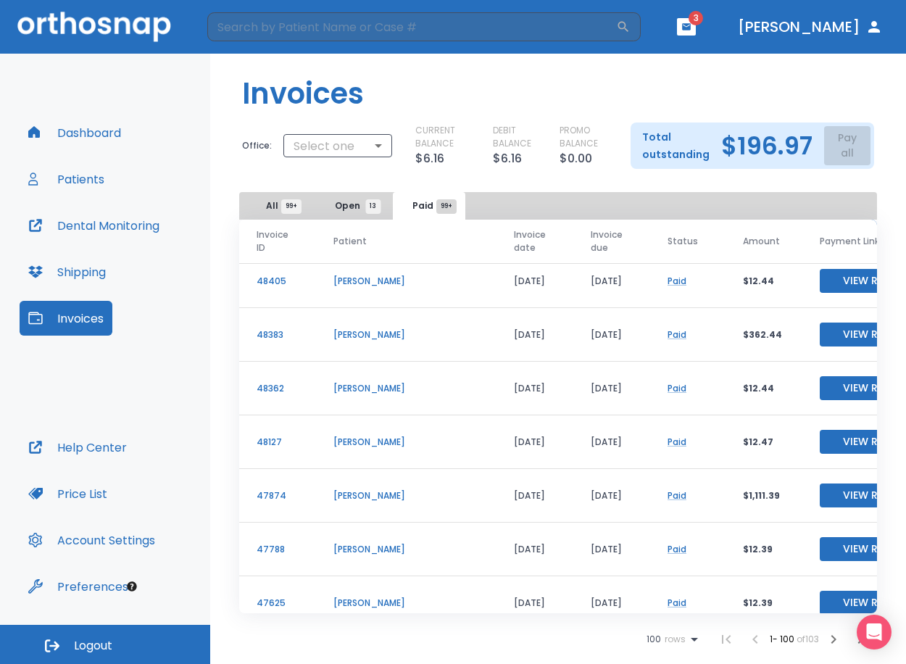
scroll to position [3118, 0]
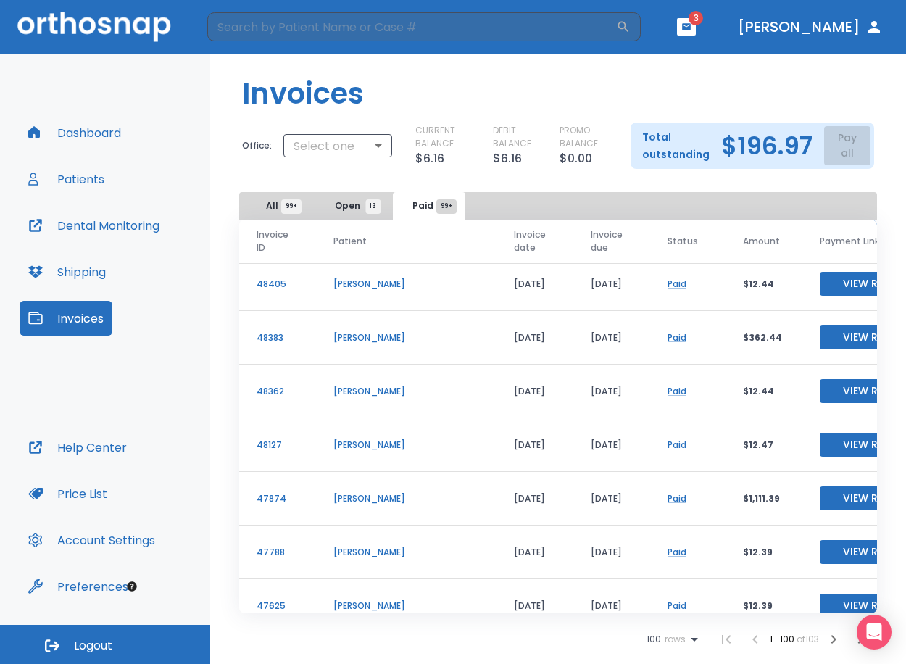
click at [652, 349] on td "Paid" at bounding box center [687, 338] width 75 height 54
click at [660, 433] on td "Paid" at bounding box center [687, 445] width 75 height 54
click at [733, 562] on td "$12.39" at bounding box center [764, 553] width 77 height 54
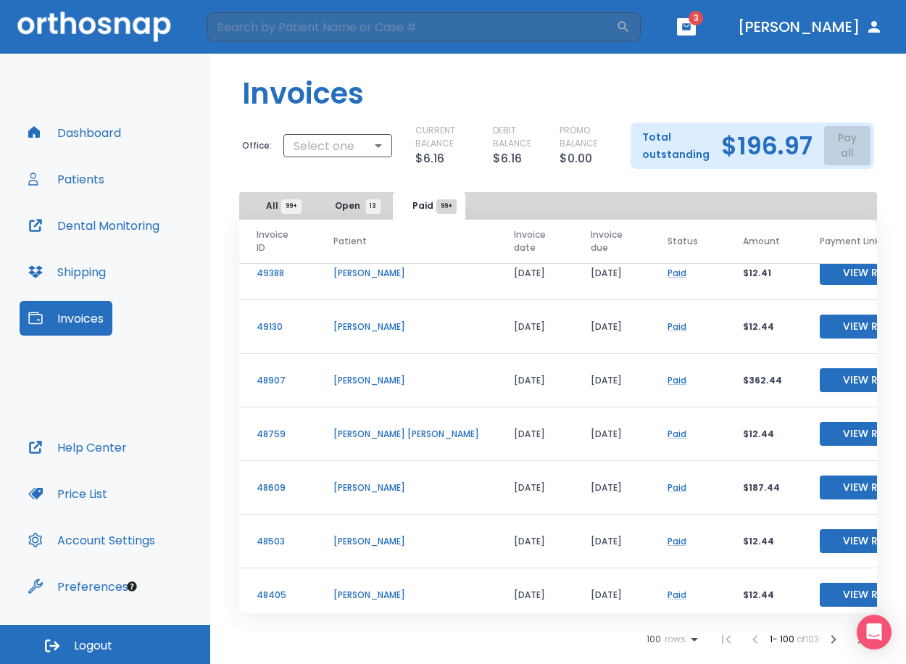
scroll to position [2755, 0]
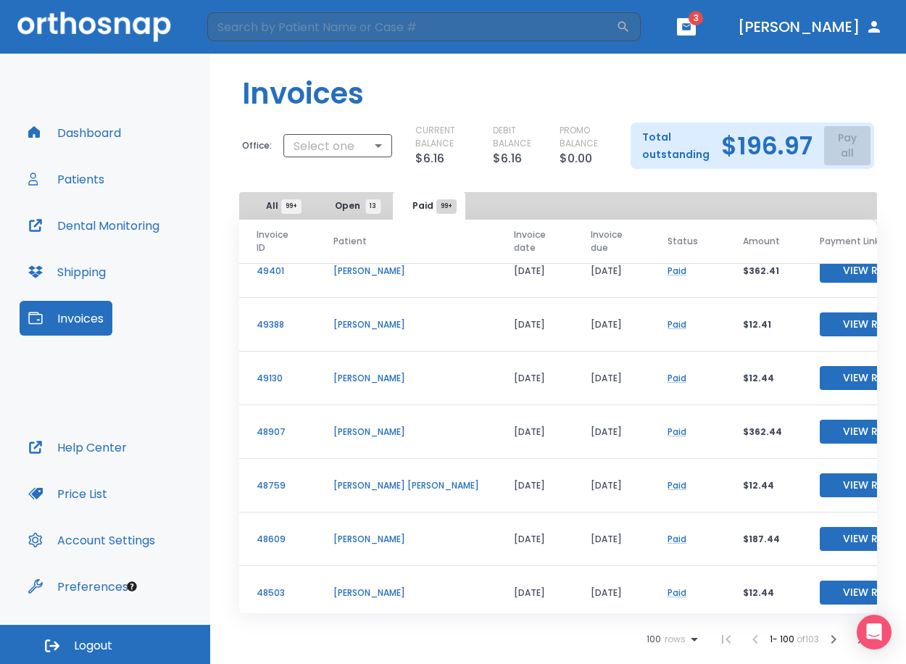
drag, startPoint x: 497, startPoint y: 328, endPoint x: 435, endPoint y: 328, distance: 62.4
click at [435, 328] on tr "49388 [PERSON_NAME] [DATE] [DATE] Paid $12.41 View Receipt" at bounding box center [595, 325] width 713 height 54
click at [429, 555] on td "[PERSON_NAME]" at bounding box center [406, 540] width 181 height 54
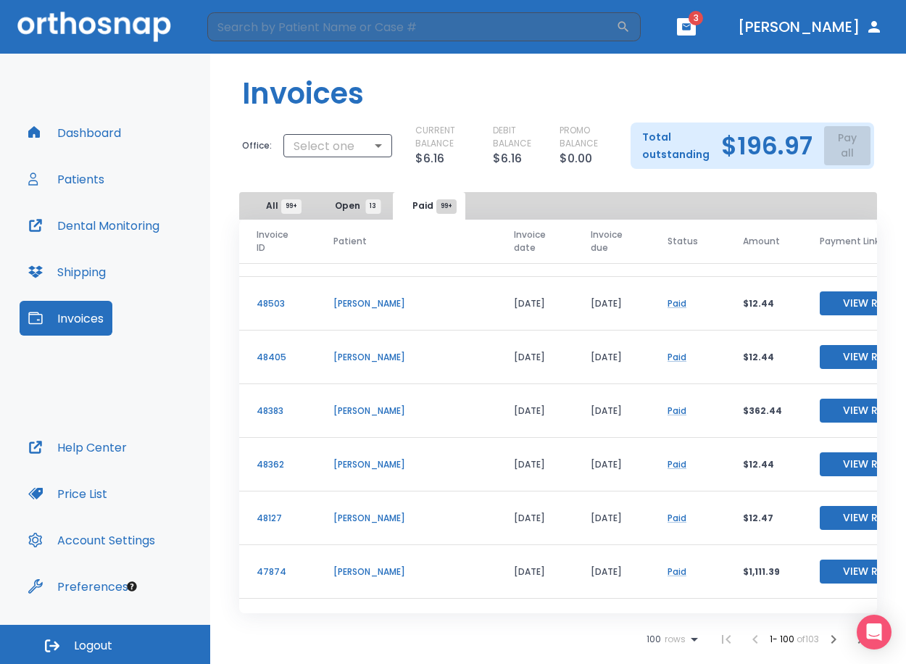
scroll to position [3045, 0]
drag, startPoint x: 502, startPoint y: 516, endPoint x: 455, endPoint y: 526, distance: 48.2
click at [497, 526] on td "[DATE]" at bounding box center [535, 518] width 77 height 54
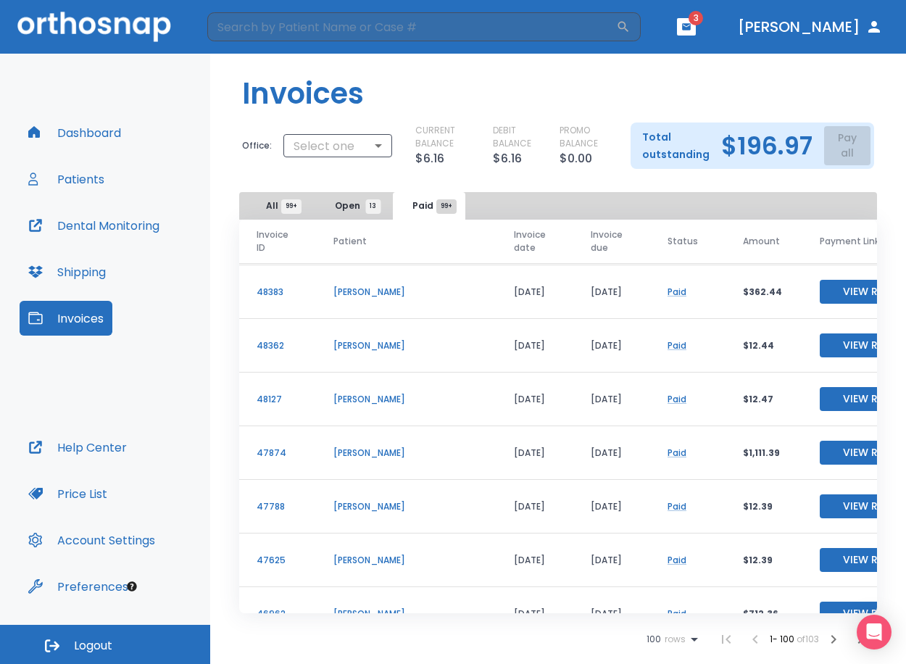
scroll to position [3190, 0]
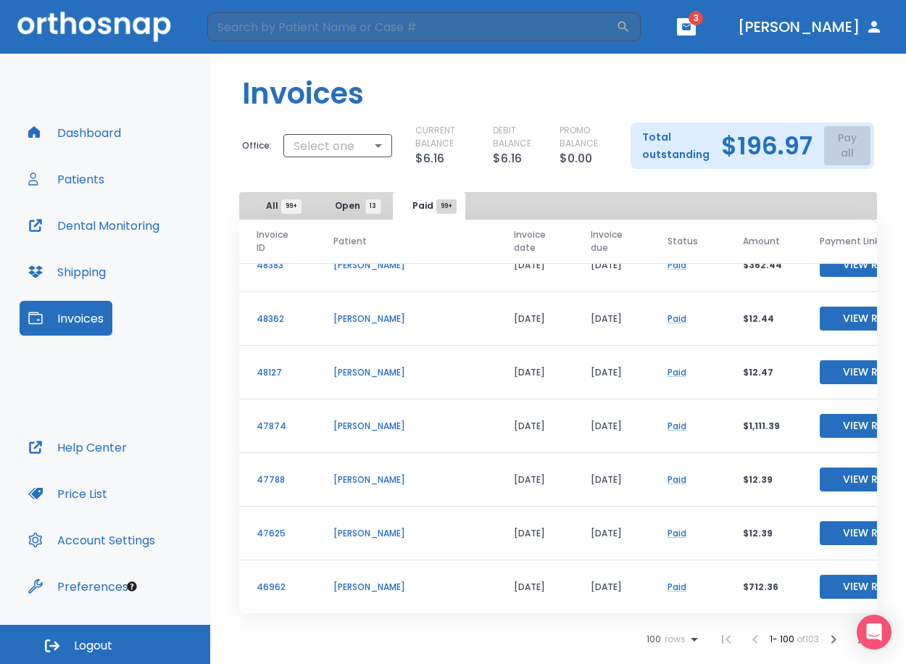
click at [505, 420] on td "[DATE]" at bounding box center [535, 427] width 77 height 54
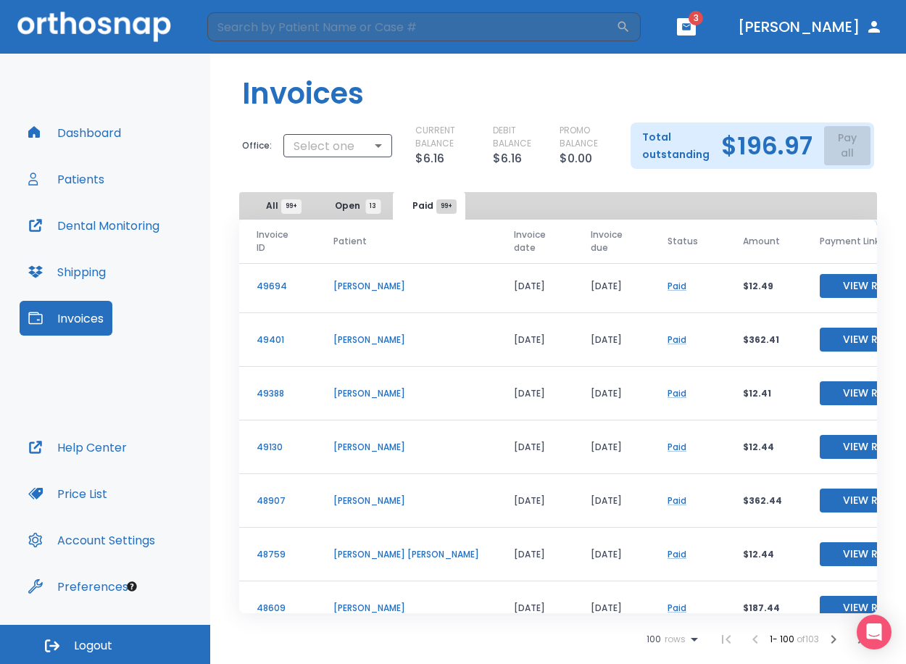
scroll to position [2683, 0]
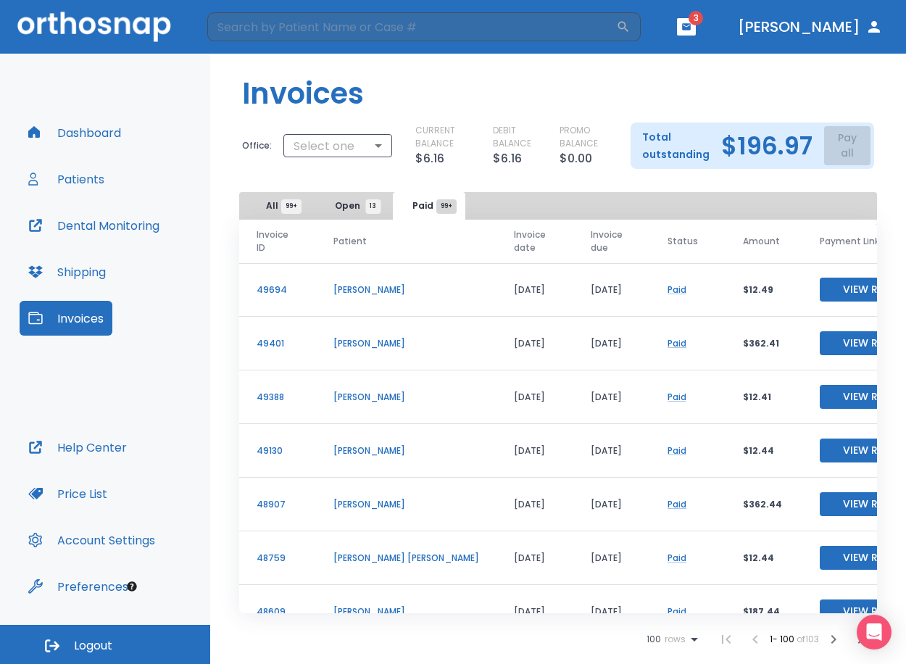
click at [499, 403] on td "[DATE]" at bounding box center [535, 398] width 77 height 54
click at [497, 400] on td "[DATE]" at bounding box center [535, 398] width 77 height 54
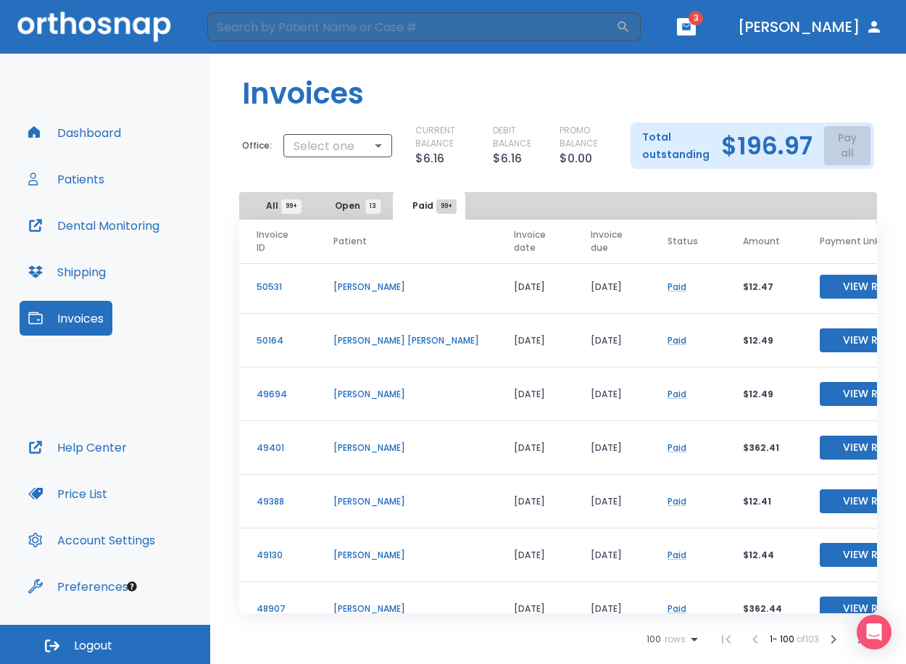
scroll to position [2610, 0]
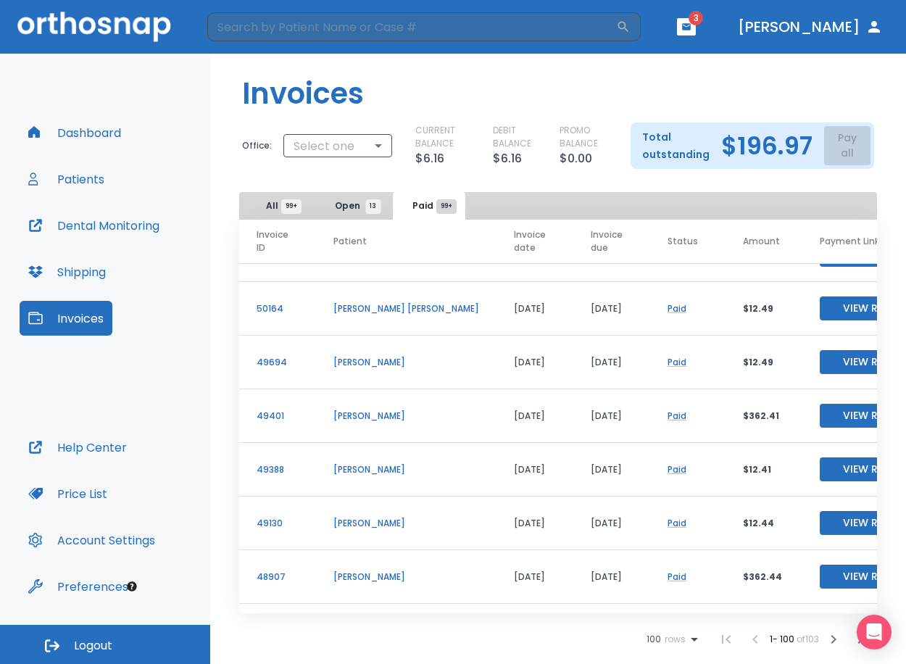
click at [513, 483] on td "[DATE]" at bounding box center [535, 470] width 77 height 54
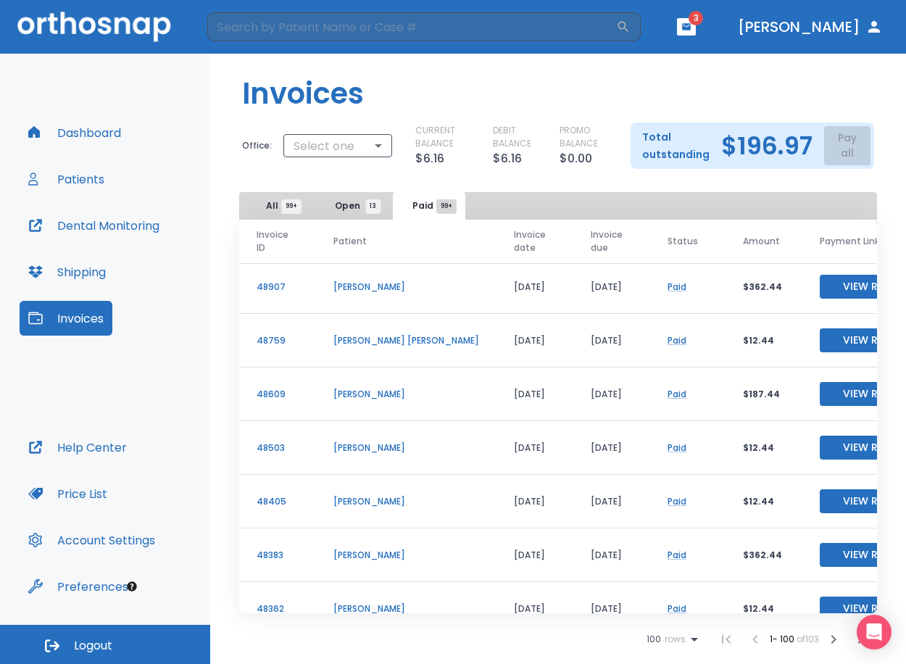
scroll to position [2973, 0]
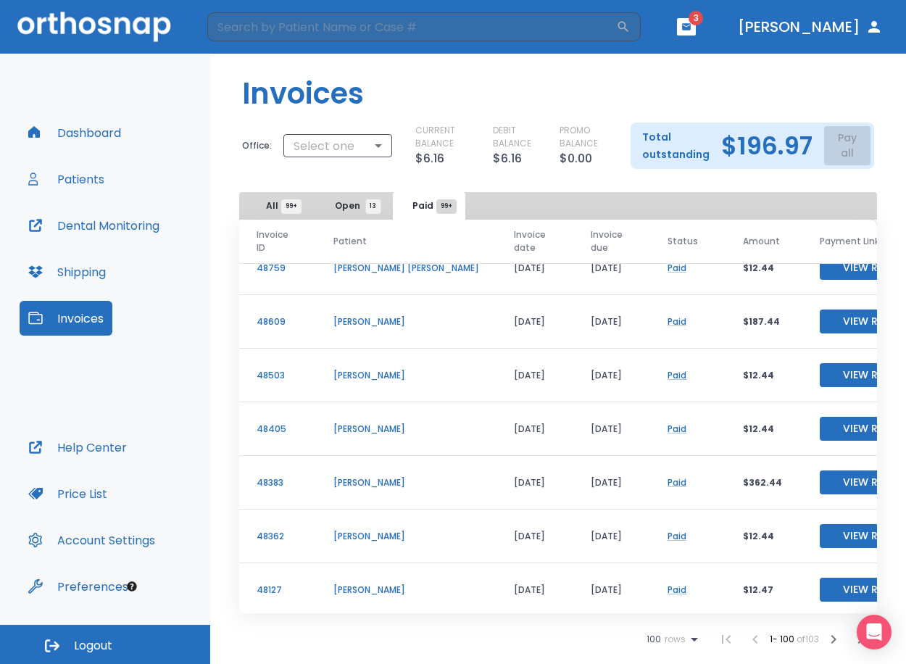
drag, startPoint x: 502, startPoint y: 537, endPoint x: 221, endPoint y: 539, distance: 281.3
click at [221, 539] on div "Invoice ID Patient Invoice date Invoice due Status Amount Payment Link 62054 [P…" at bounding box center [558, 437] width 696 height 434
click at [418, 548] on td "[PERSON_NAME]" at bounding box center [406, 537] width 181 height 54
click at [497, 539] on td "[DATE]" at bounding box center [535, 537] width 77 height 54
click at [513, 547] on td "[DATE]" at bounding box center [535, 537] width 77 height 54
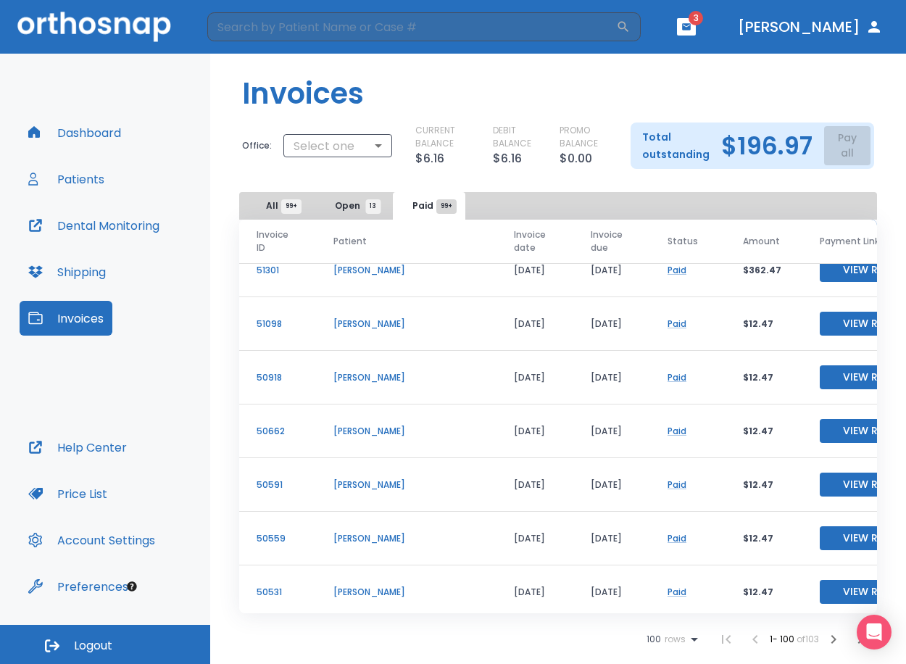
scroll to position [2248, 0]
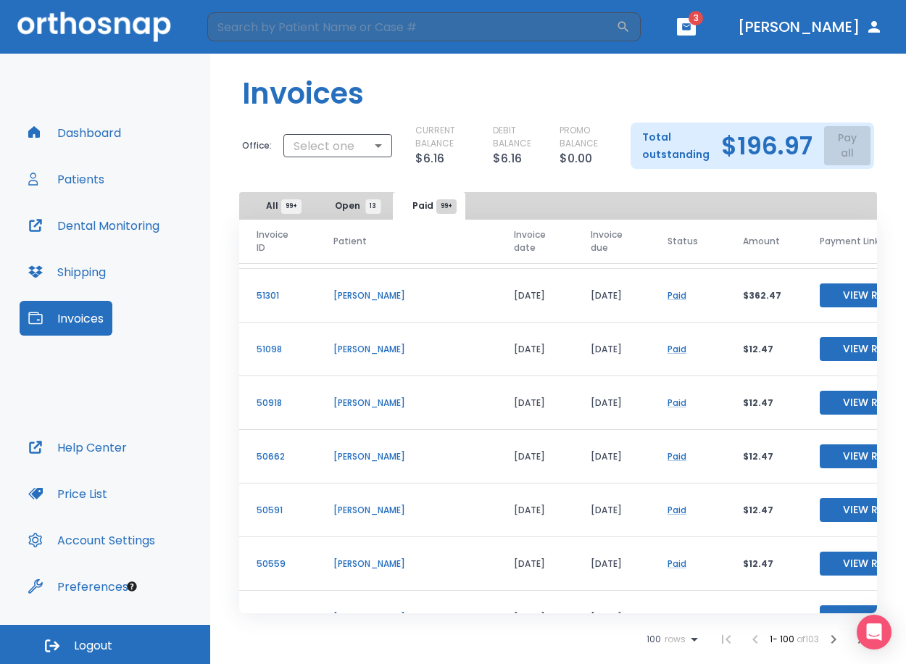
drag, startPoint x: 505, startPoint y: 348, endPoint x: 440, endPoint y: 347, distance: 65.3
click at [497, 347] on td "[DATE]" at bounding box center [535, 350] width 77 height 54
click at [650, 369] on td "Paid" at bounding box center [687, 350] width 75 height 54
click at [402, 521] on td "[PERSON_NAME]" at bounding box center [406, 511] width 181 height 54
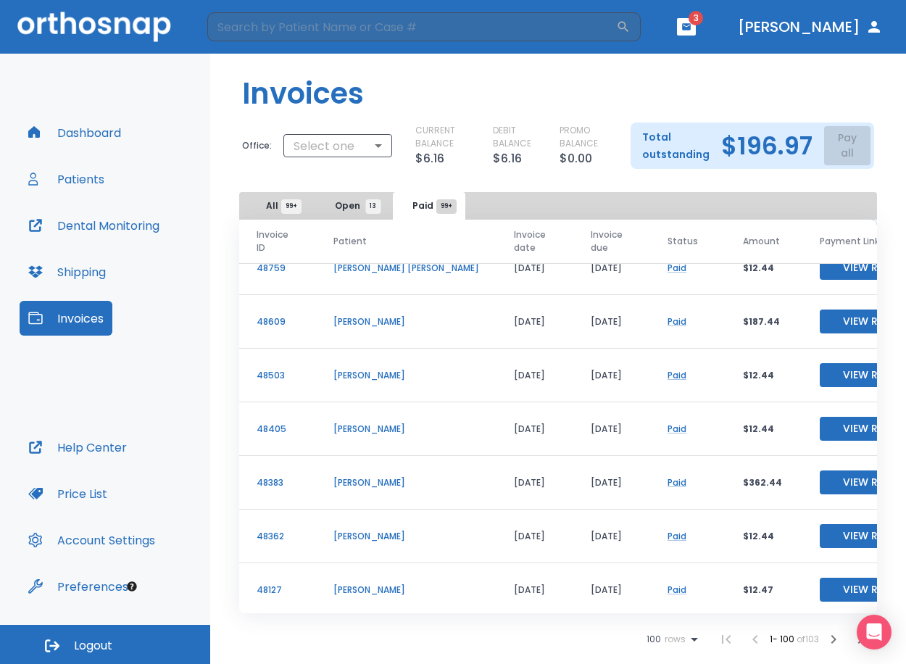
scroll to position [3045, 0]
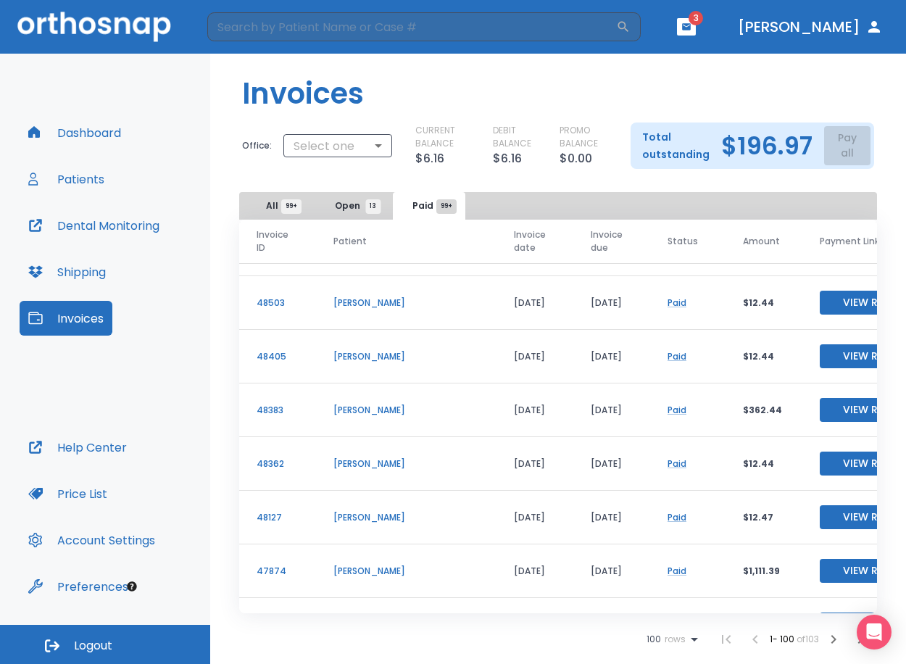
drag, startPoint x: 448, startPoint y: 454, endPoint x: 503, endPoint y: 473, distance: 58.2
click at [503, 473] on td "[DATE]" at bounding box center [535, 464] width 77 height 54
click at [574, 497] on td "[DATE]" at bounding box center [612, 518] width 77 height 54
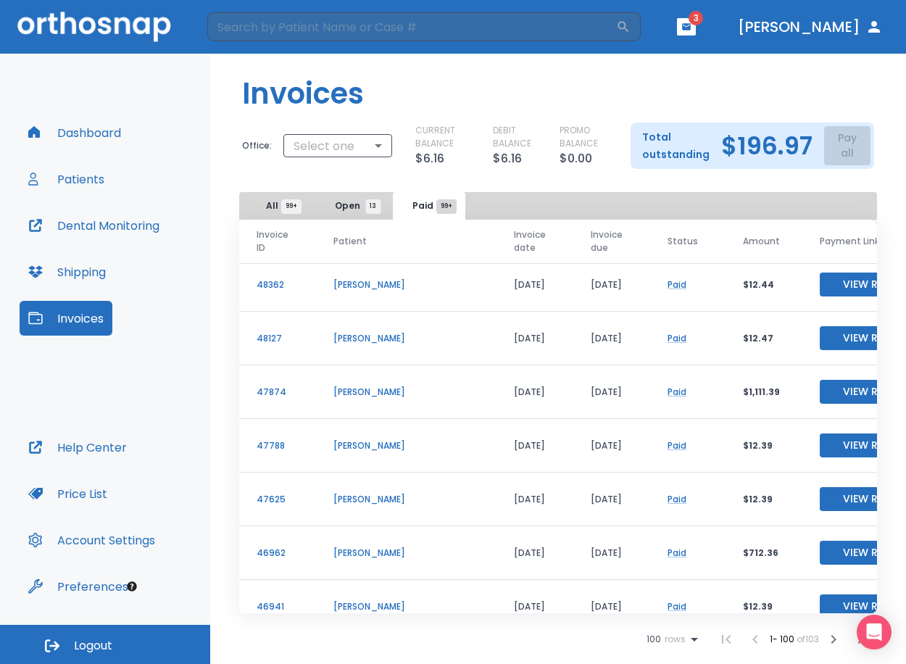
scroll to position [3263, 0]
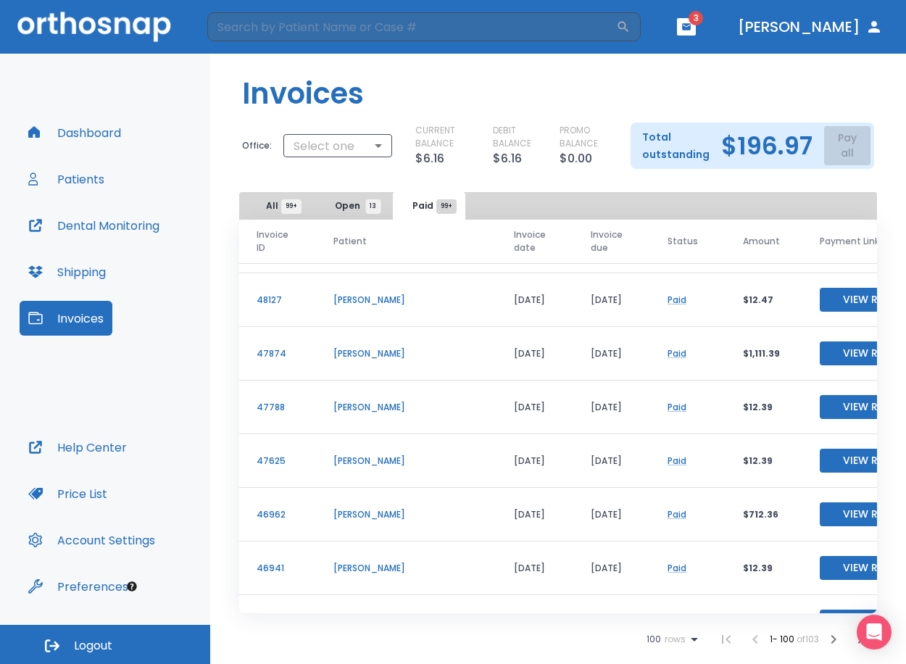
drag, startPoint x: 498, startPoint y: 458, endPoint x: 447, endPoint y: 463, distance: 51.8
click at [497, 463] on td "[DATE]" at bounding box center [535, 461] width 77 height 54
click at [507, 484] on td "[DATE]" at bounding box center [535, 461] width 77 height 54
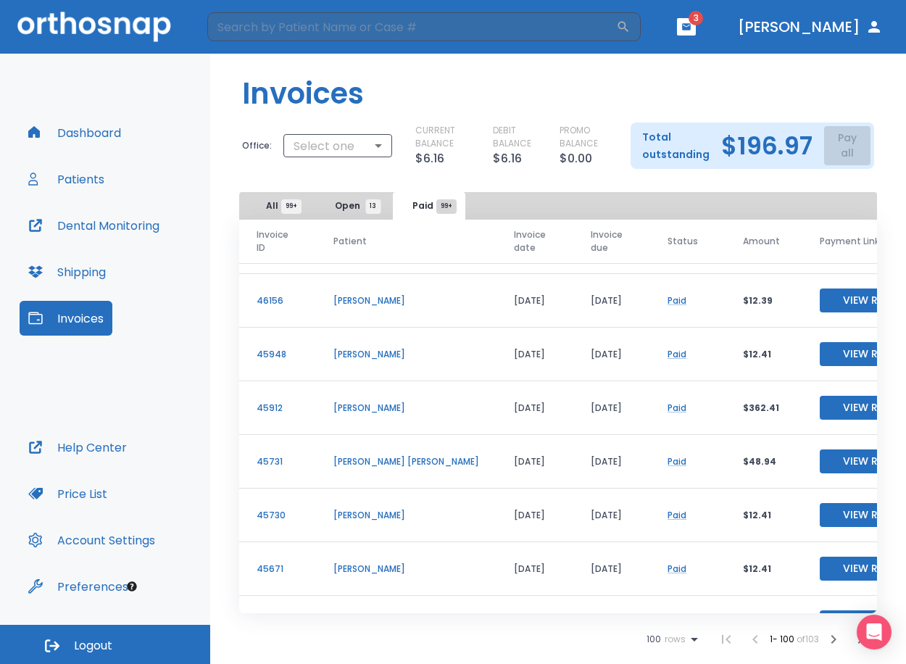
scroll to position [3770, 0]
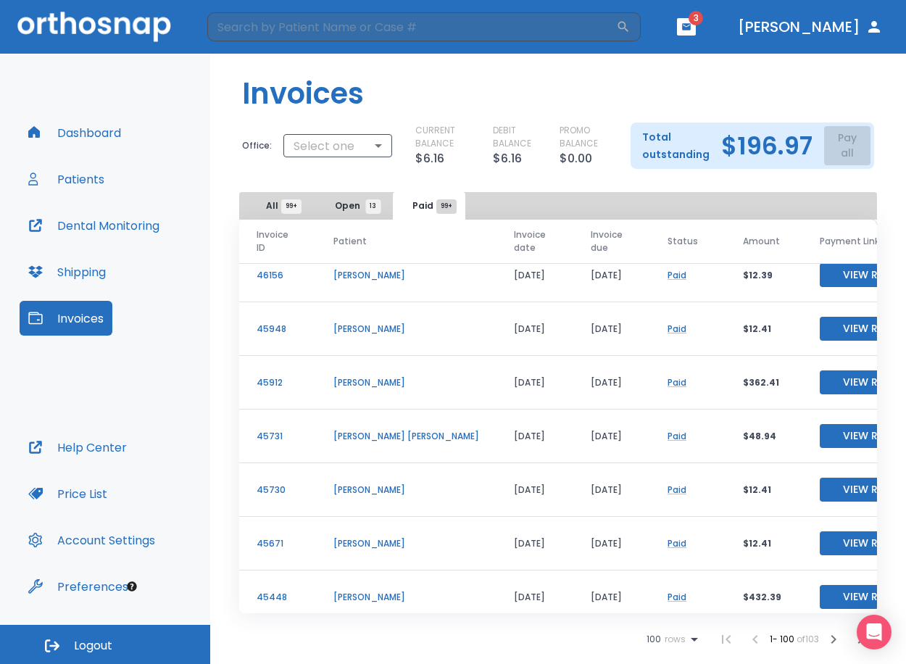
click at [497, 402] on td "[DATE]" at bounding box center [535, 383] width 77 height 54
click at [726, 290] on td "$12.39" at bounding box center [764, 276] width 77 height 54
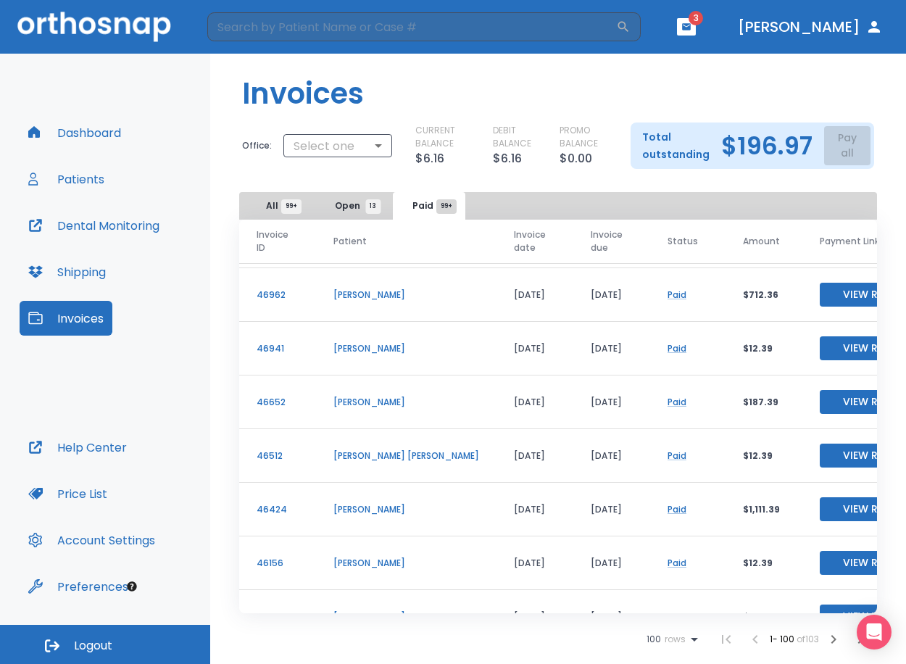
scroll to position [3480, 0]
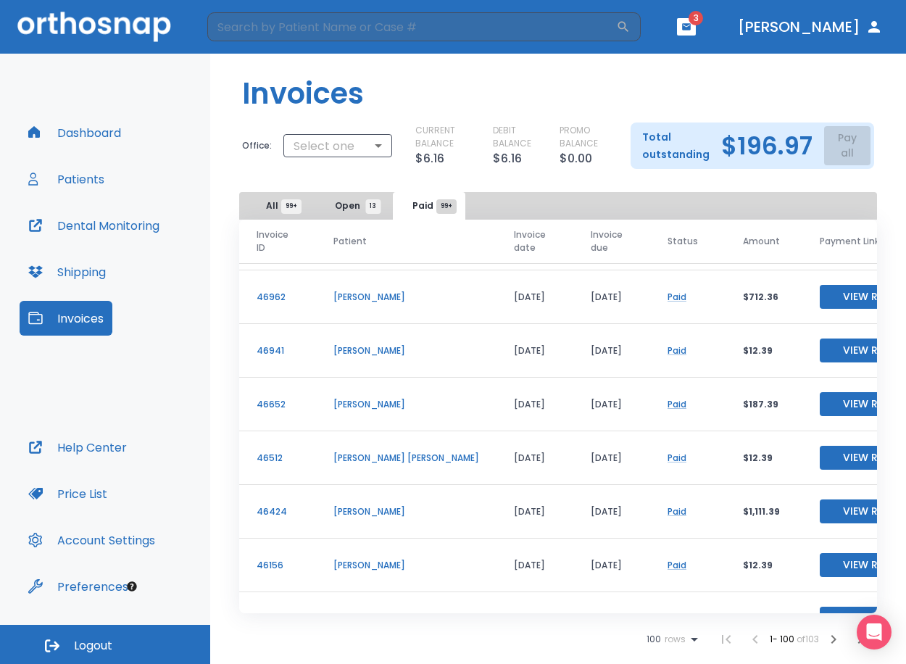
click at [497, 317] on td "[DATE]" at bounding box center [535, 297] width 77 height 54
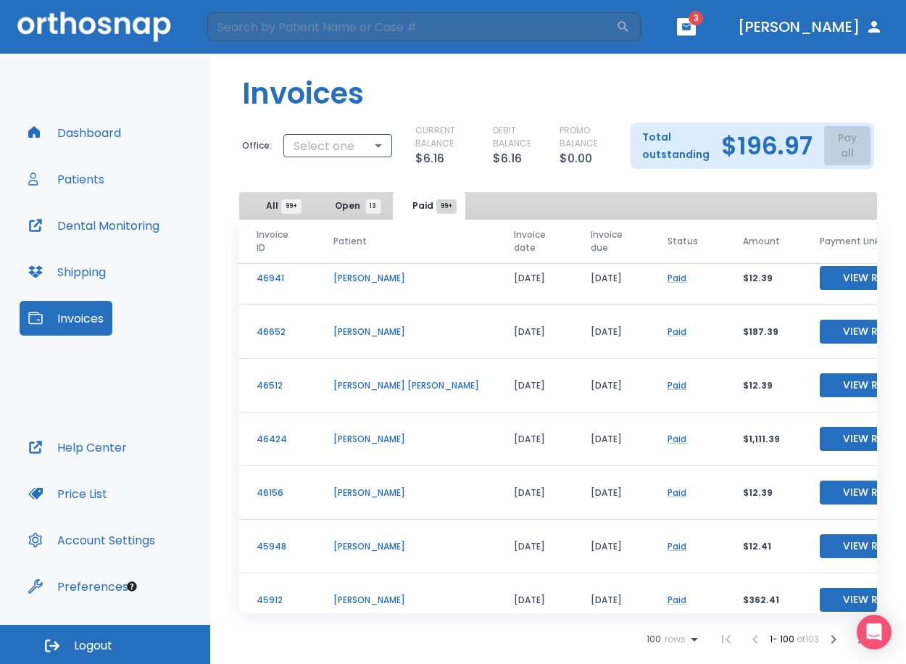
click at [392, 570] on td "[PERSON_NAME]" at bounding box center [406, 547] width 181 height 54
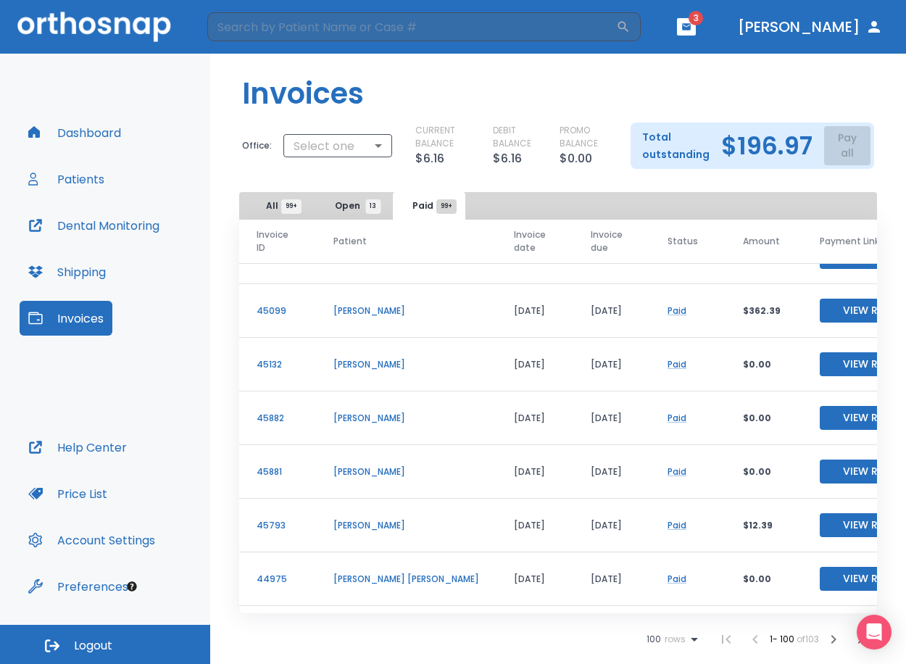
scroll to position [4278, 0]
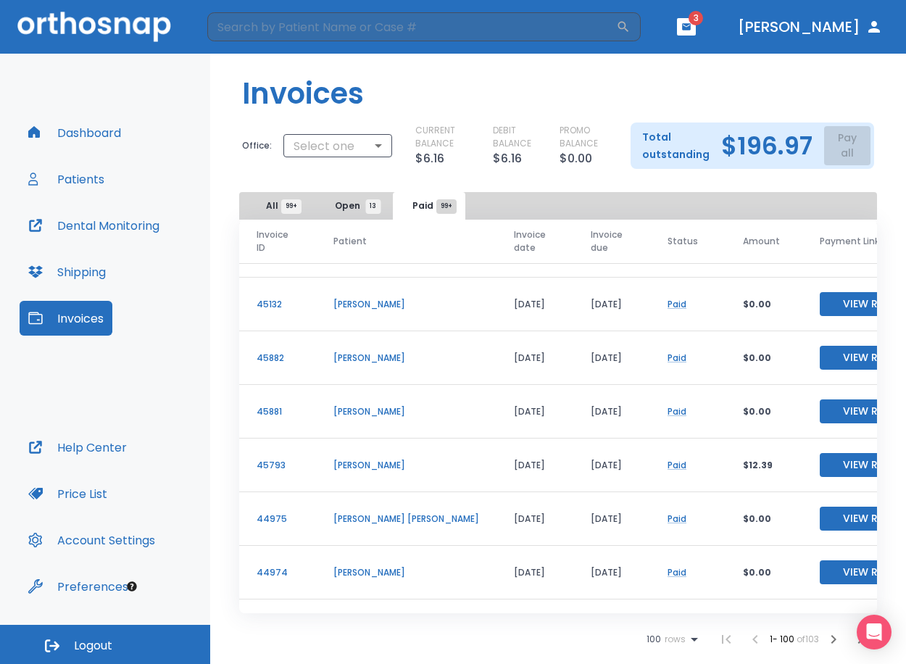
click at [652, 481] on td "Paid" at bounding box center [687, 466] width 75 height 54
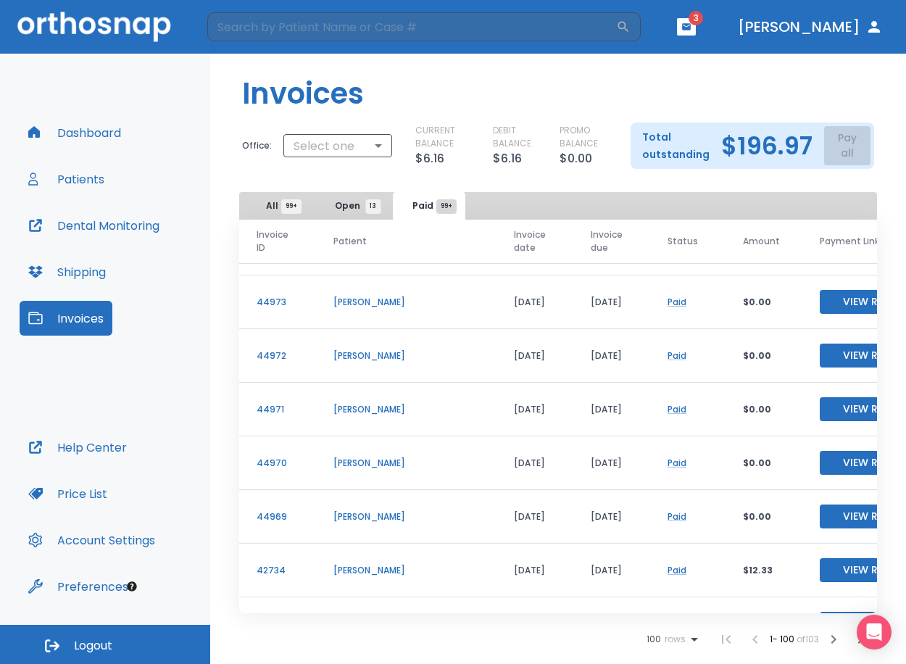
scroll to position [4568, 0]
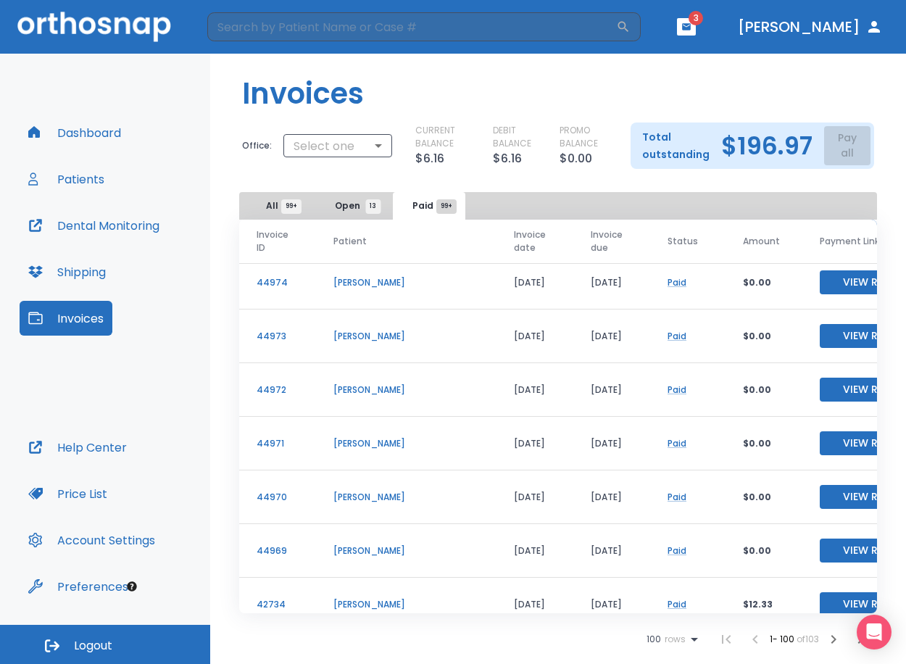
click at [661, 573] on td "Paid" at bounding box center [687, 551] width 75 height 54
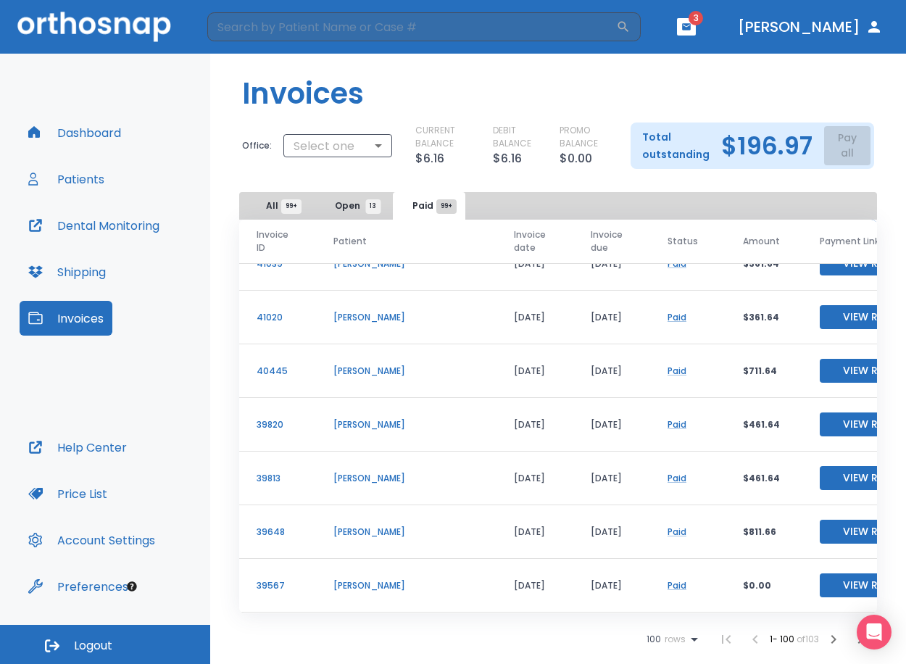
scroll to position [5029, 0]
click at [189, 102] on div "Dashboard Patients Dental Monitoring Shipping Invoices Help Center Price List A…" at bounding box center [105, 339] width 210 height 571
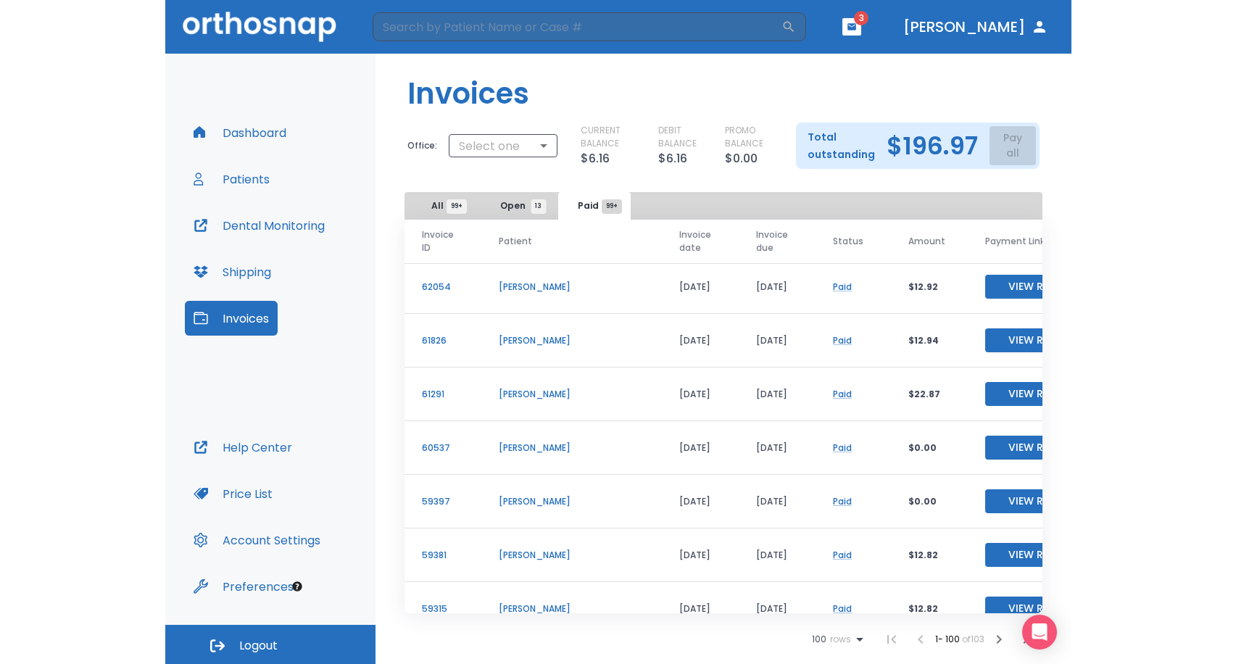
scroll to position [0, 0]
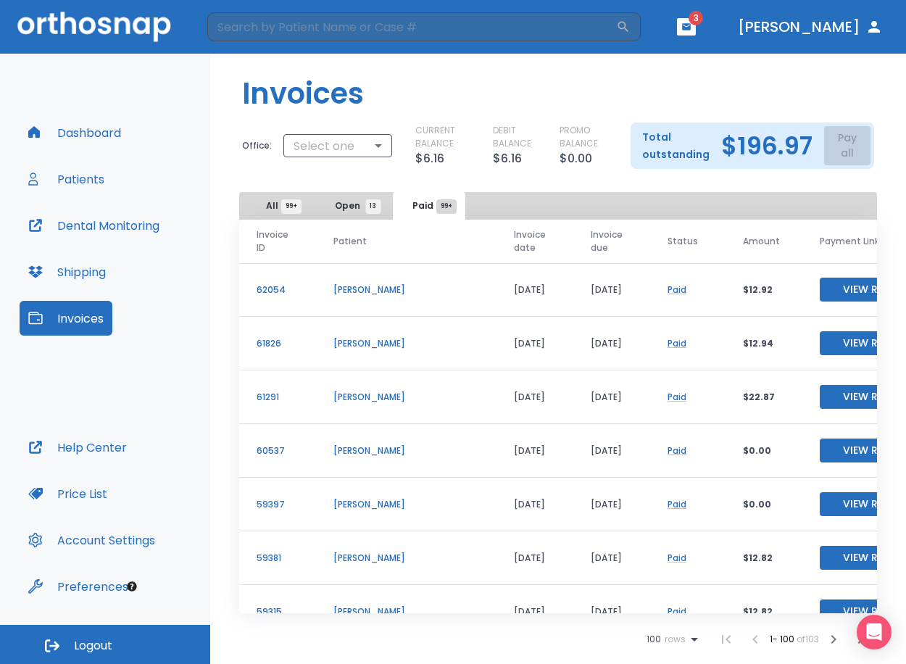
click at [373, 296] on p "[PERSON_NAME]" at bounding box center [407, 290] width 146 height 13
click at [378, 290] on p "[PERSON_NAME]" at bounding box center [407, 290] width 146 height 13
click at [820, 280] on button "View Receipt" at bounding box center [877, 290] width 115 height 24
click at [268, 203] on span "All 99+" at bounding box center [278, 205] width 25 height 13
